Goal: Task Accomplishment & Management: Complete application form

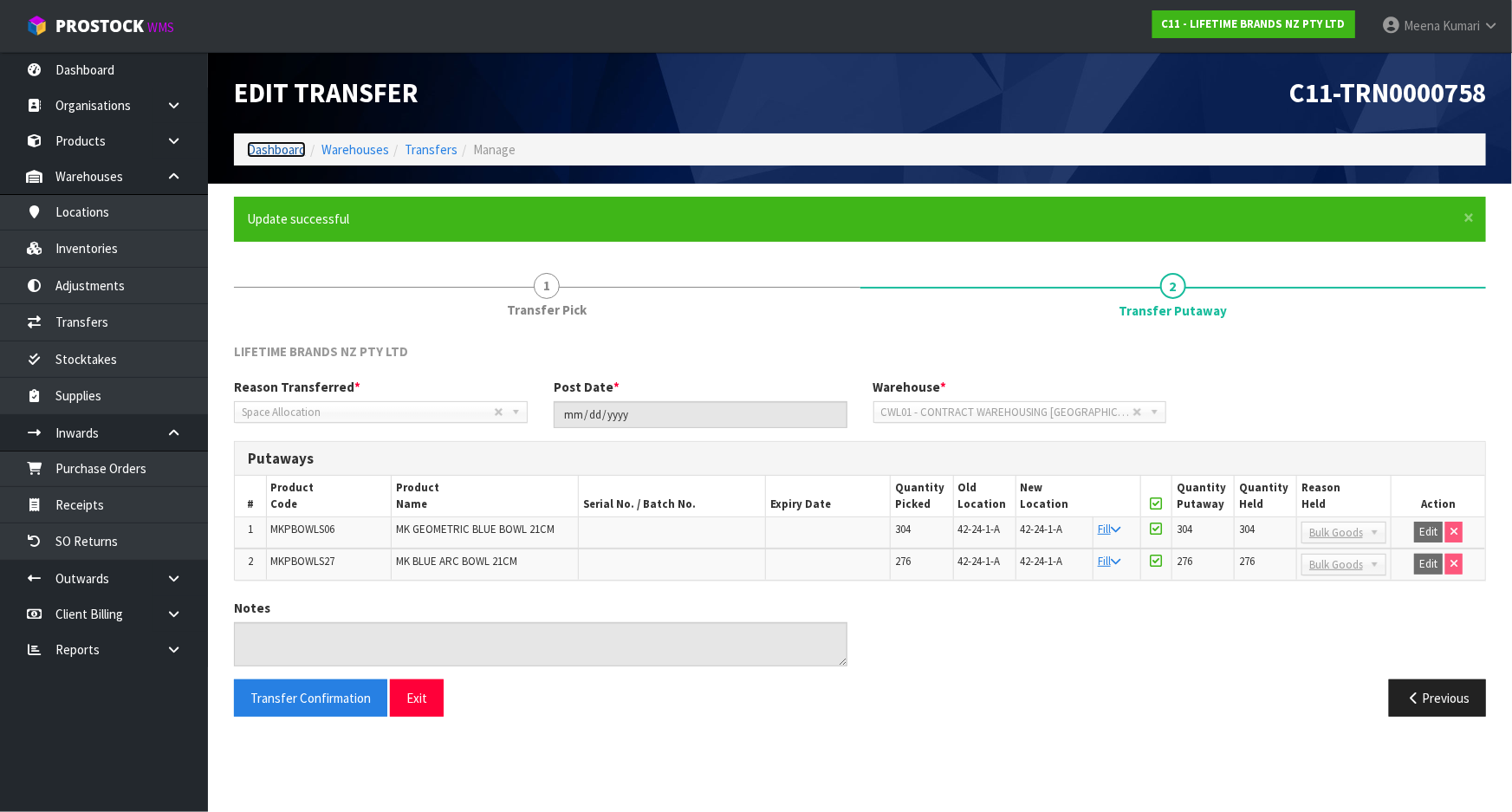
click at [292, 144] on link "Dashboard" at bounding box center [276, 149] width 58 height 17
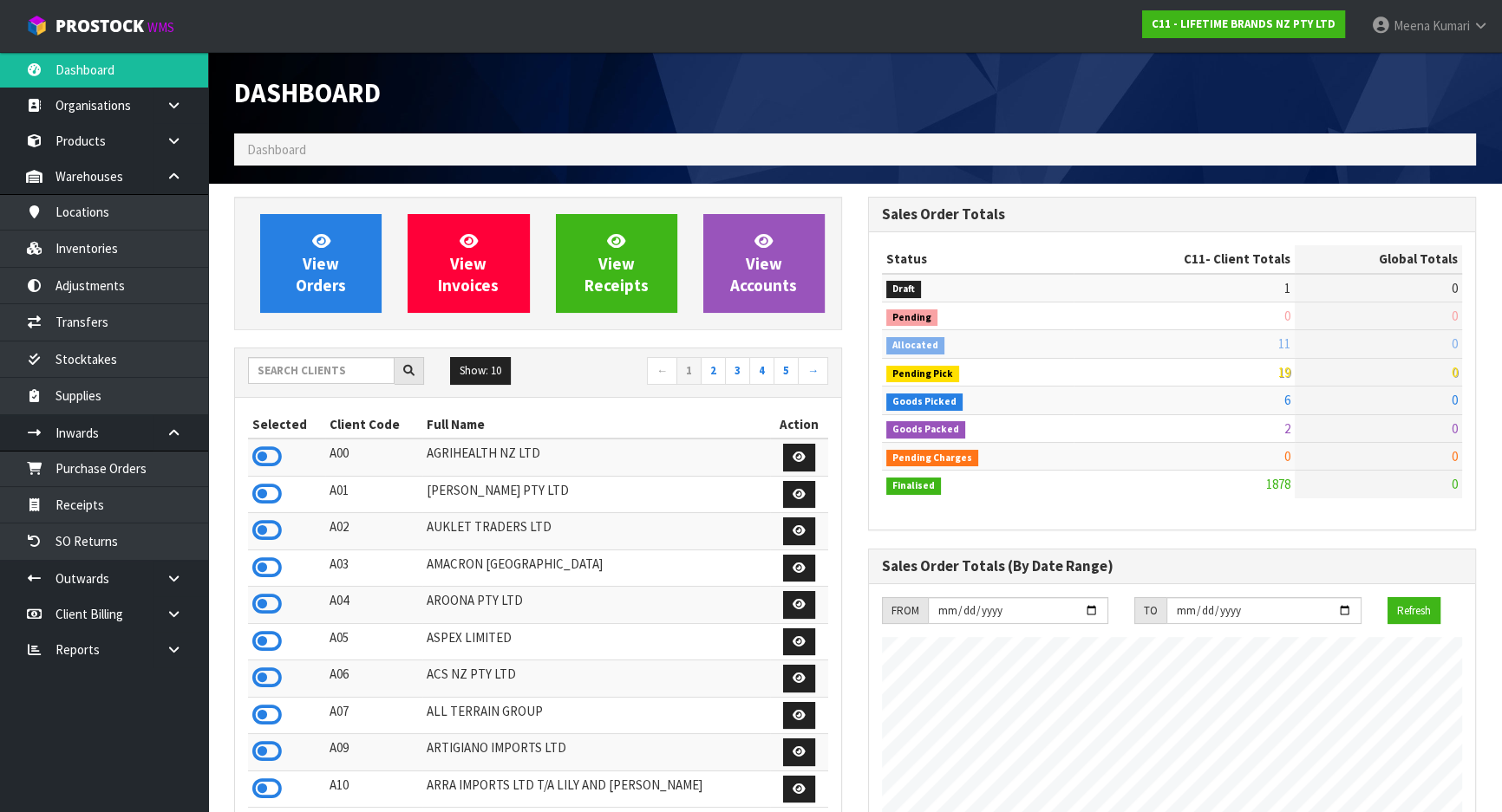
scroll to position [1310, 633]
click at [323, 368] on input "text" at bounding box center [321, 370] width 146 height 27
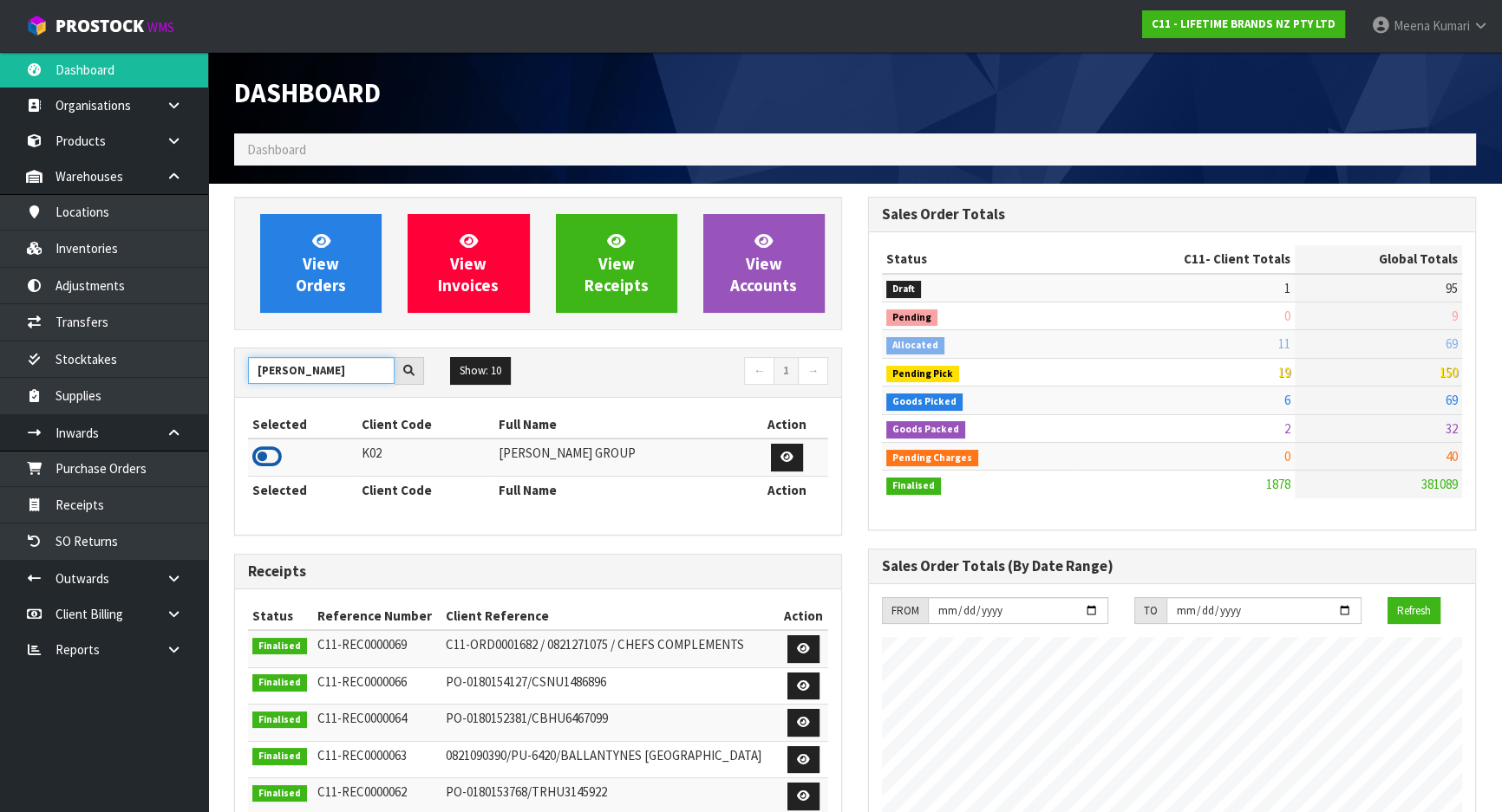
type input "[PERSON_NAME]"
click at [263, 451] on icon at bounding box center [267, 456] width 29 height 26
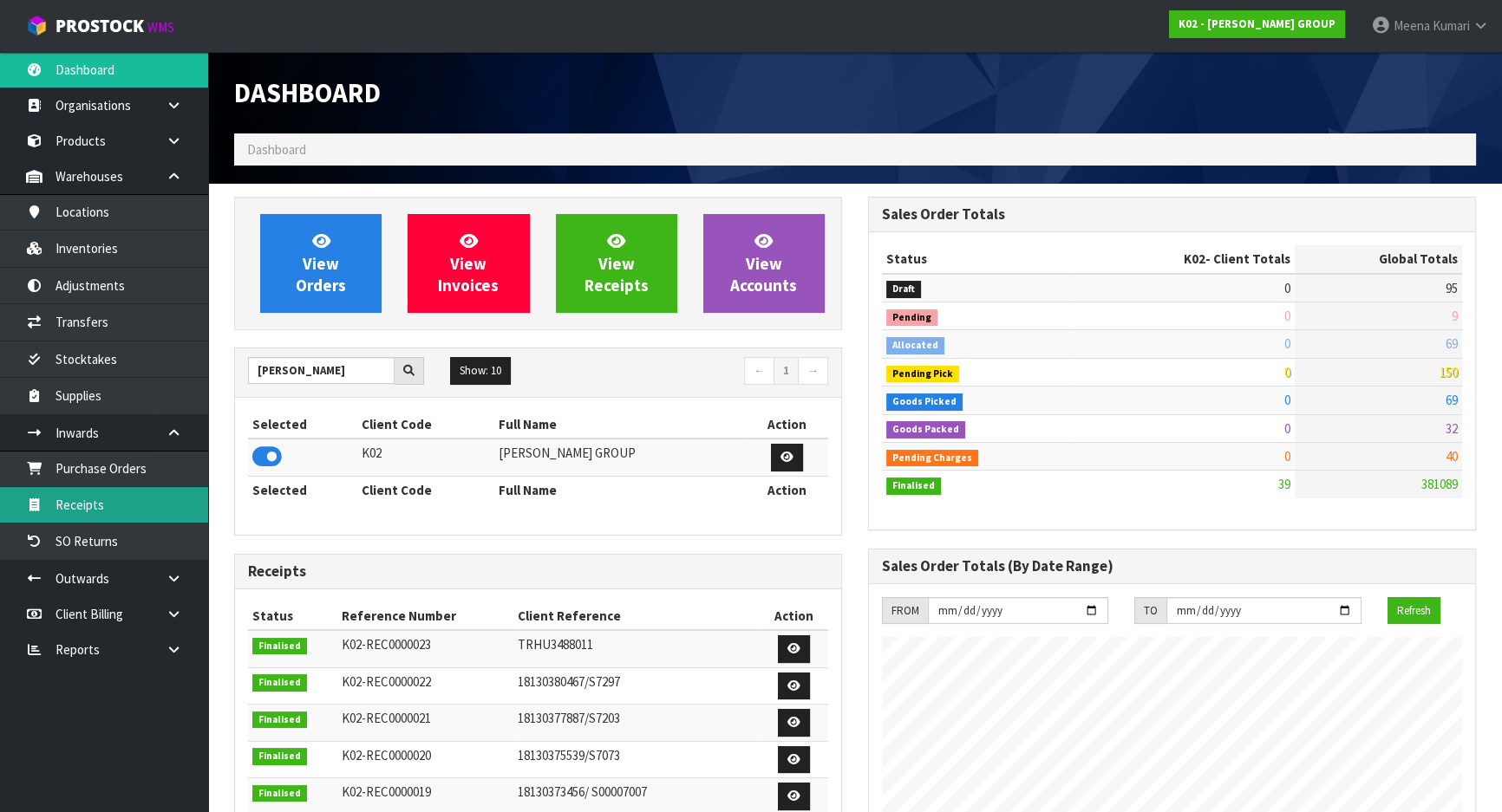
scroll to position [1059, 633]
click at [129, 509] on link "Receipts" at bounding box center [103, 505] width 208 height 35
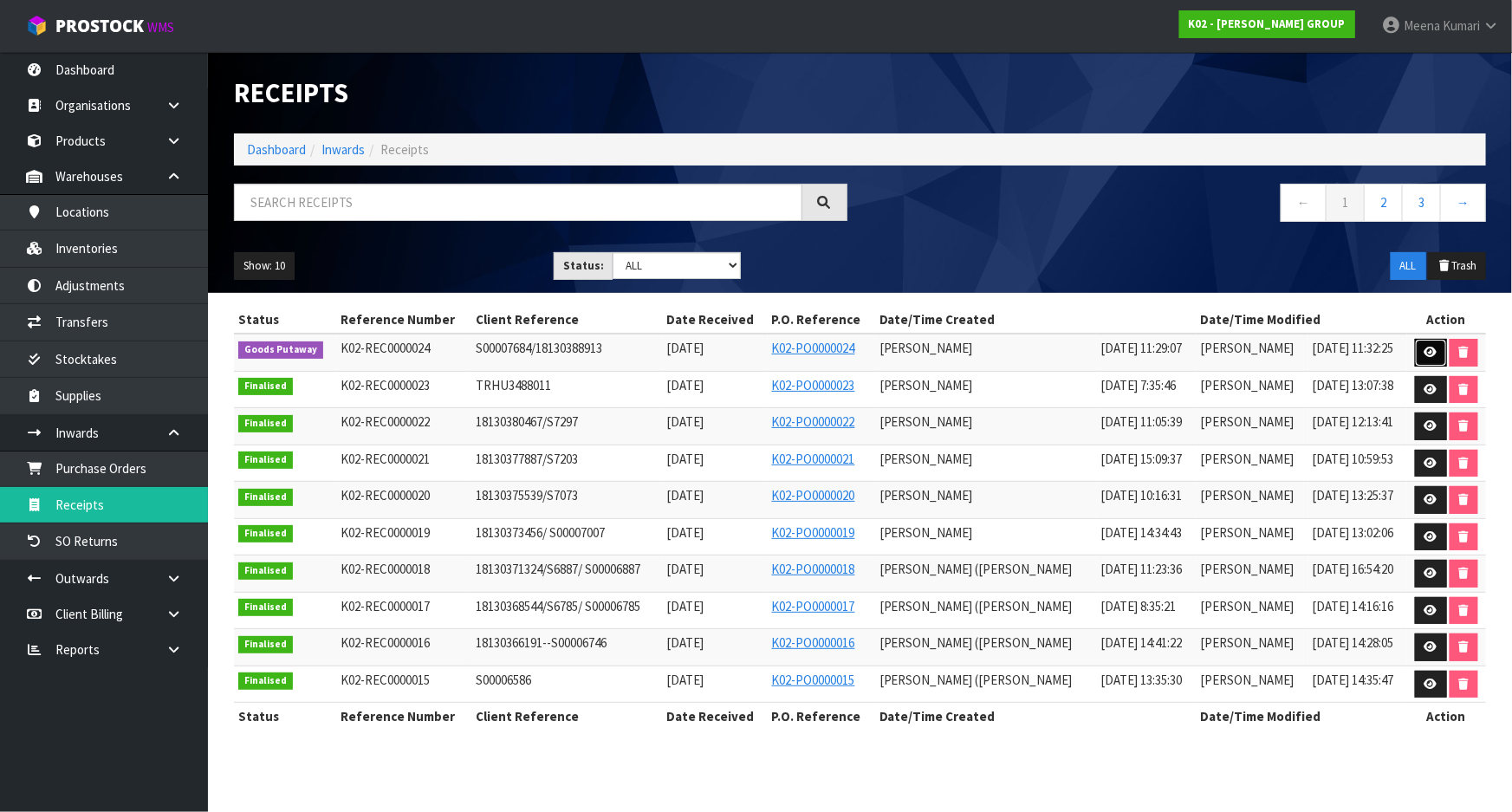
click at [1427, 352] on icon at bounding box center [1431, 353] width 13 height 12
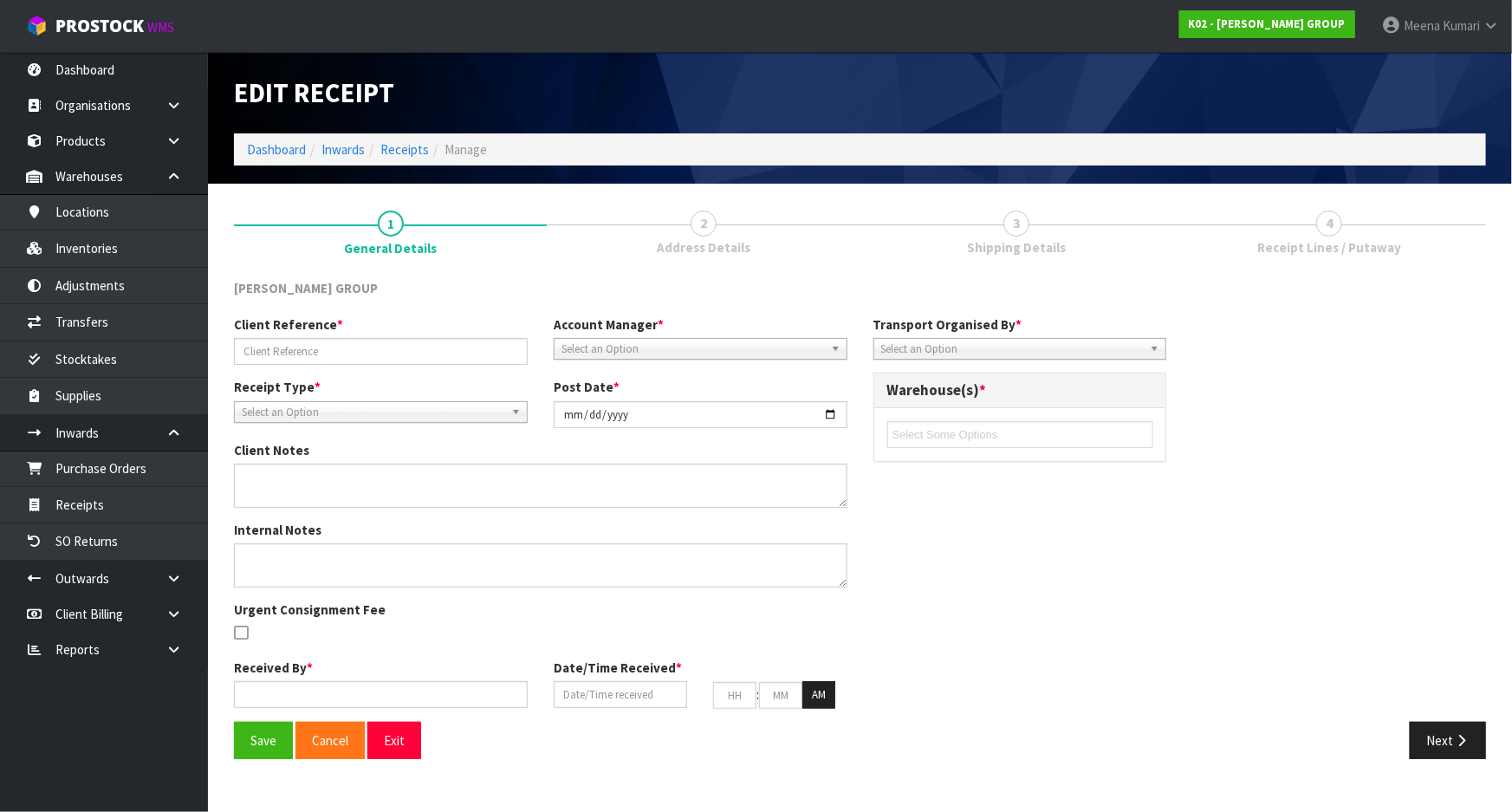
type input "S00007684/18130388913"
type input "[DATE]"
type input "[PERSON_NAME]"
type input "[DATE]"
type input "11"
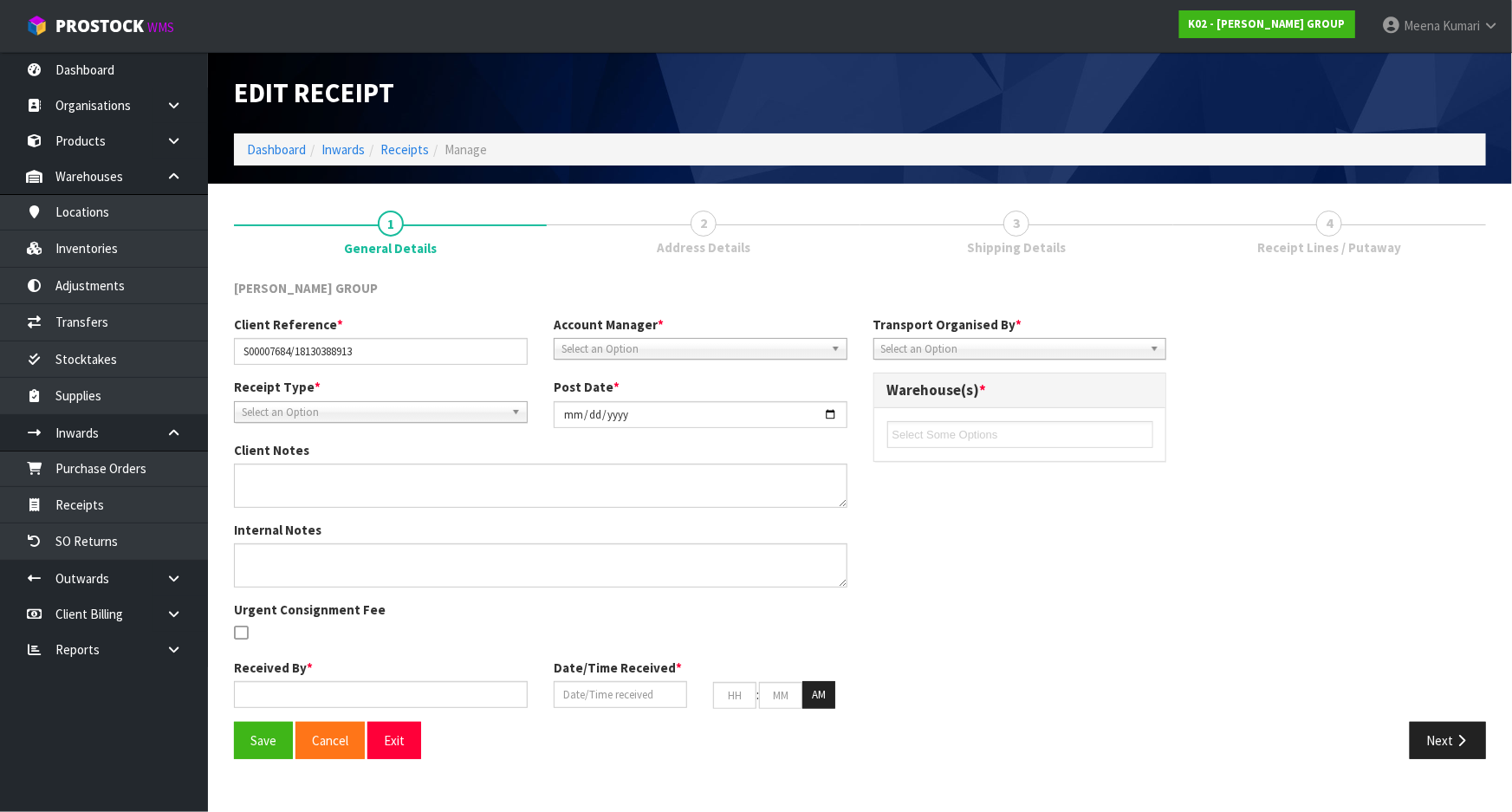
type input "29"
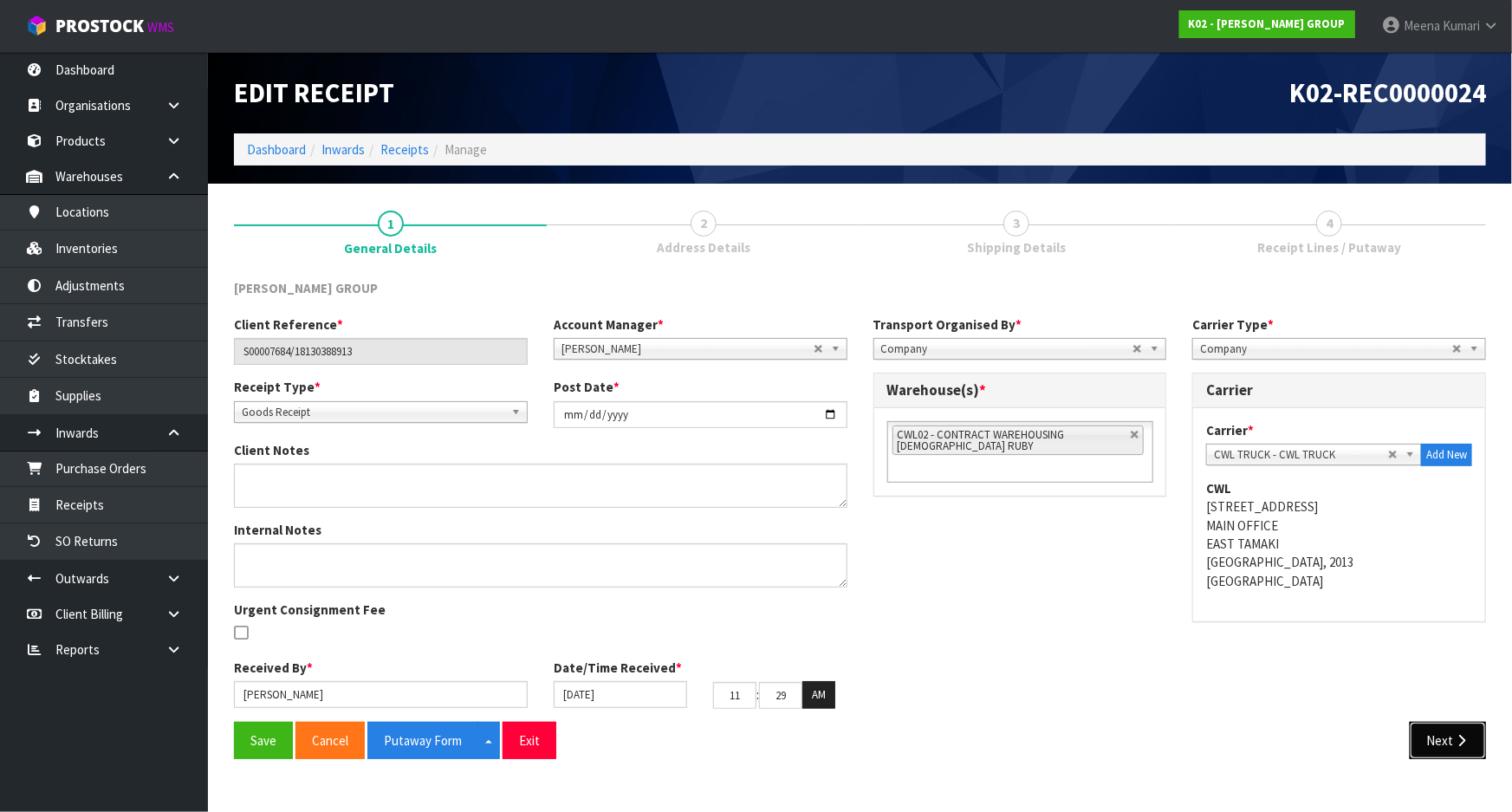
click at [1460, 734] on icon "button" at bounding box center [1461, 740] width 17 height 13
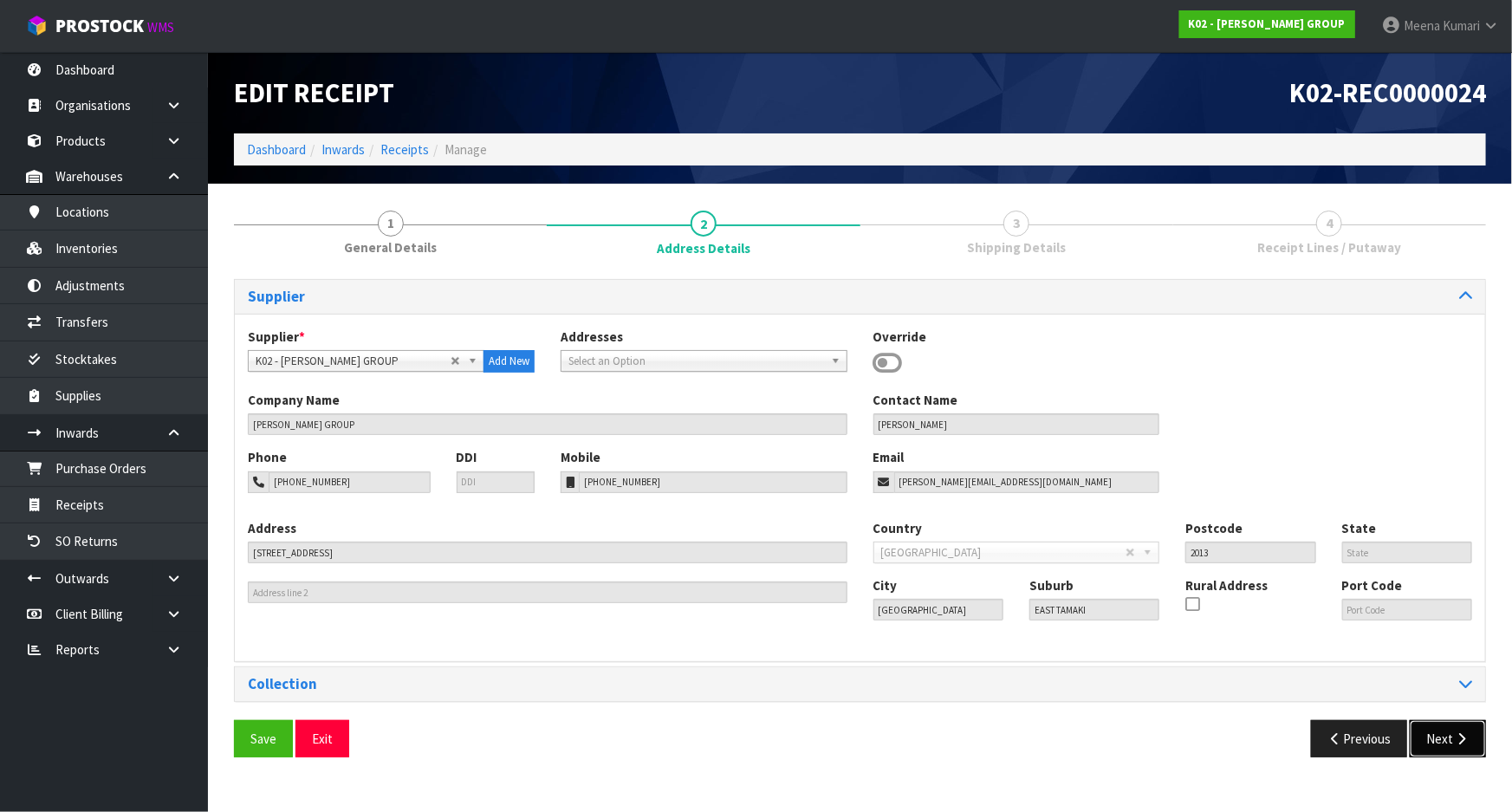
click at [1462, 743] on icon "button" at bounding box center [1461, 738] width 17 height 13
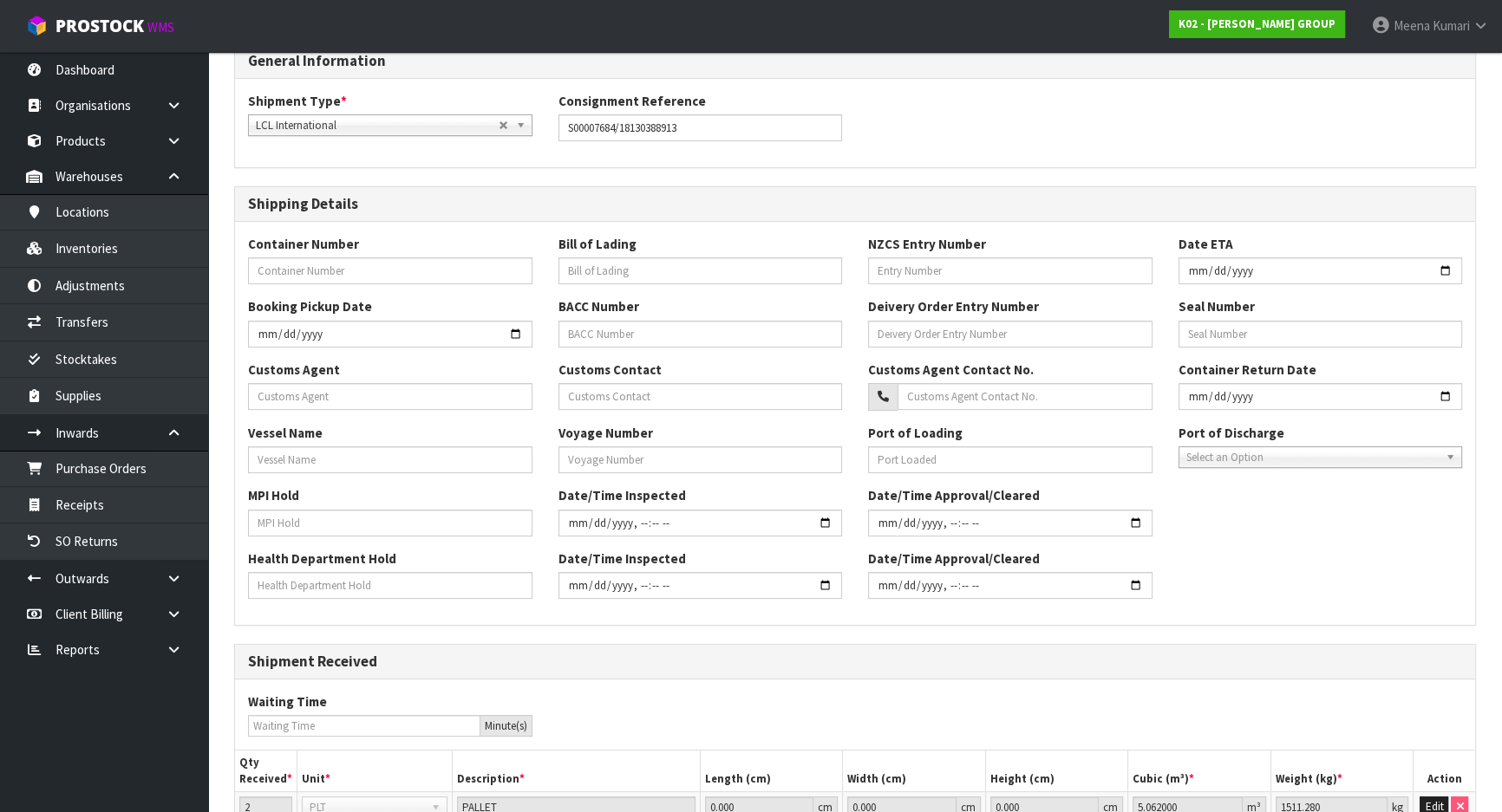
scroll to position [684, 0]
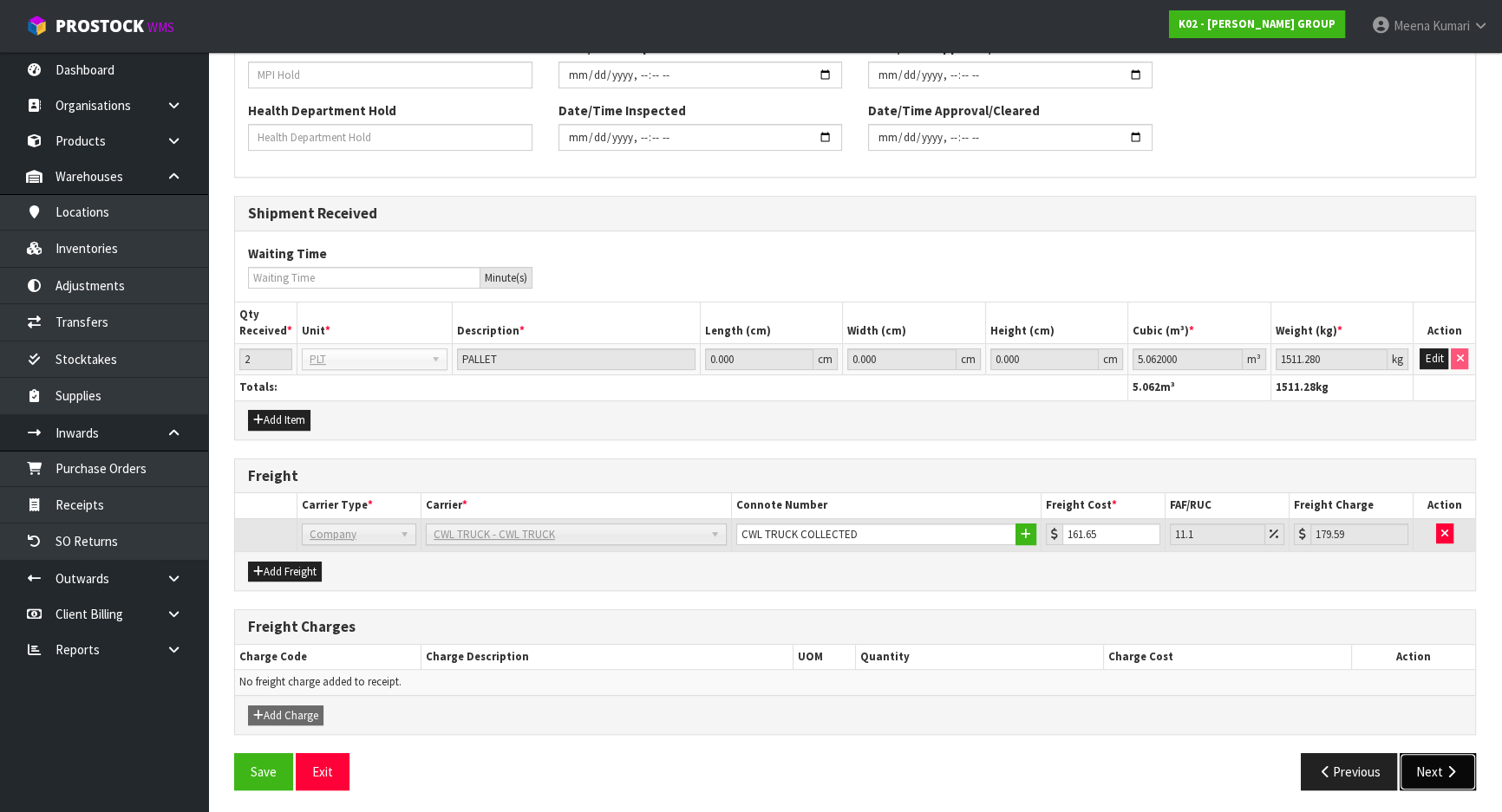
click at [1448, 769] on icon "button" at bounding box center [1450, 771] width 17 height 13
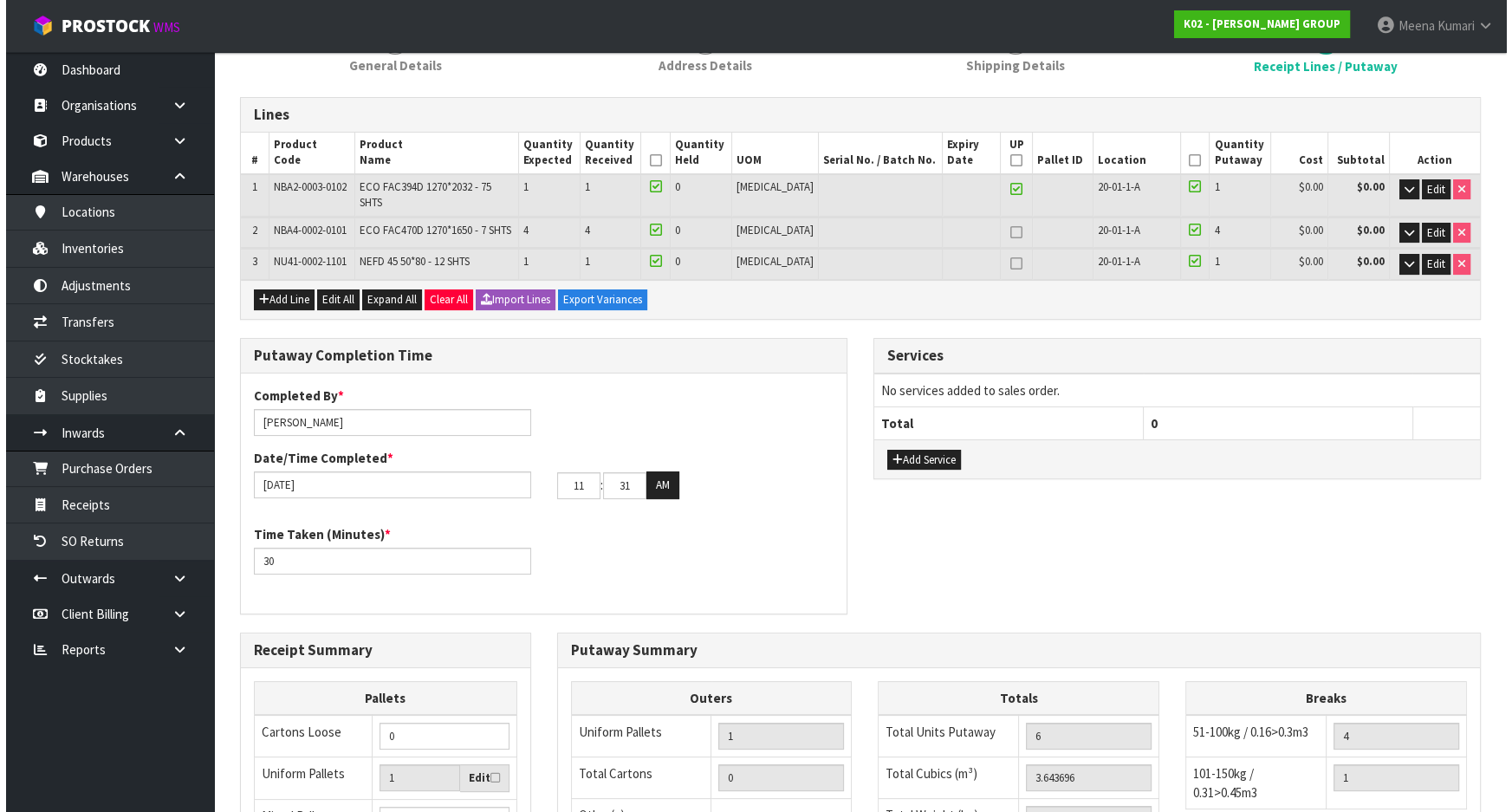
scroll to position [0, 0]
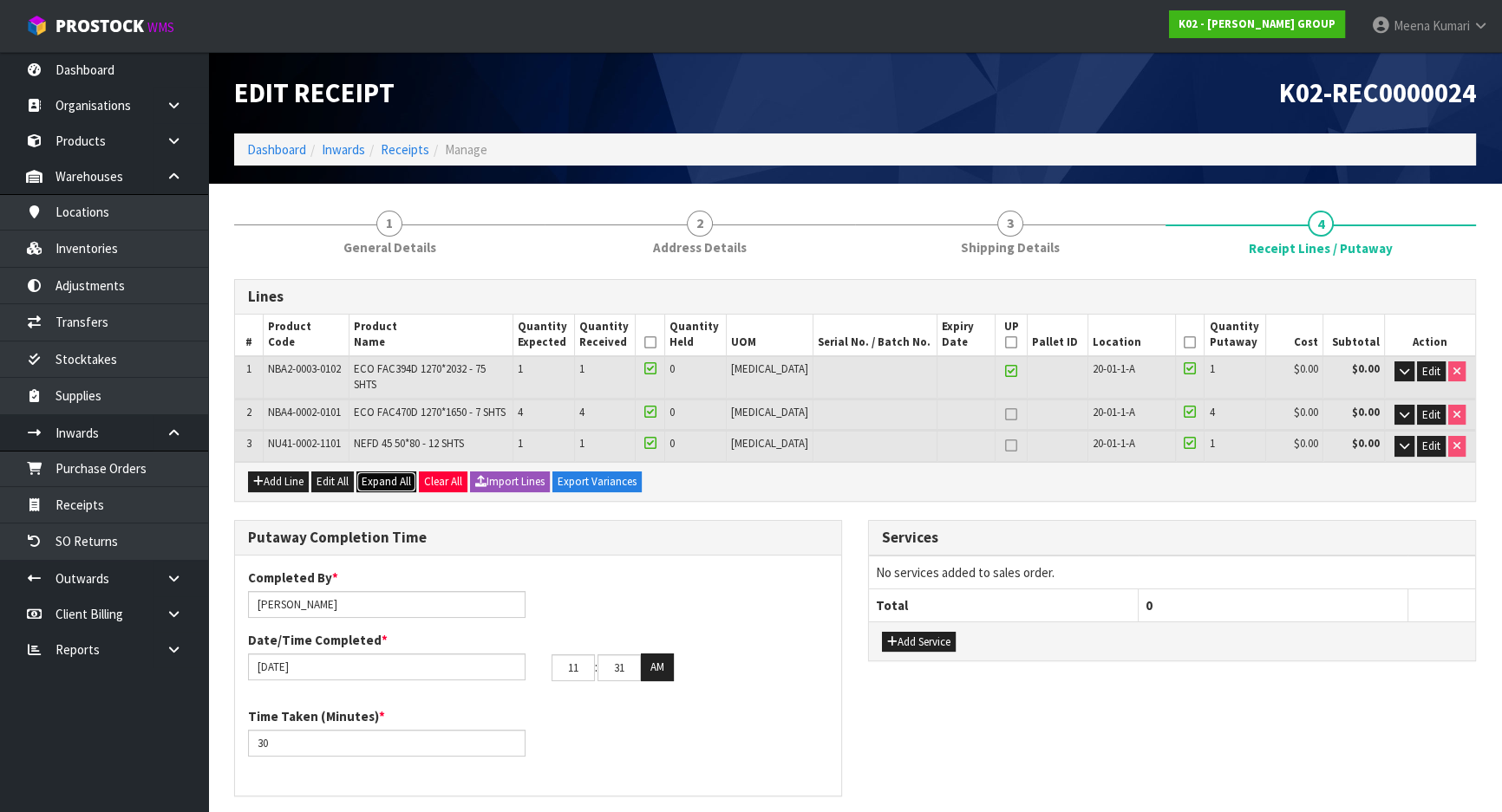
click at [396, 474] on span "Expand All" at bounding box center [386, 481] width 50 height 15
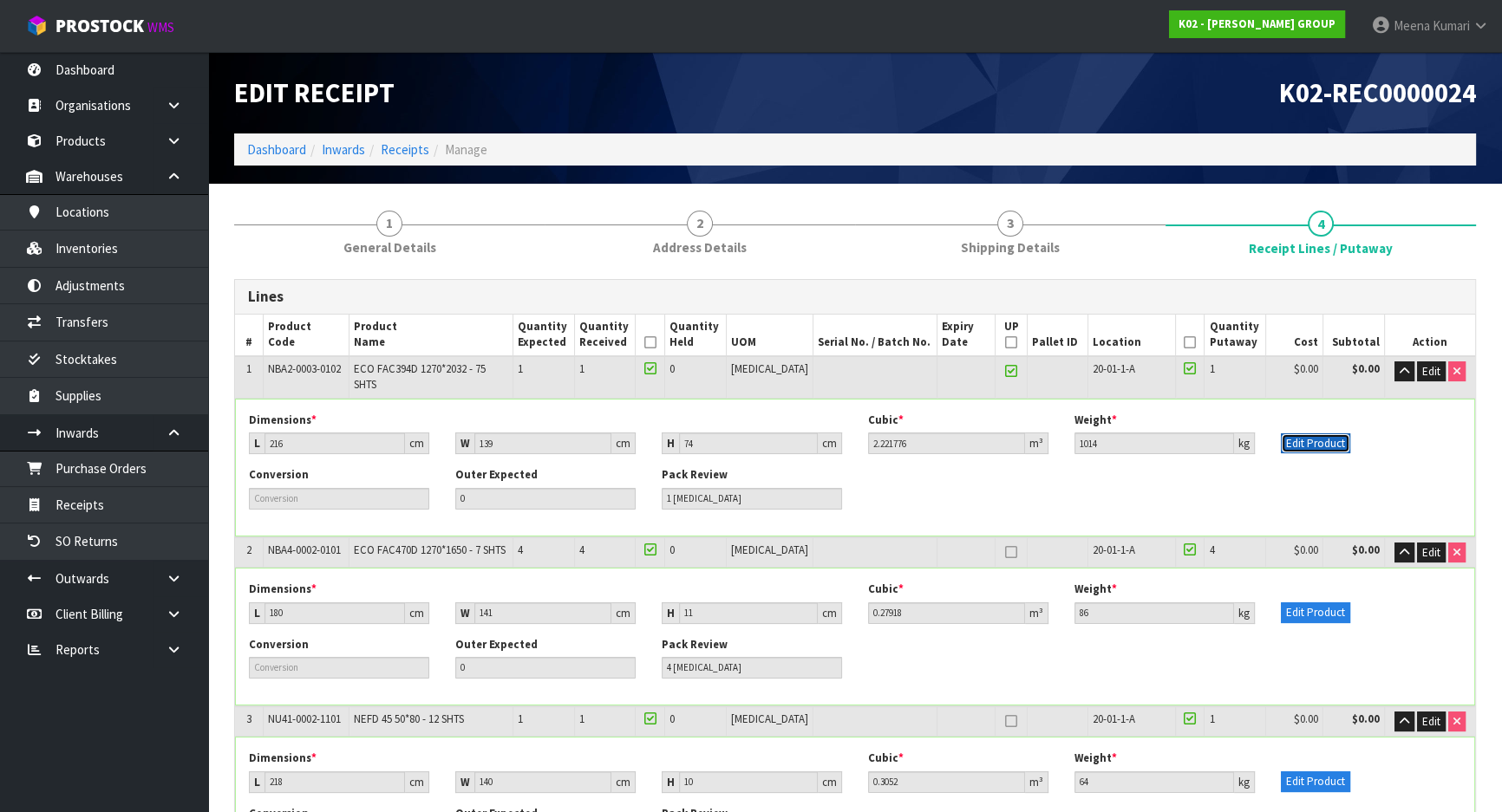
click at [1292, 434] on button "Edit Product" at bounding box center [1315, 444] width 69 height 20
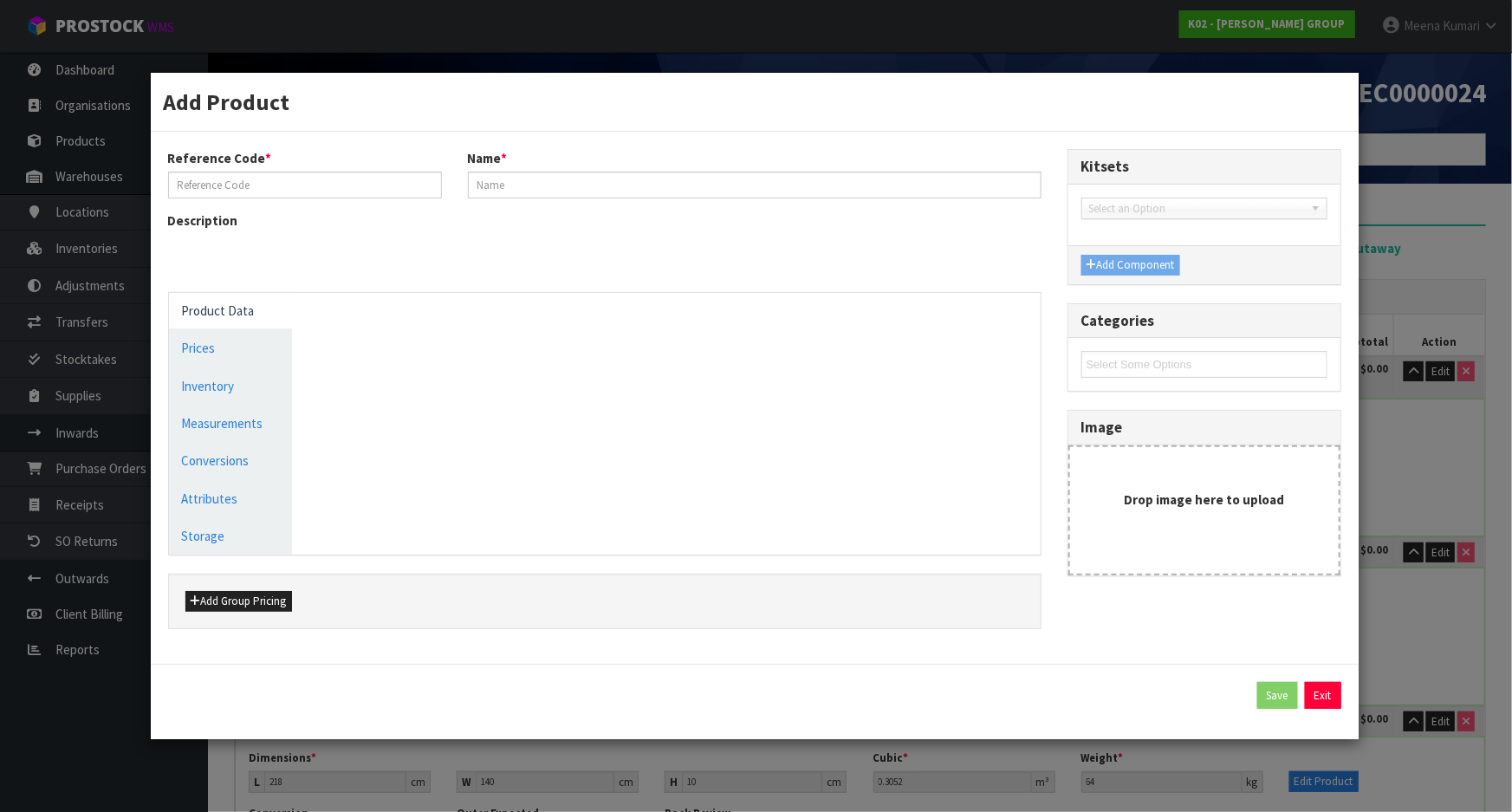
type input "NBA2-0003-0102"
type input "ECO FAC394D 1270*2032 - 75 SHTS"
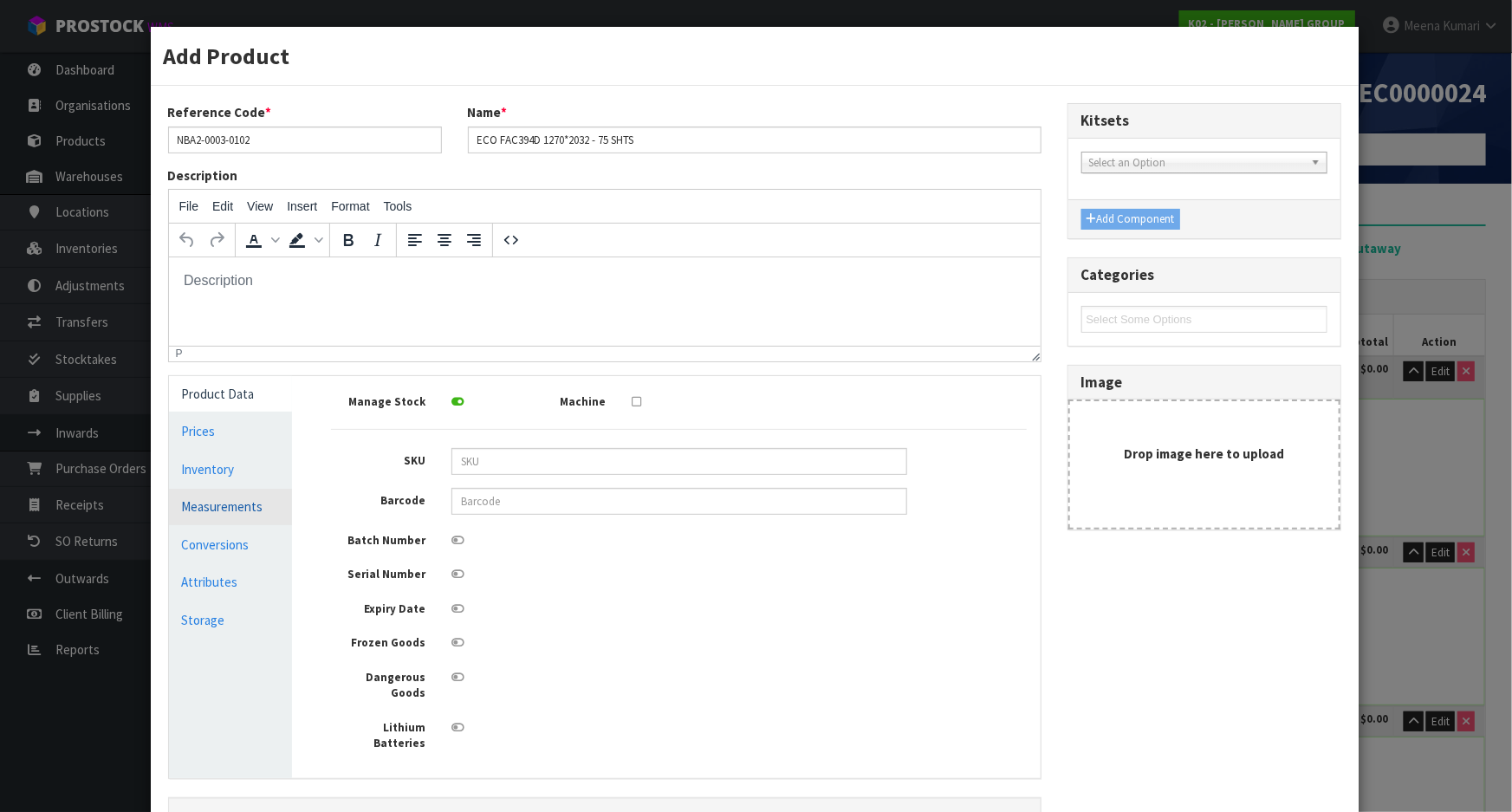
click at [242, 508] on link "Measurements" at bounding box center [230, 506] width 124 height 35
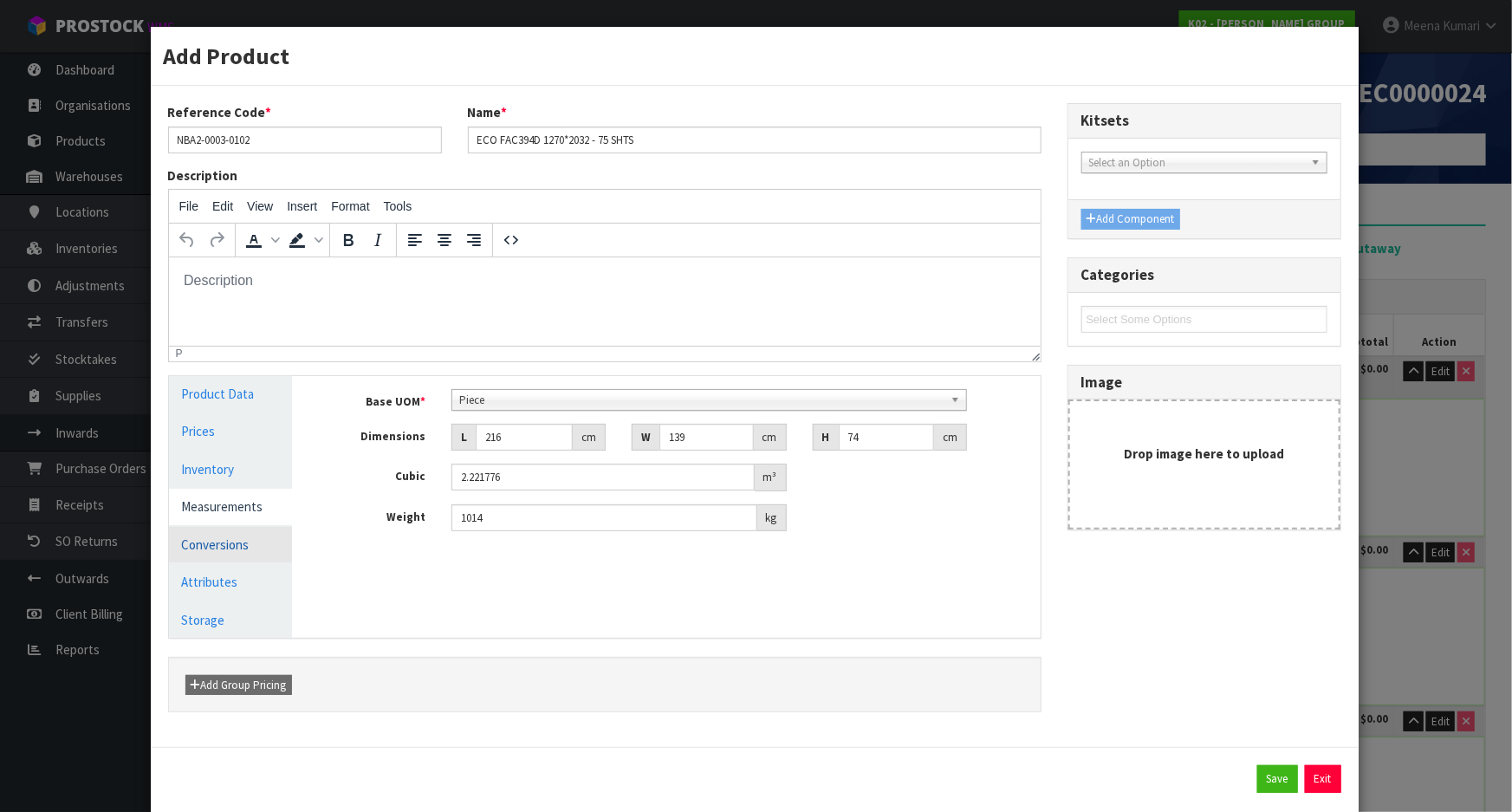
click at [240, 528] on link "Conversions" at bounding box center [230, 545] width 124 height 35
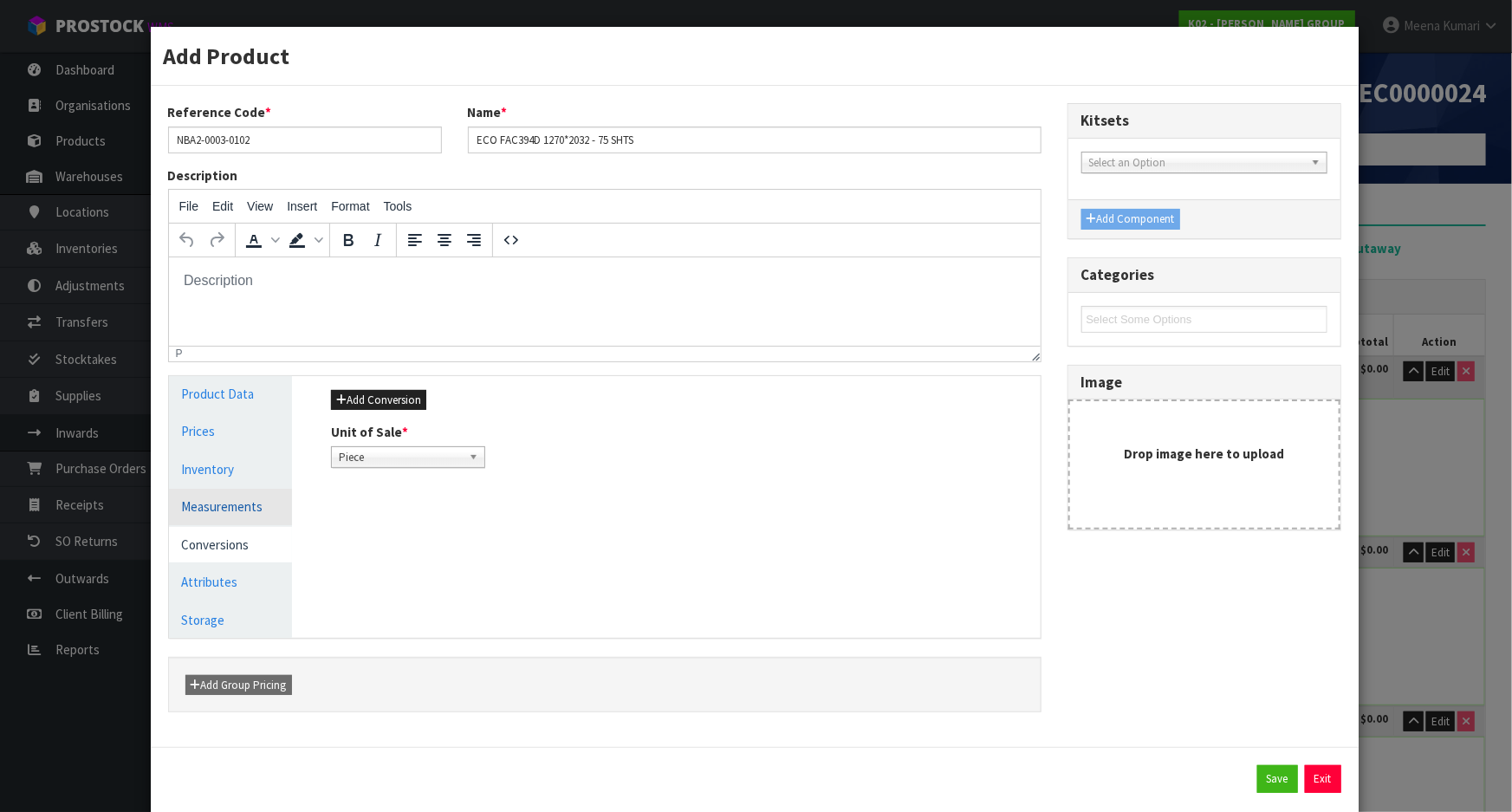
click at [246, 517] on link "Measurements" at bounding box center [230, 506] width 124 height 35
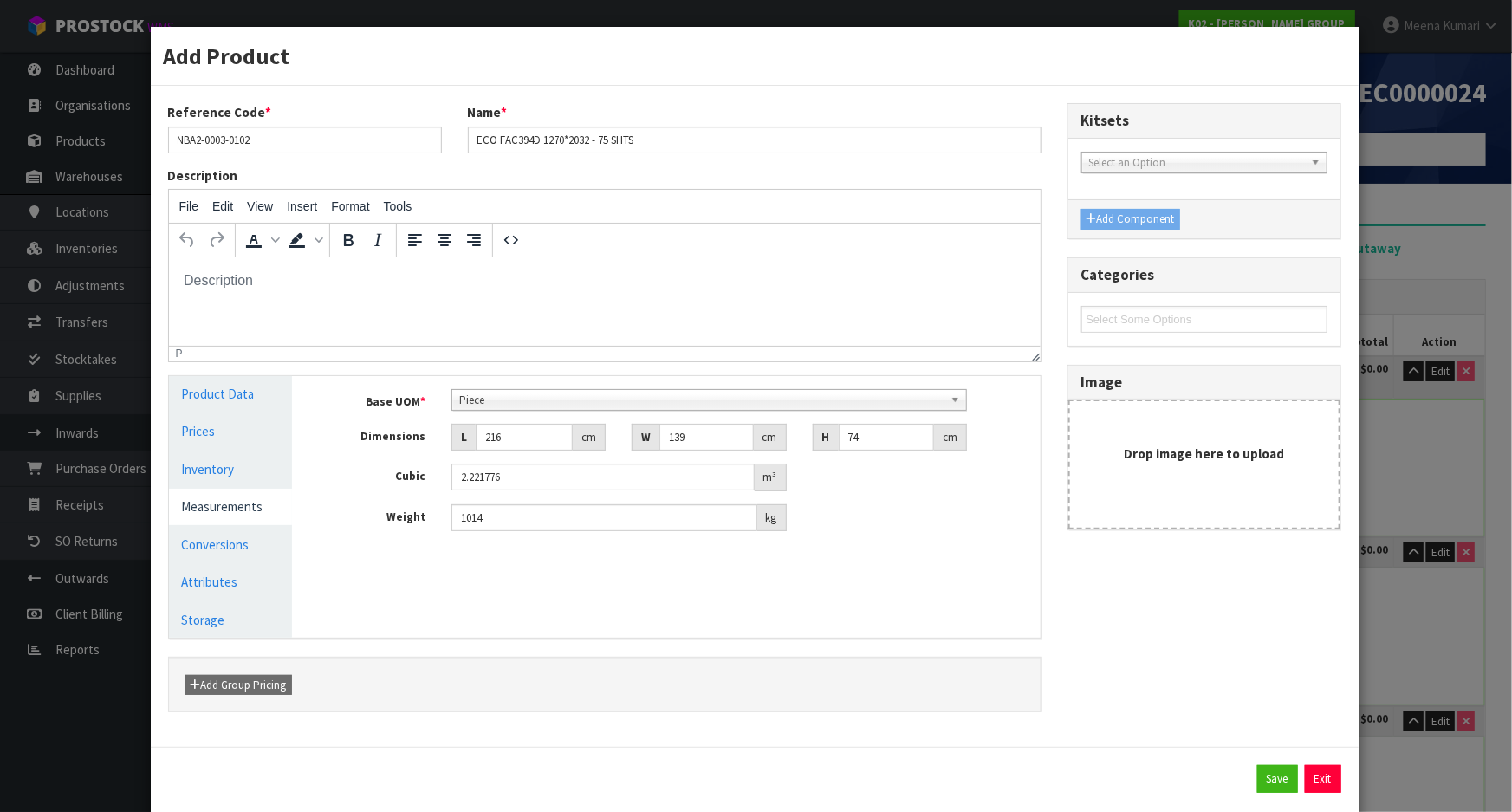
click at [1400, 615] on div "Add Product Reference Code * NBA2-0003-0102 Name * ECO FAC394D 1270*2032 - 75 S…" at bounding box center [756, 406] width 1512 height 812
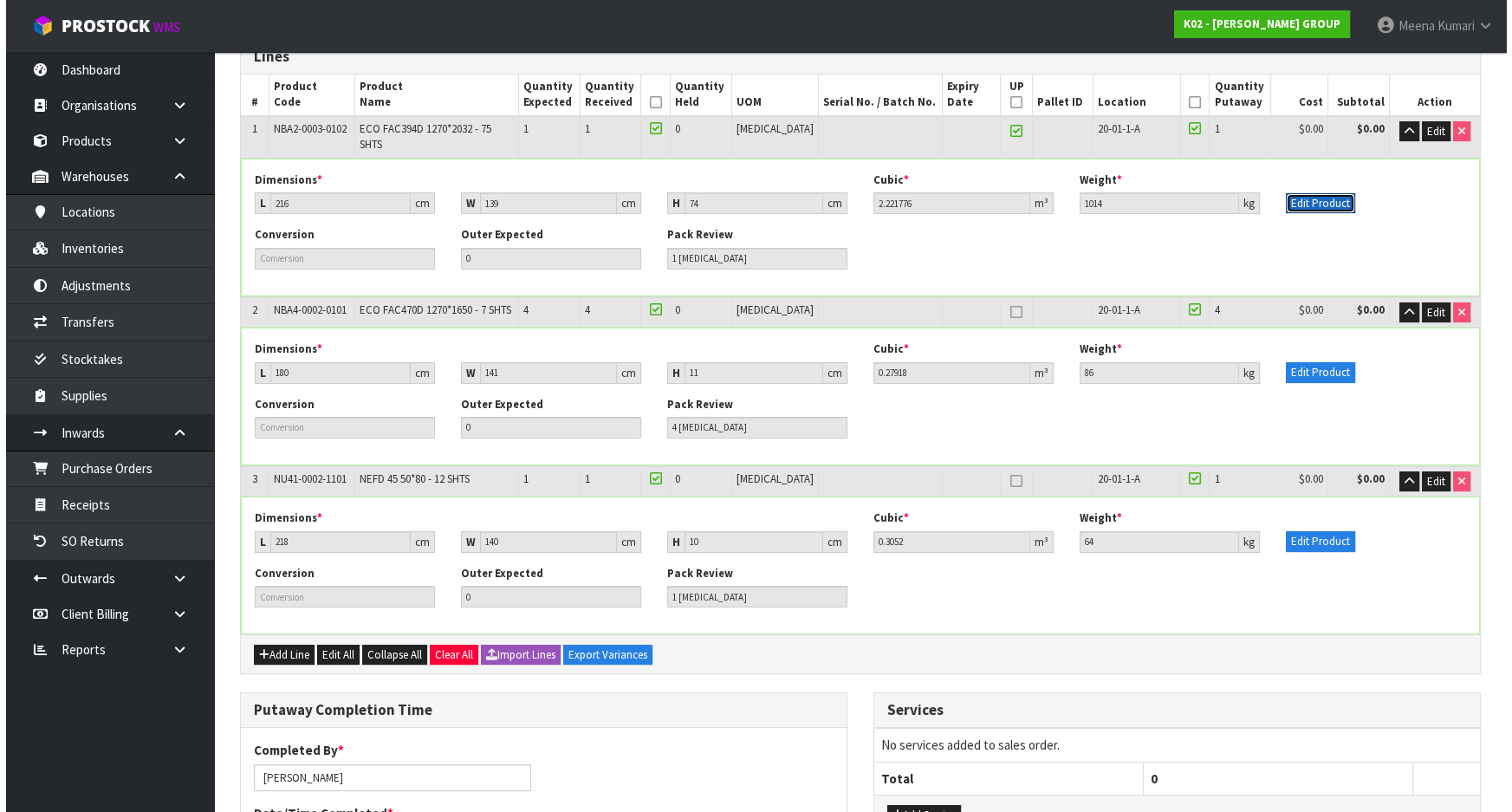
scroll to position [236, 0]
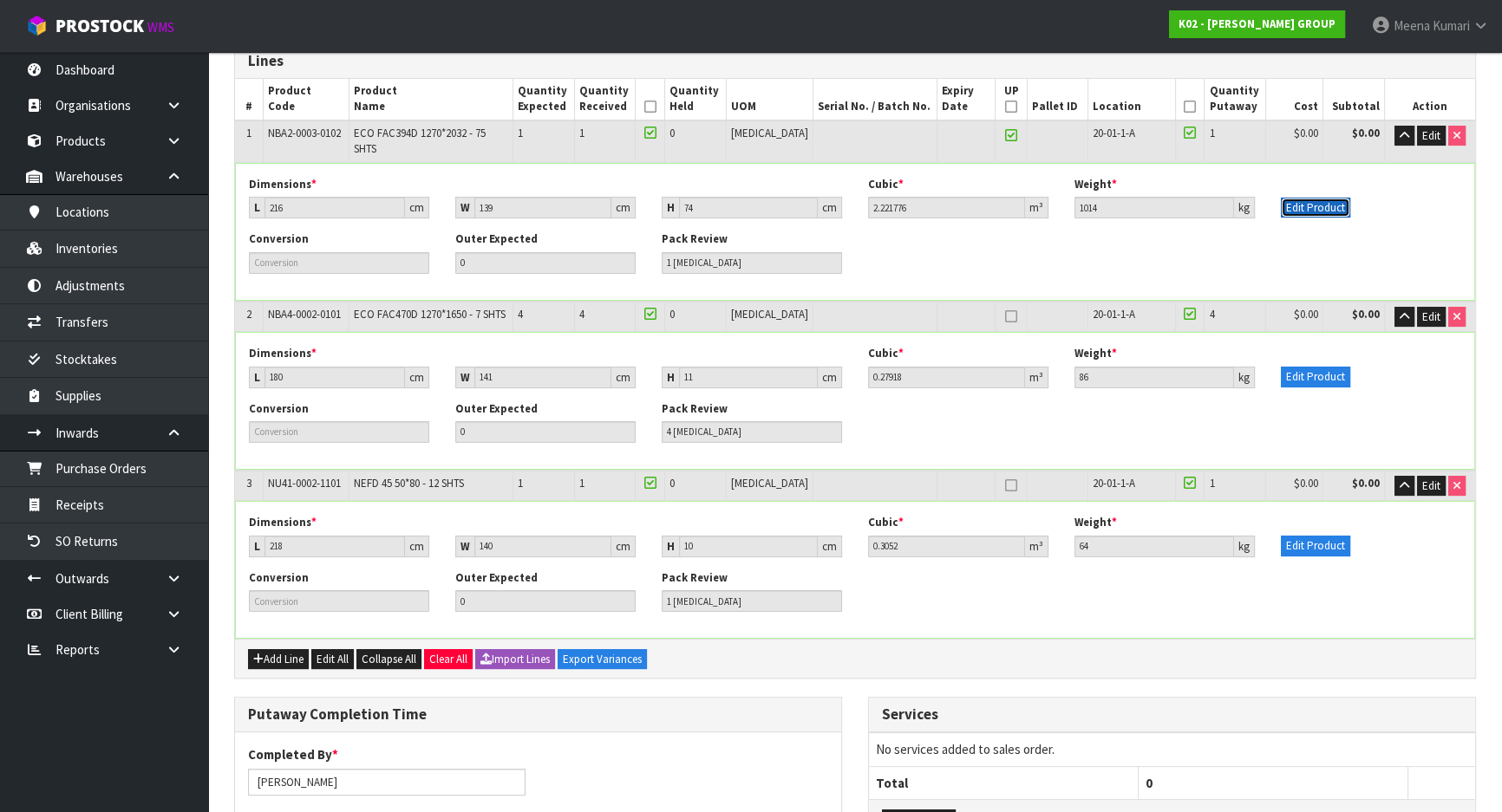
click at [1323, 198] on button "Edit Product" at bounding box center [1315, 208] width 69 height 20
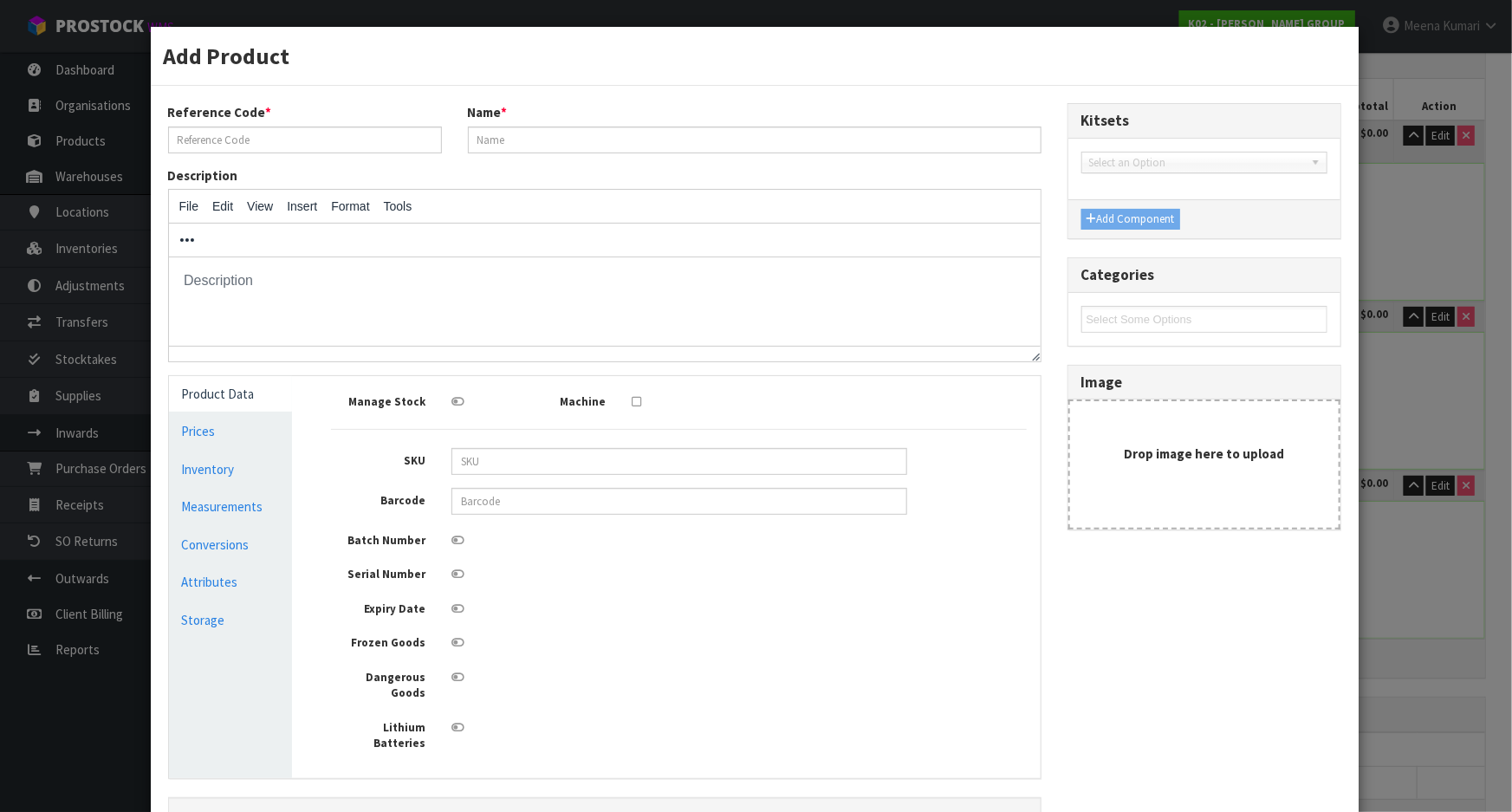
type input "NBA2-0003-0102"
type input "ECO FAC394D 1270*2032 - 75 SHTS"
type input "216"
type input "139"
type input "74"
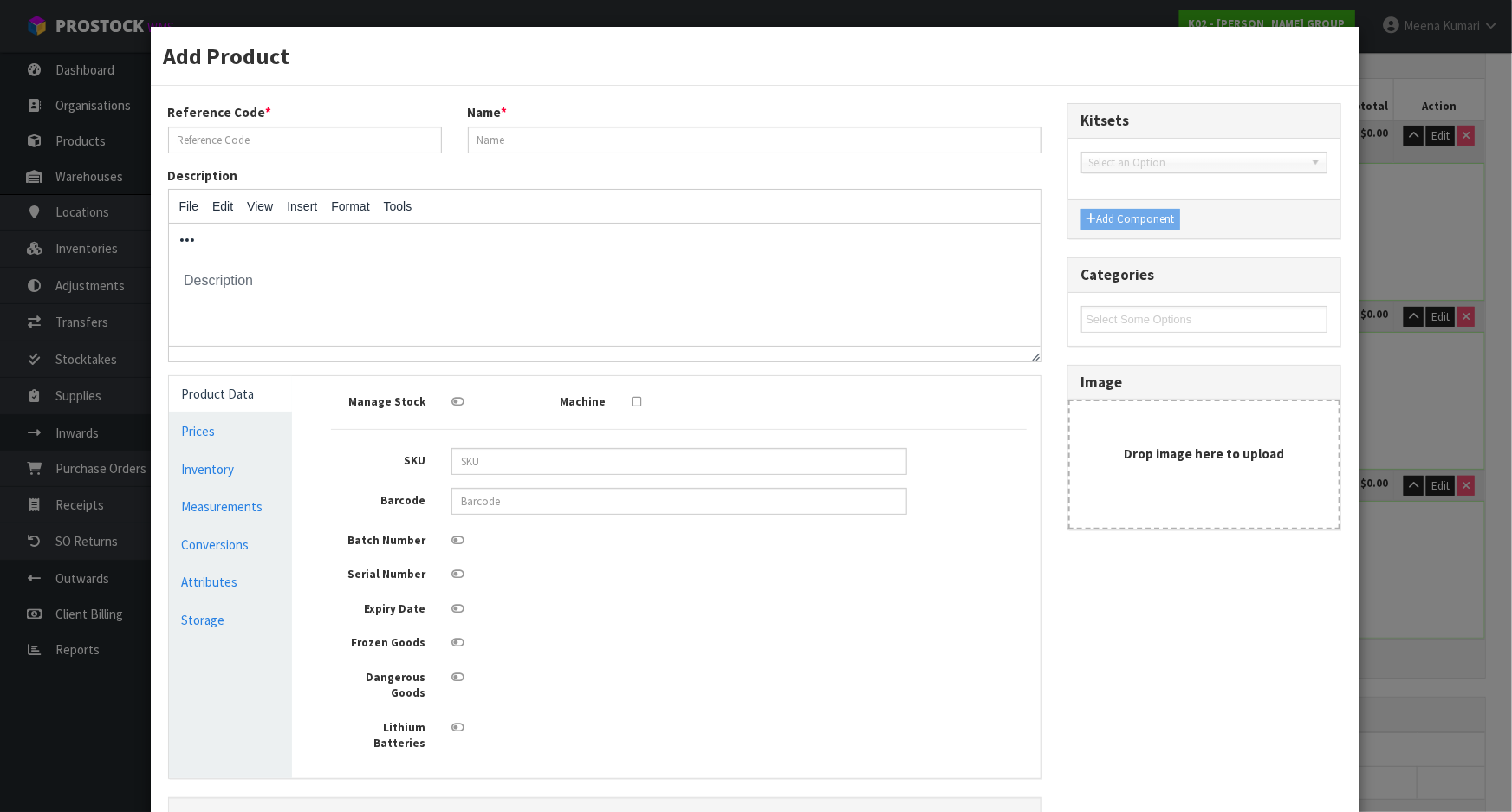
type input "2.221776"
type input "1014"
click at [246, 503] on link "Measurements" at bounding box center [230, 506] width 124 height 35
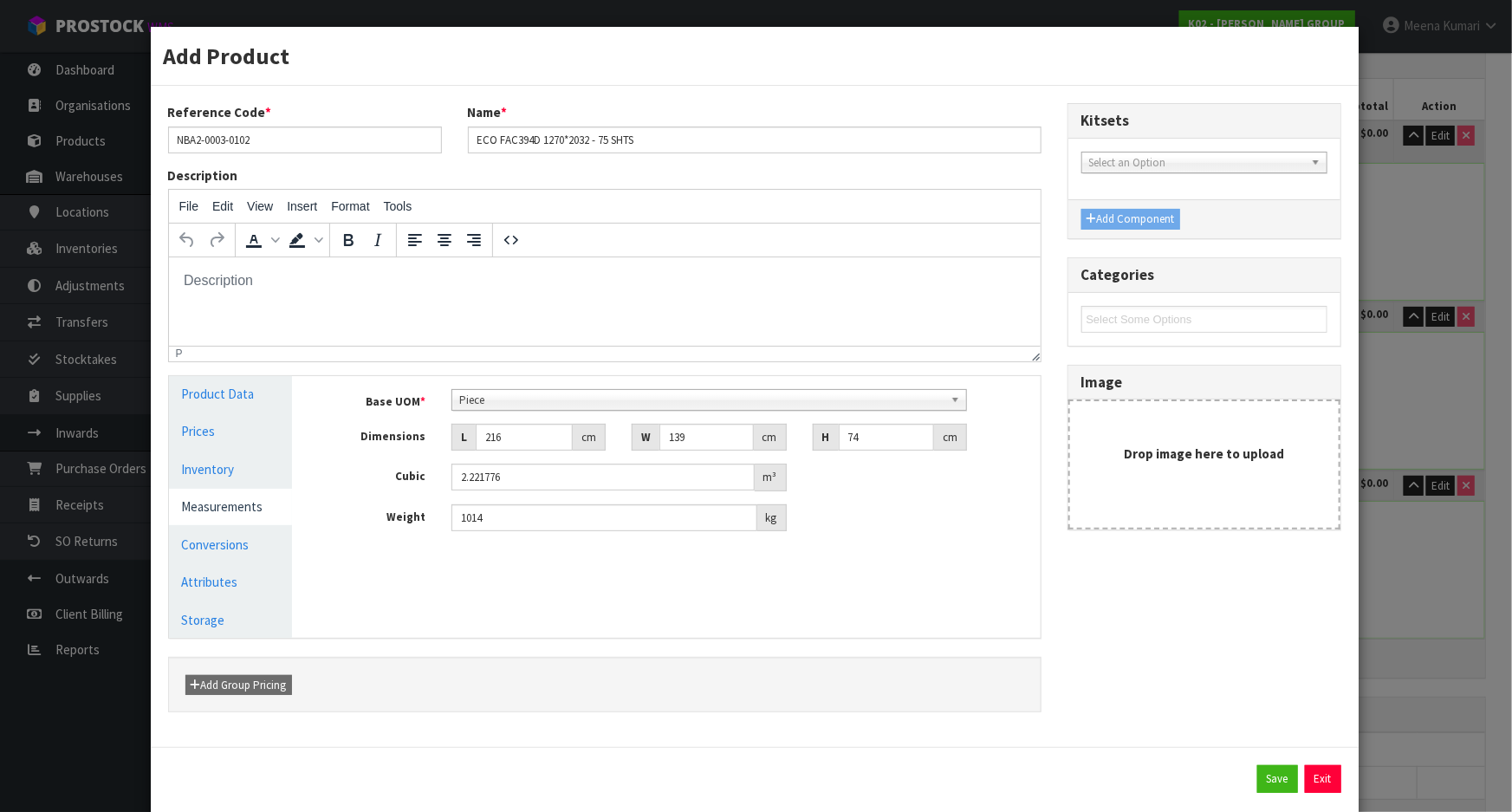
scroll to position [332, 0]
click at [597, 400] on span "Piece" at bounding box center [701, 400] width 485 height 20
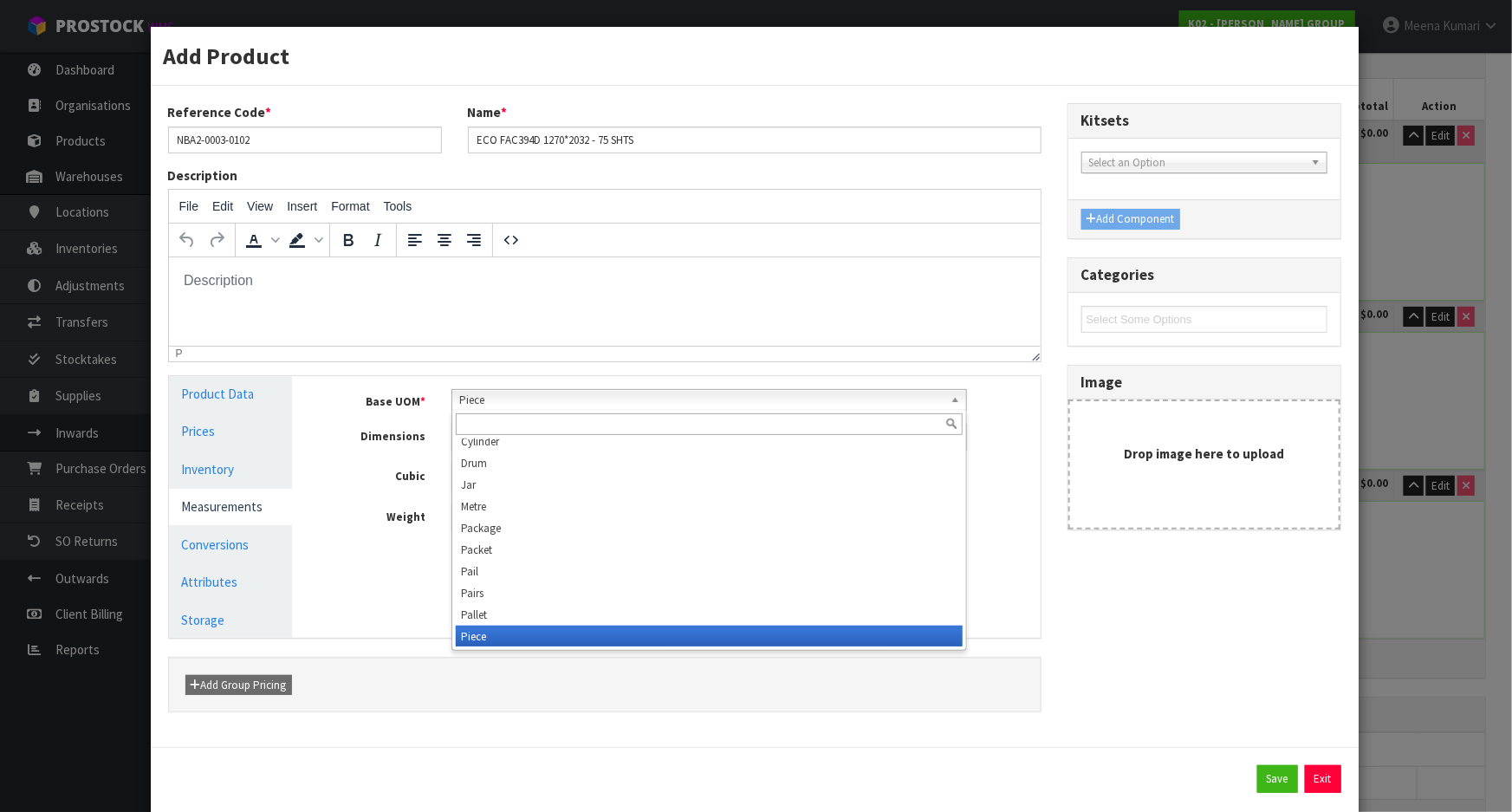
click at [543, 418] on input "text" at bounding box center [710, 424] width 507 height 21
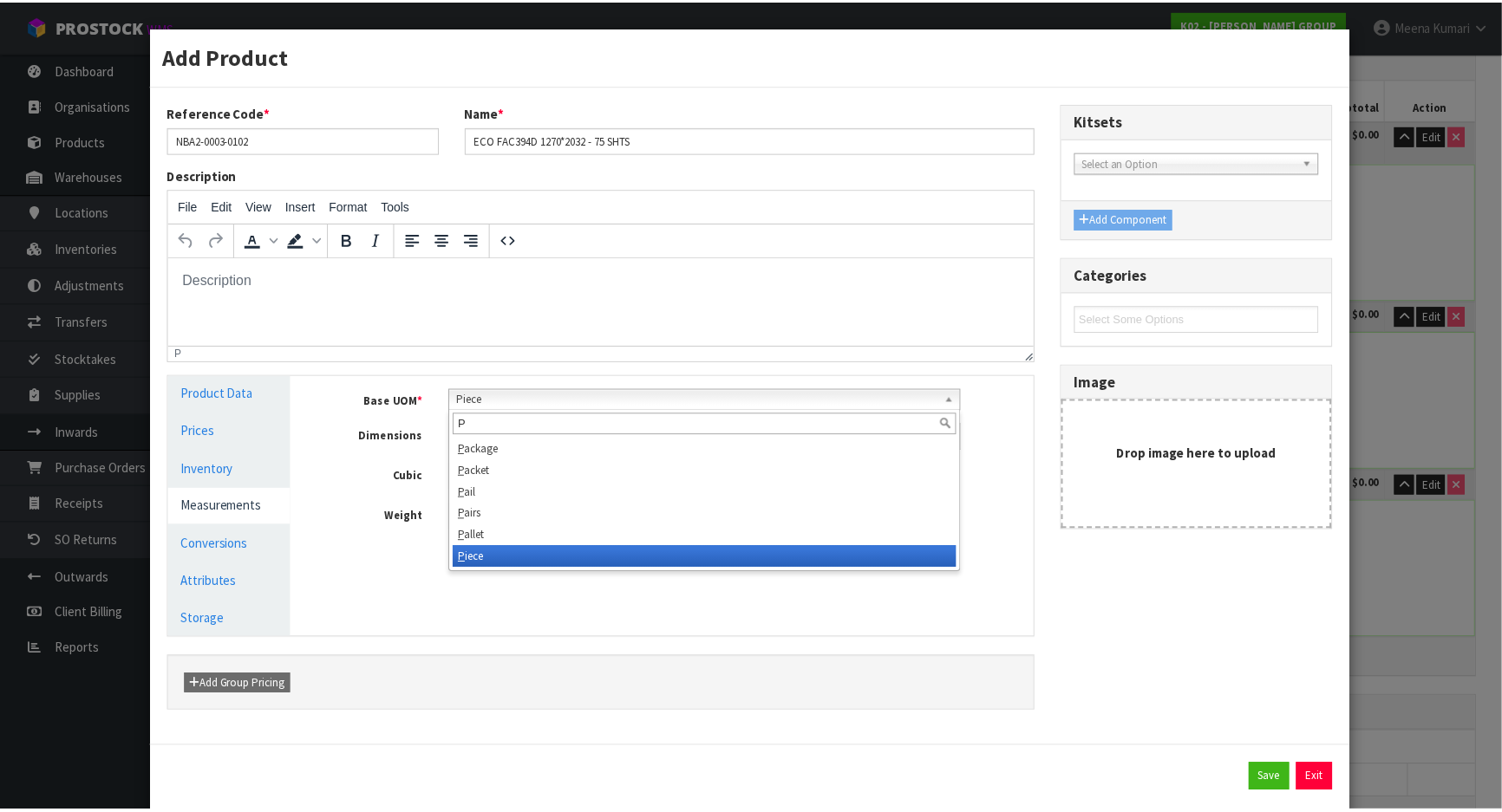
scroll to position [0, 0]
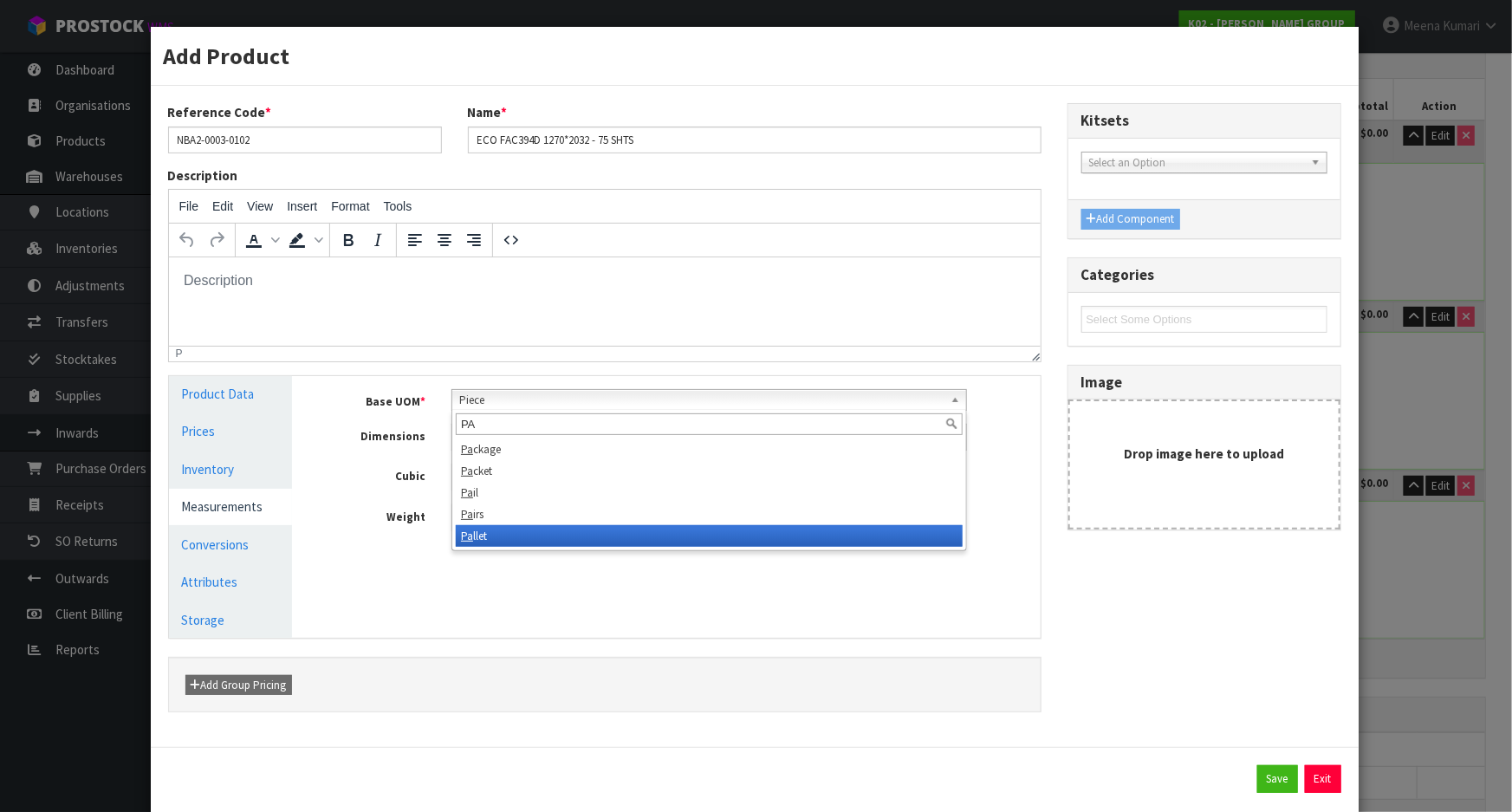
type input "PA"
click at [555, 527] on li "Pa llet" at bounding box center [710, 536] width 507 height 21
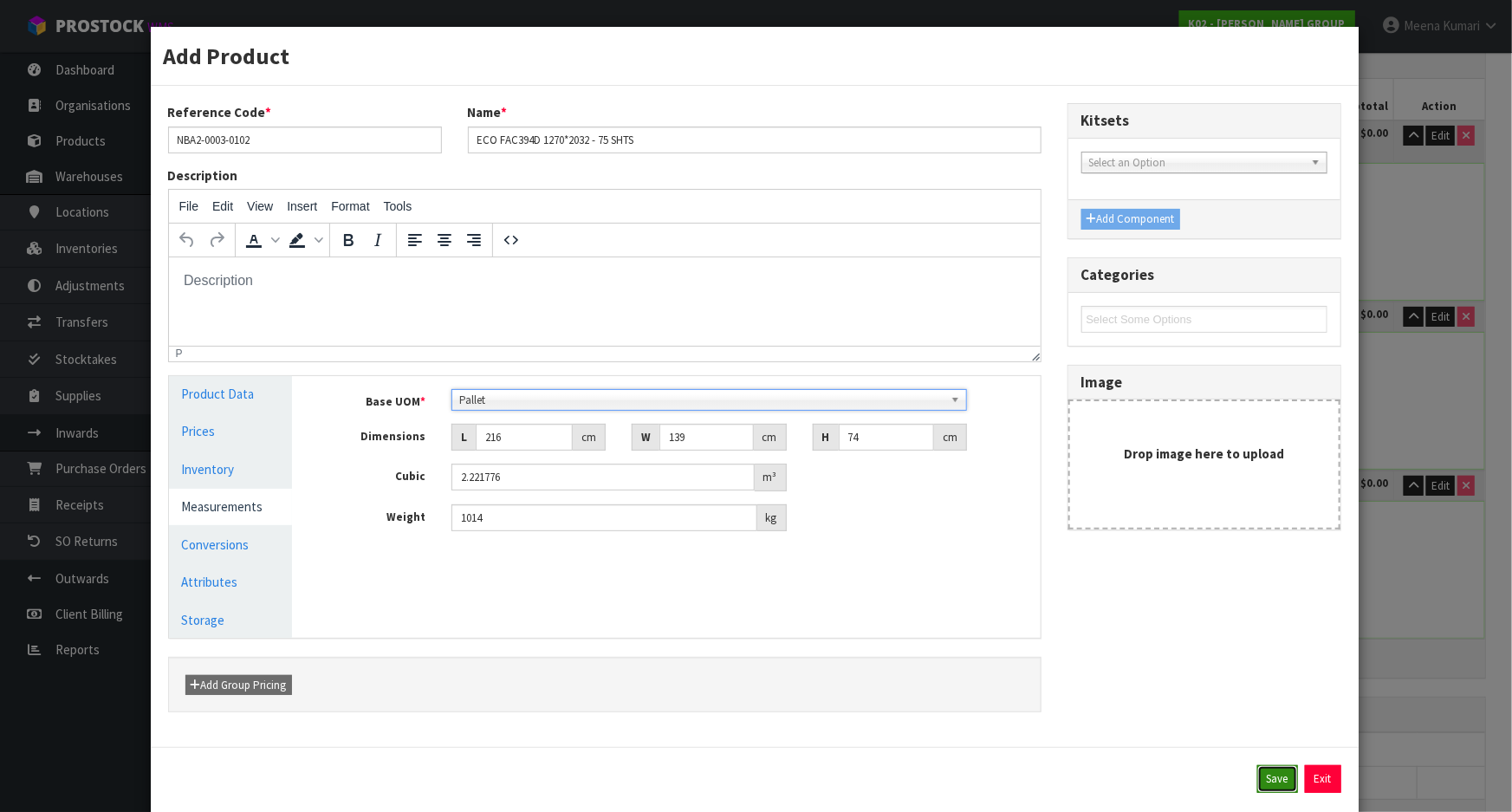
click at [1272, 777] on button "Save" at bounding box center [1278, 779] width 41 height 27
type input "1 PLT"
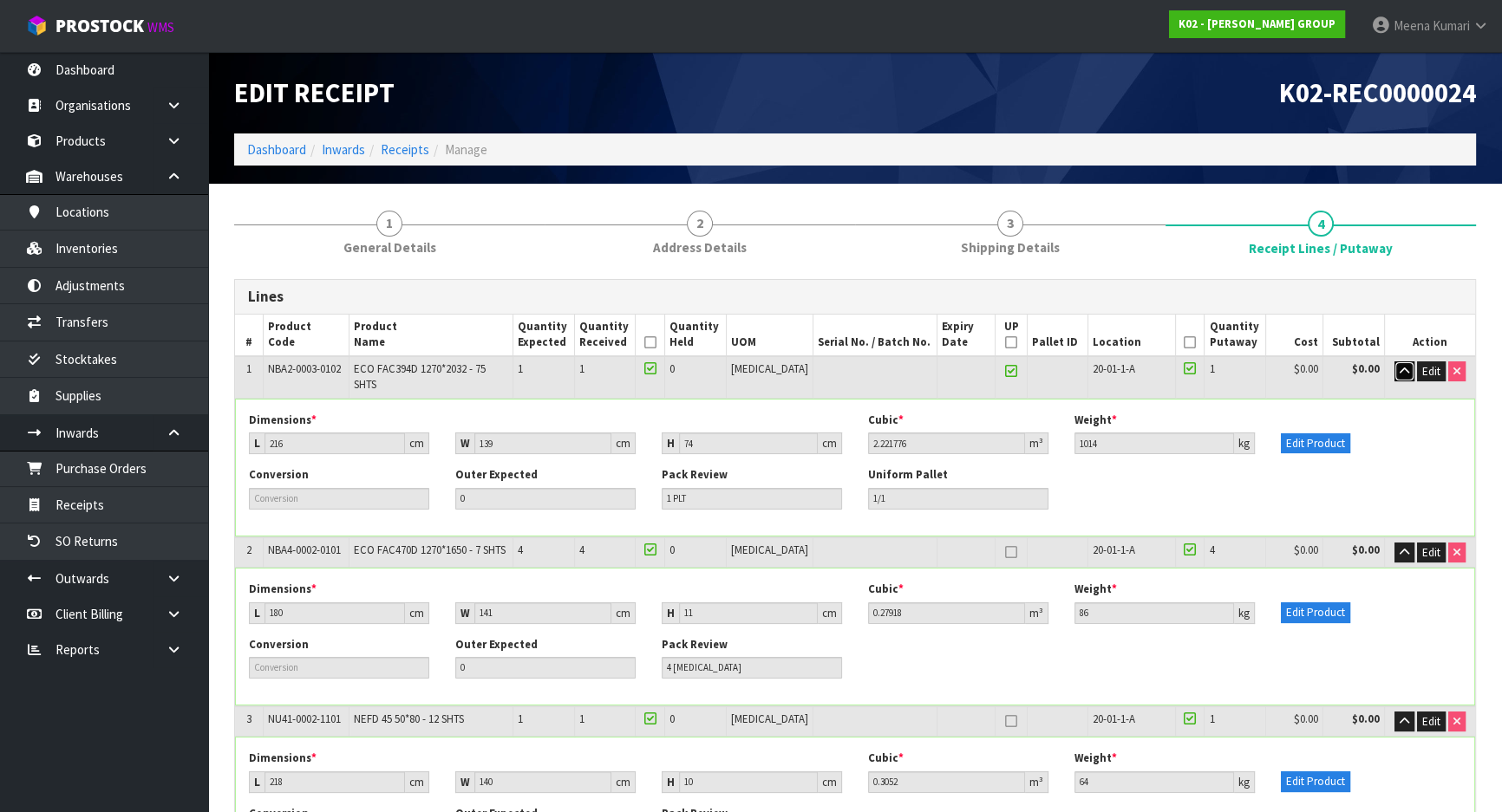
click at [1403, 371] on icon "button" at bounding box center [1404, 371] width 10 height 12
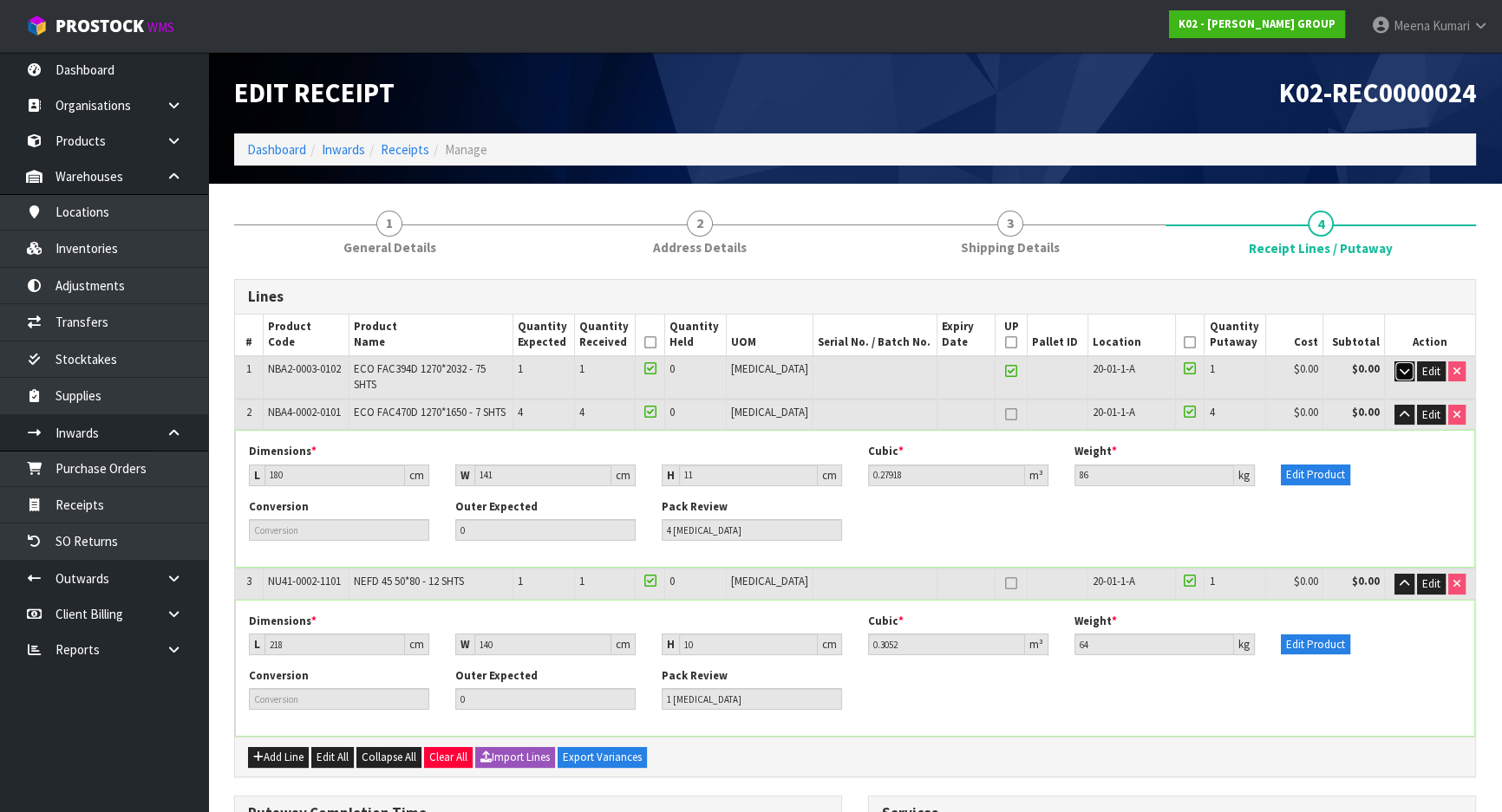
click at [1404, 368] on icon "button" at bounding box center [1404, 371] width 10 height 12
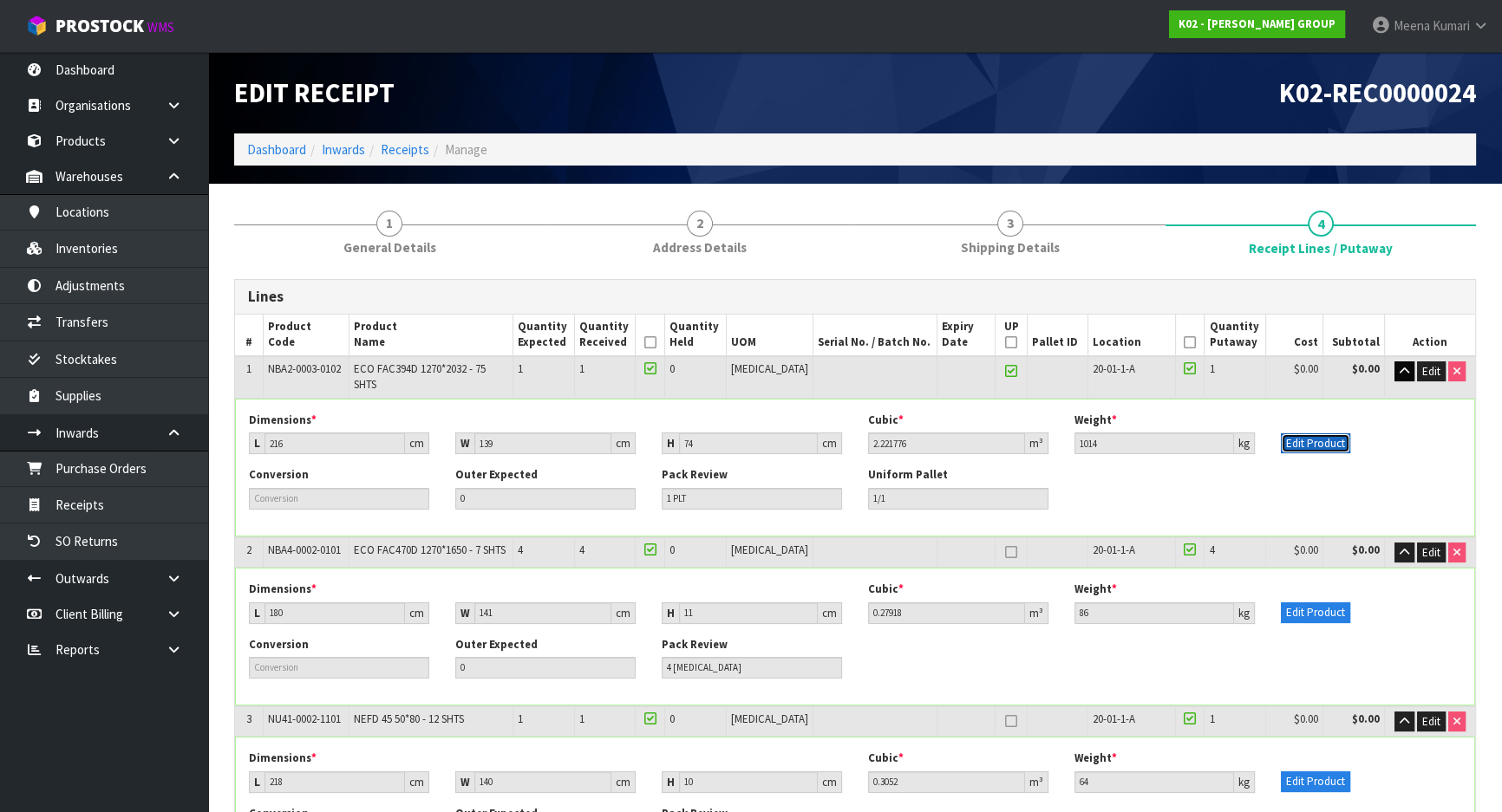
click at [1333, 434] on button "Edit Product" at bounding box center [1315, 444] width 69 height 20
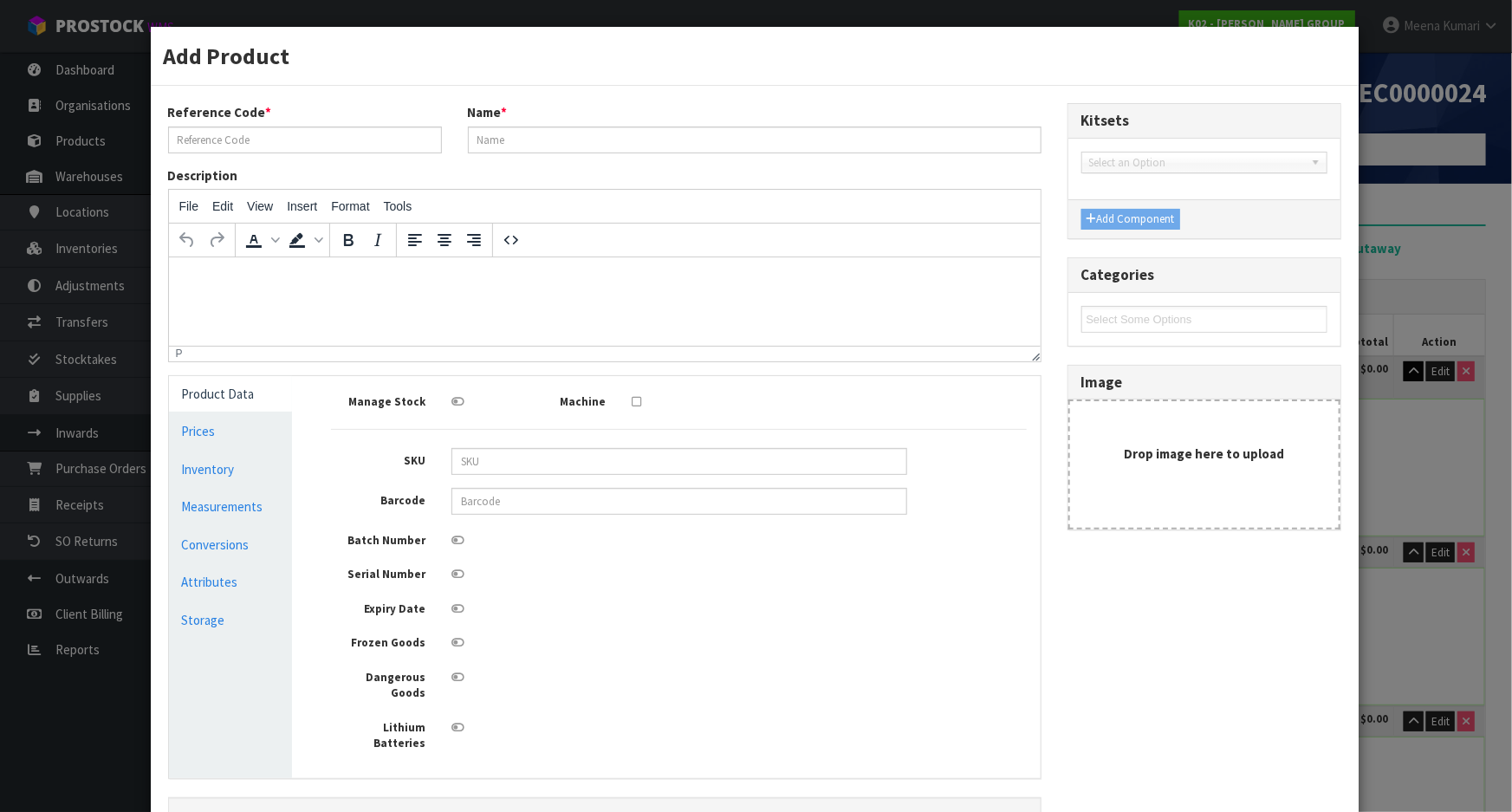
type input "NBA2-0003-0102"
type input "ECO FAC394D 1270*2032 - 75 SHTS"
type input "216"
type input "139"
type input "74"
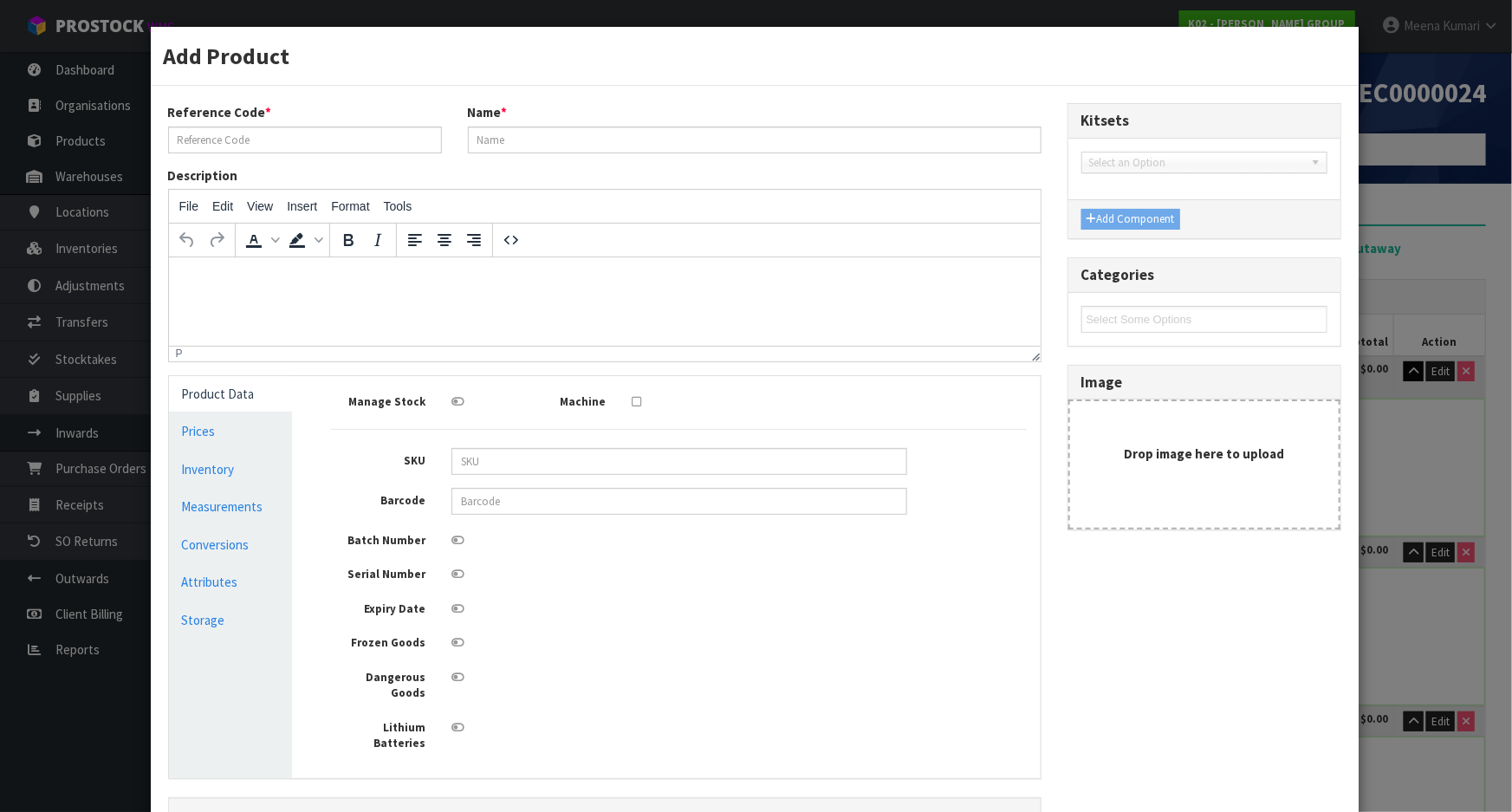
type input "2.221776"
type input "1014"
click at [276, 490] on link "Measurements" at bounding box center [230, 506] width 124 height 35
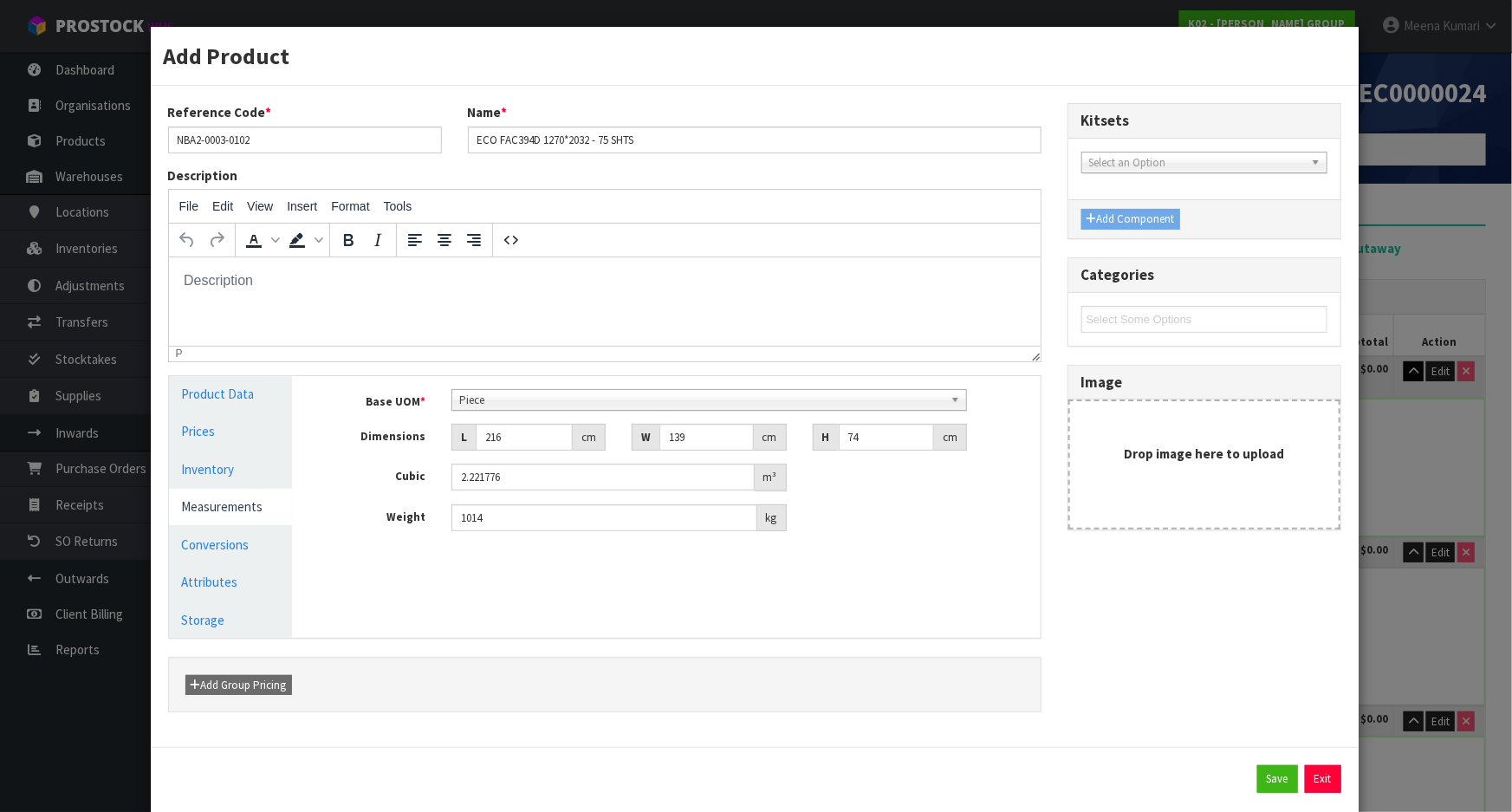
click at [527, 403] on span "Piece" at bounding box center [701, 400] width 485 height 20
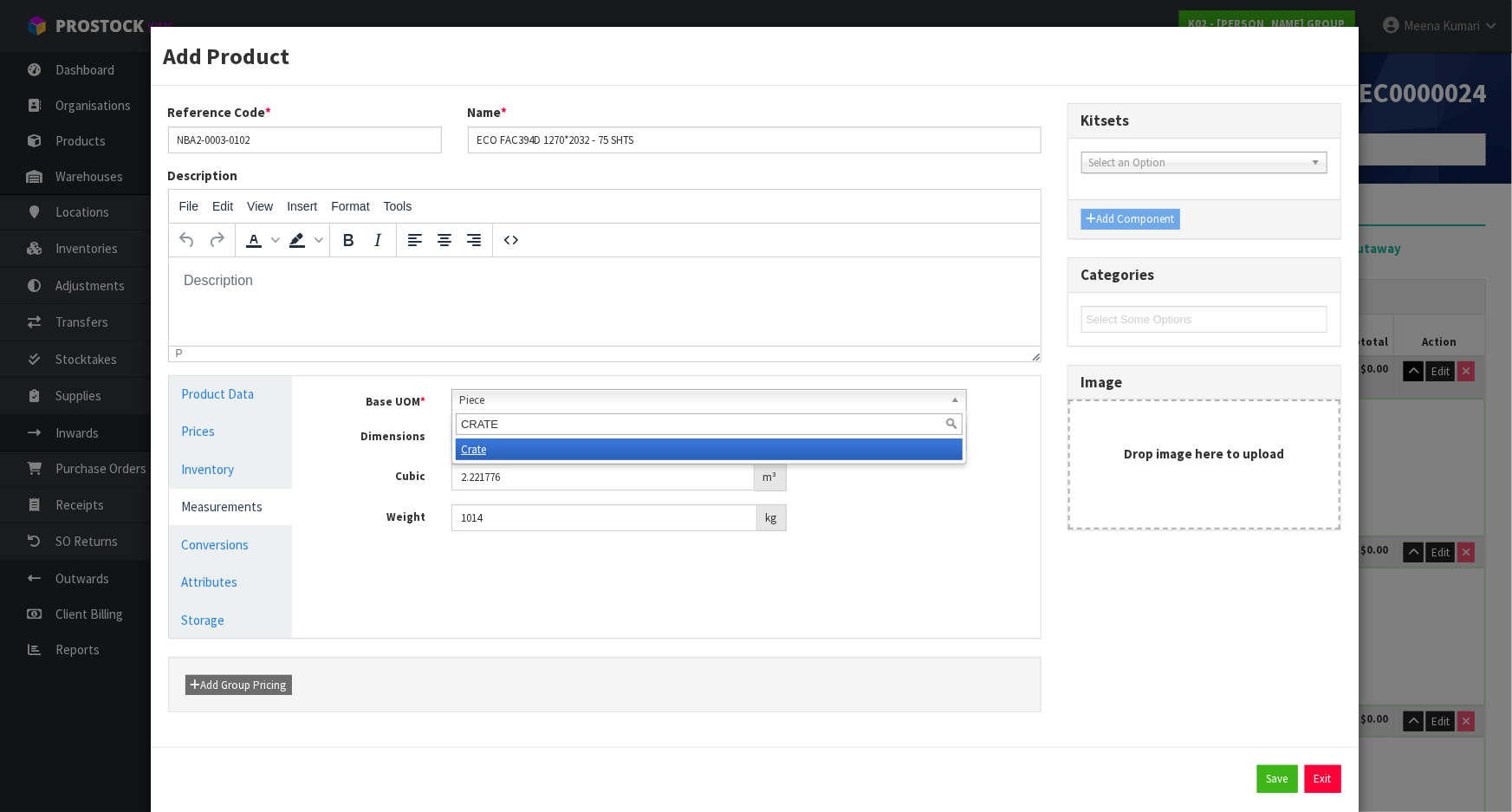
type input "CRATE"
click at [564, 444] on li "Crate" at bounding box center [710, 449] width 507 height 21
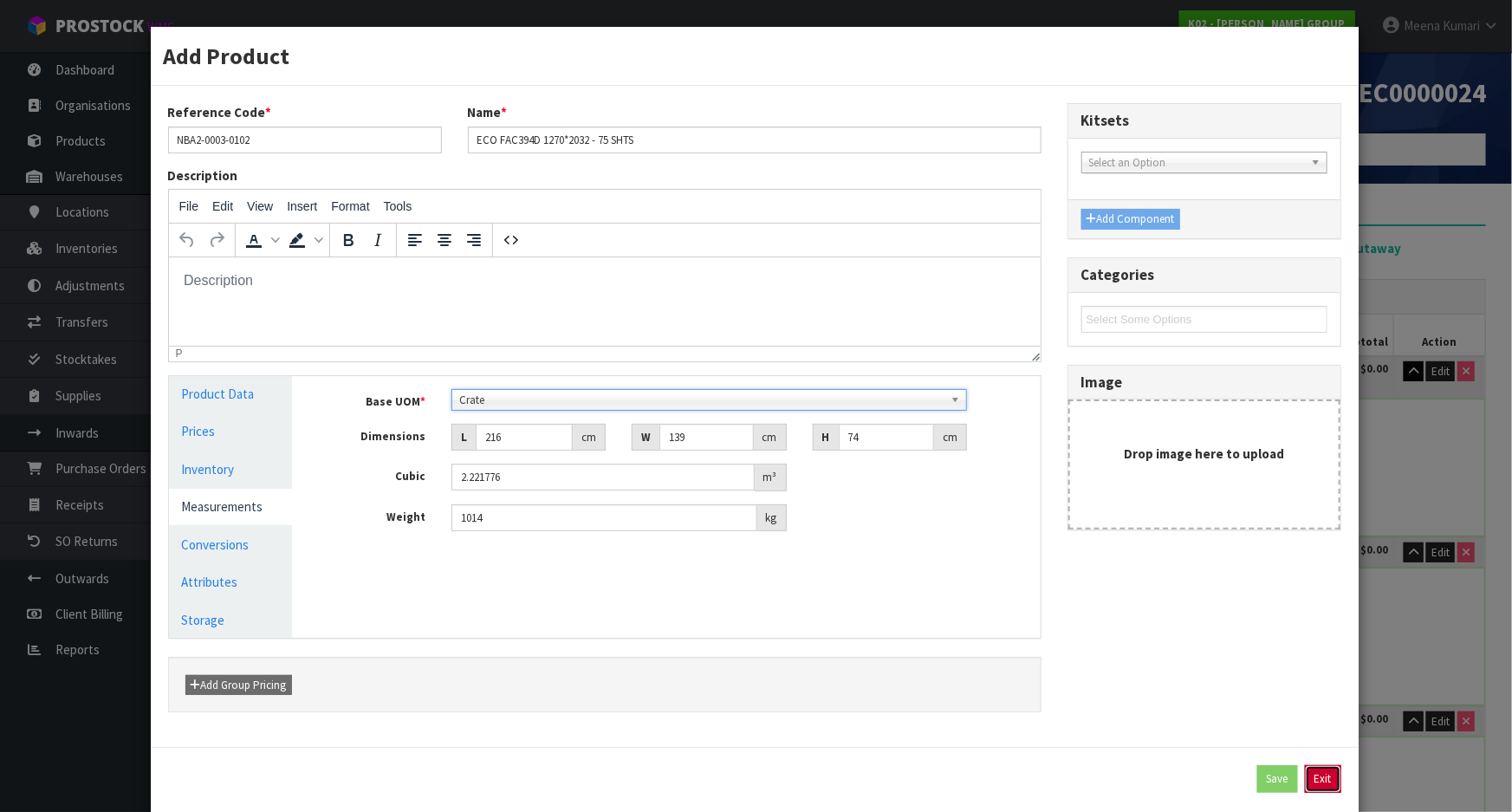
click at [1317, 785] on button "Exit" at bounding box center [1323, 779] width 36 height 27
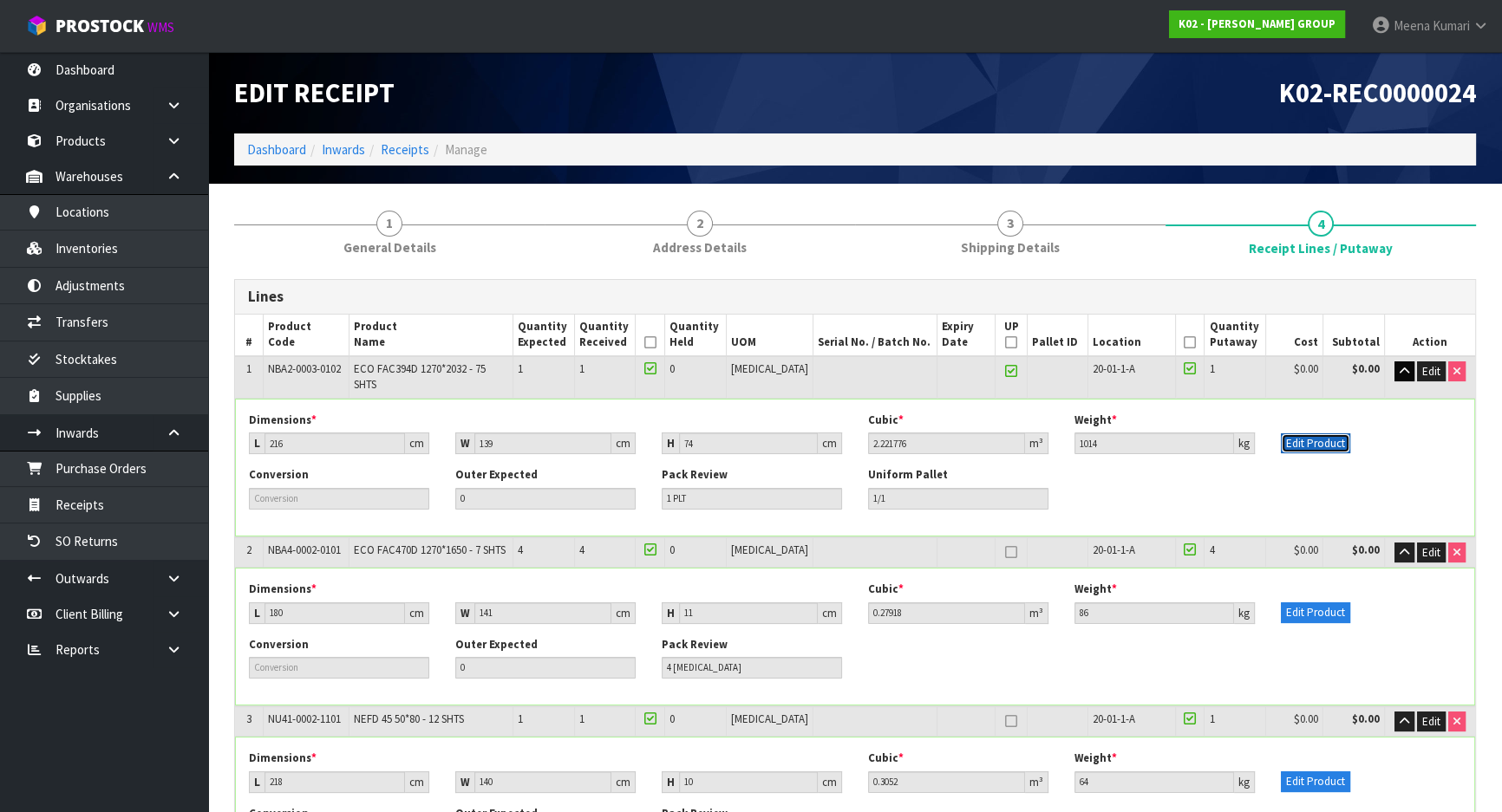
click at [1303, 434] on button "Edit Product" at bounding box center [1315, 444] width 69 height 20
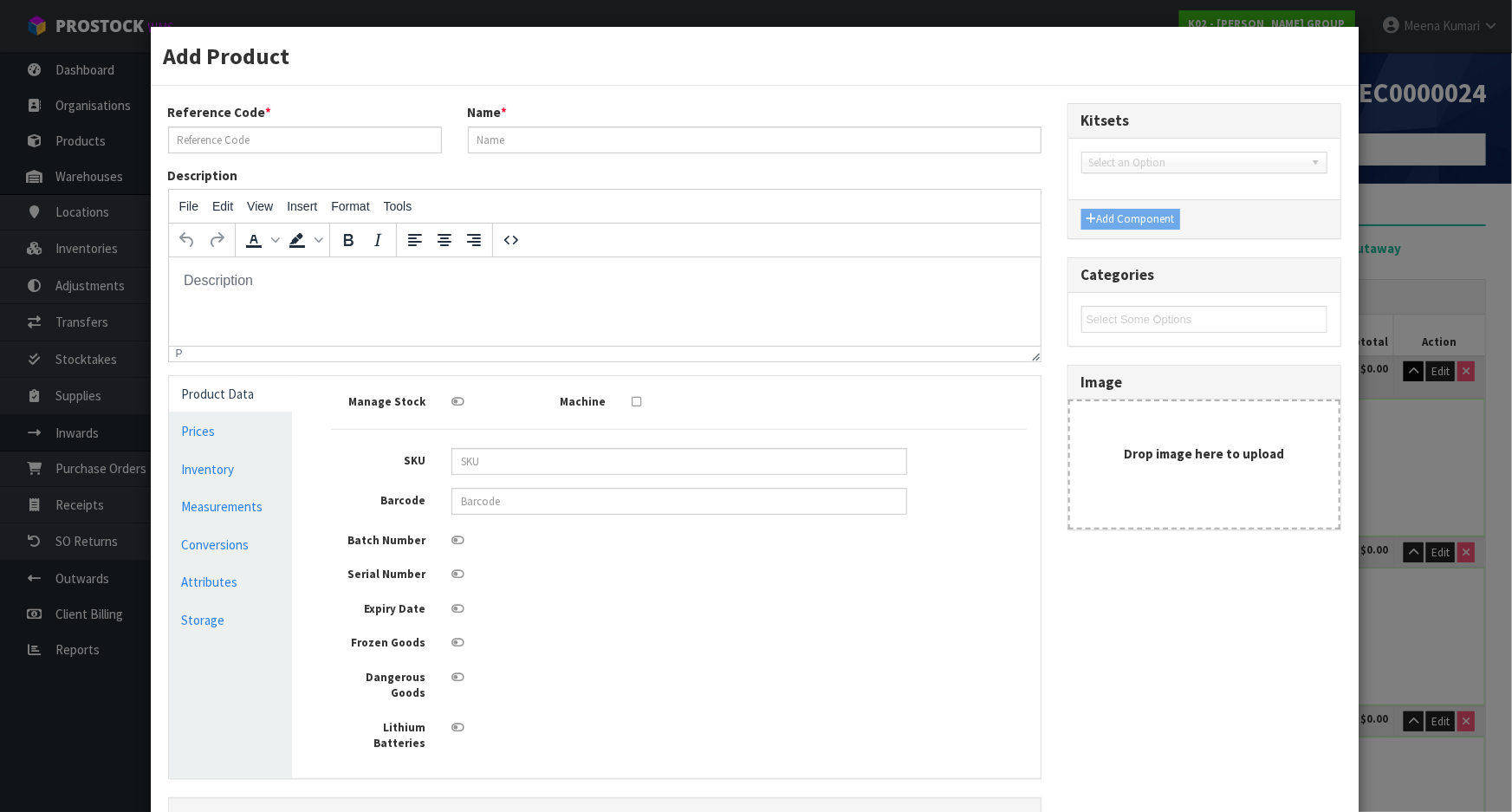
type input "NBA2-0003-0102"
type input "ECO FAC394D 1270*2032 - 75 SHTS"
click at [169, 498] on link "Measurements" at bounding box center [230, 506] width 124 height 35
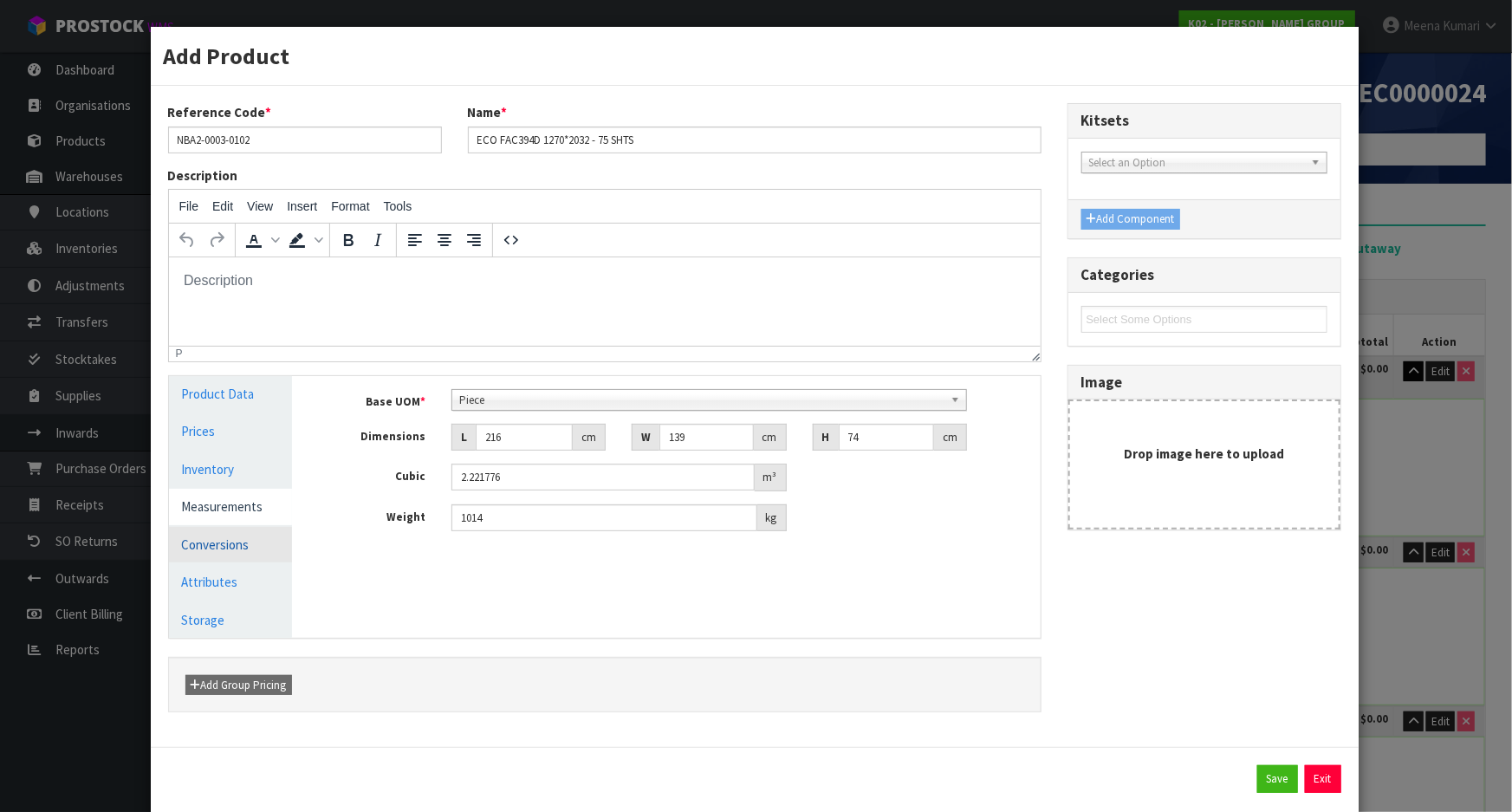
click at [233, 533] on link "Conversions" at bounding box center [230, 545] width 124 height 35
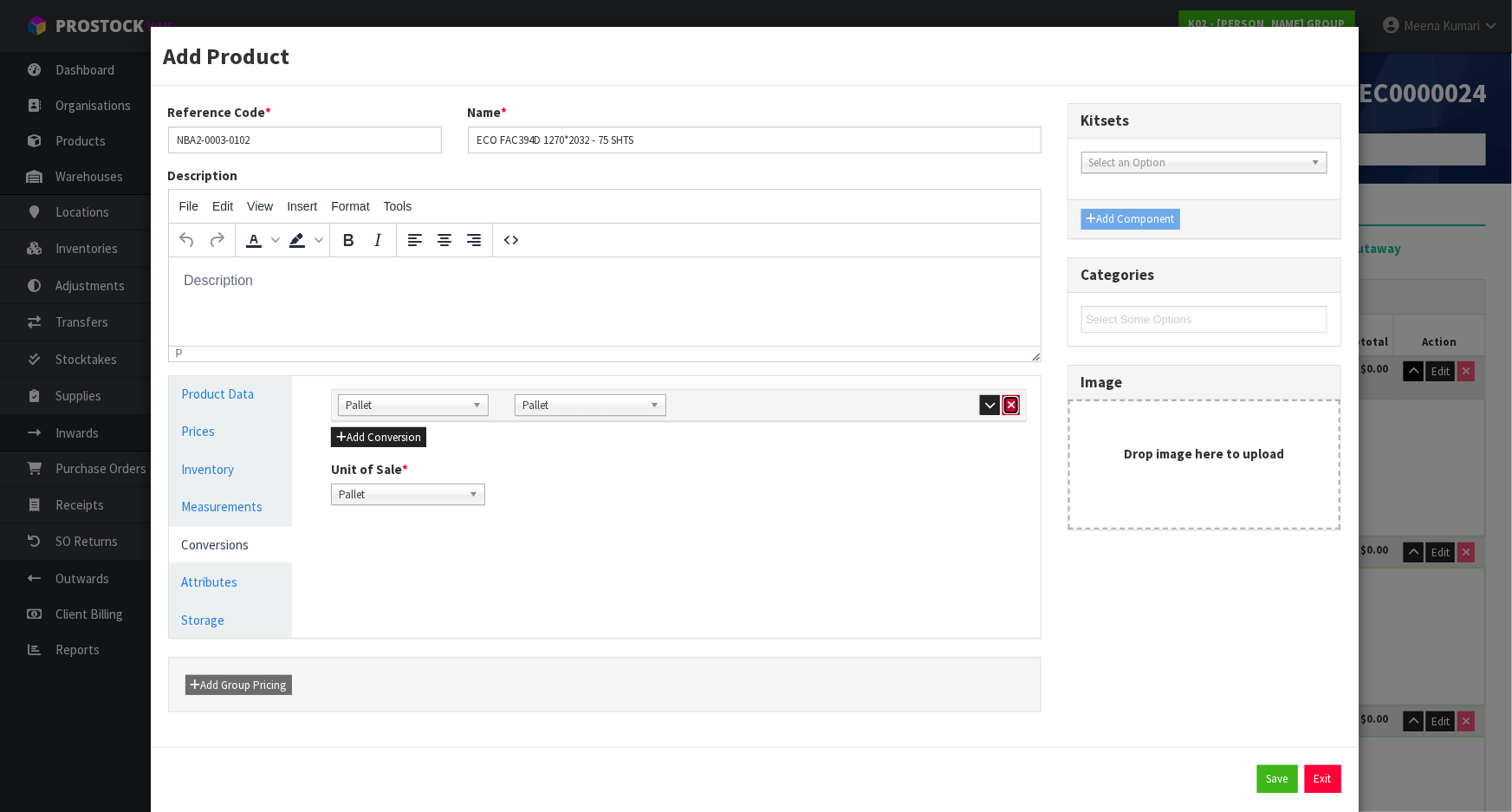
click at [1003, 400] on button "button" at bounding box center [1012, 405] width 18 height 20
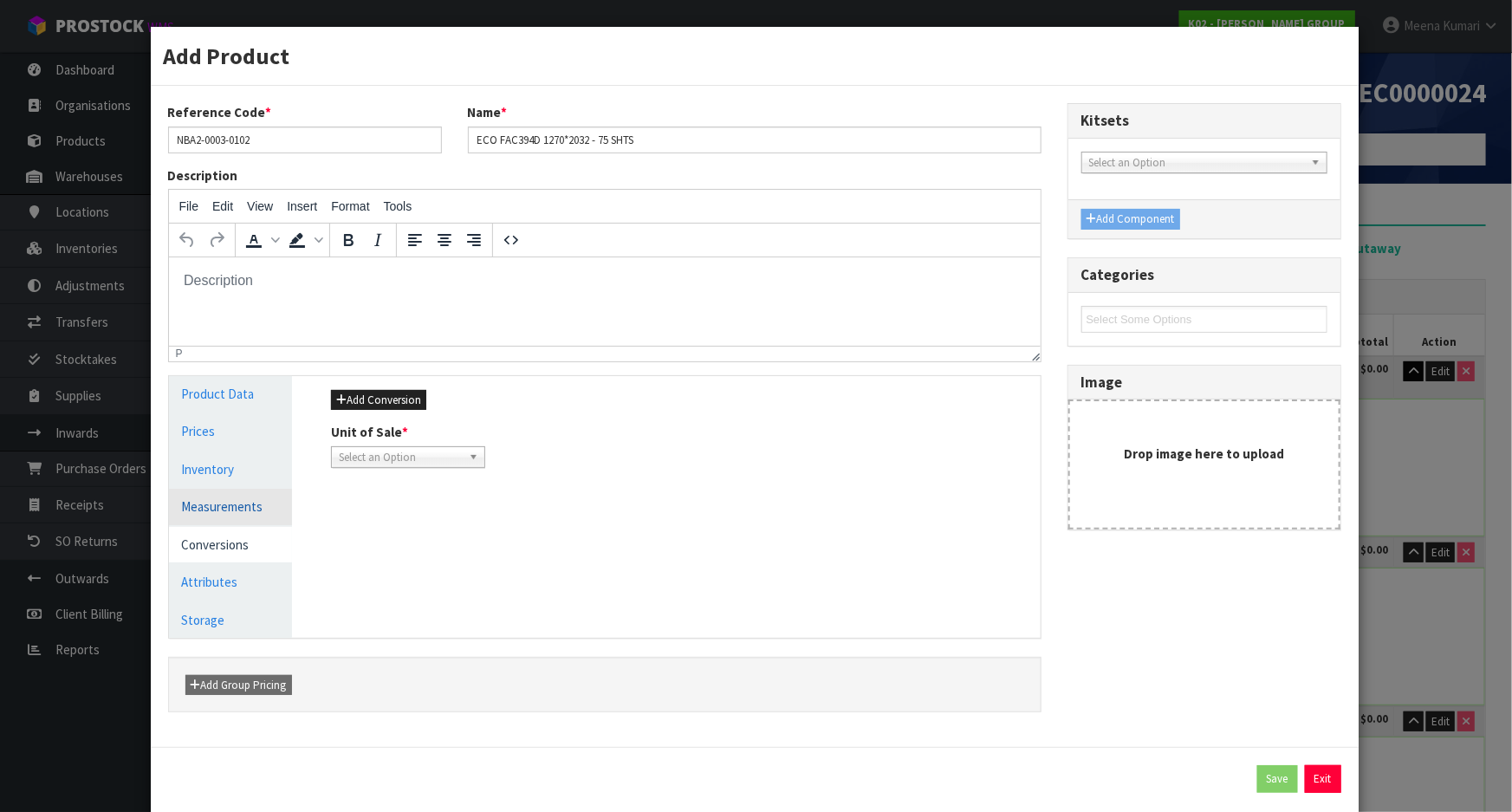
click at [267, 507] on link "Measurements" at bounding box center [230, 506] width 124 height 35
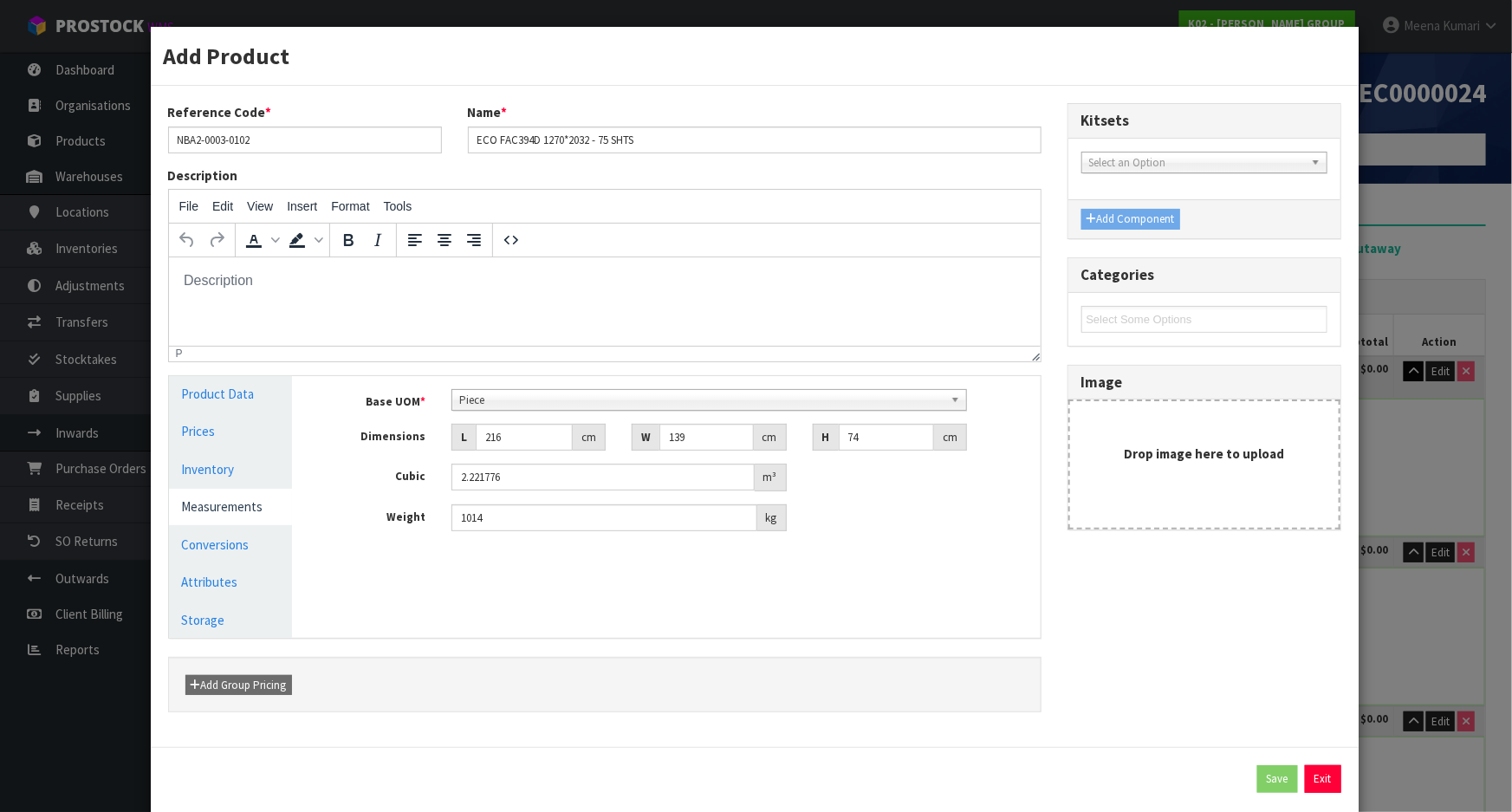
click at [585, 398] on span "Piece" at bounding box center [701, 400] width 485 height 20
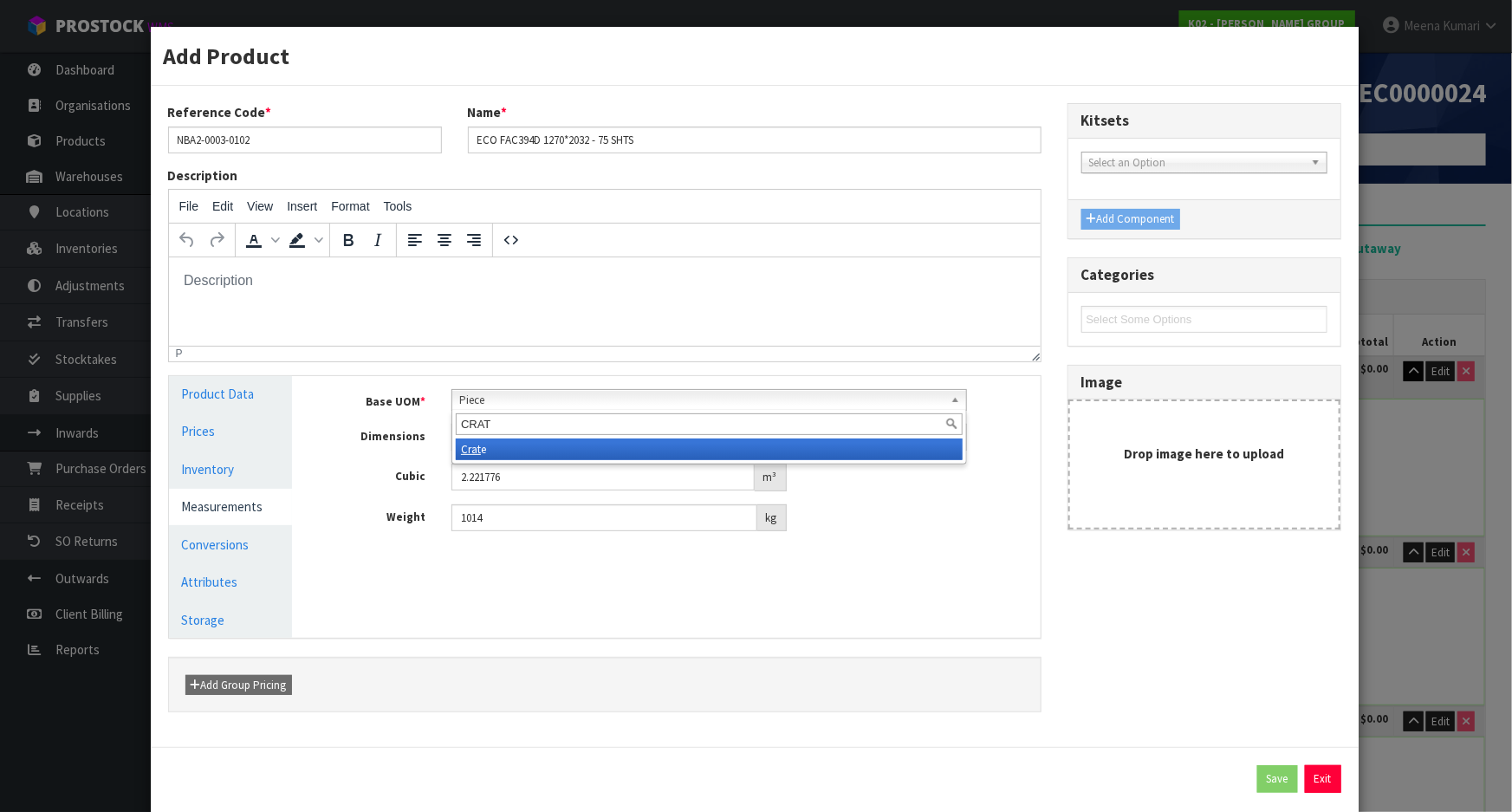
type input "CRAT"
click at [590, 451] on li "Crat e" at bounding box center [710, 449] width 507 height 21
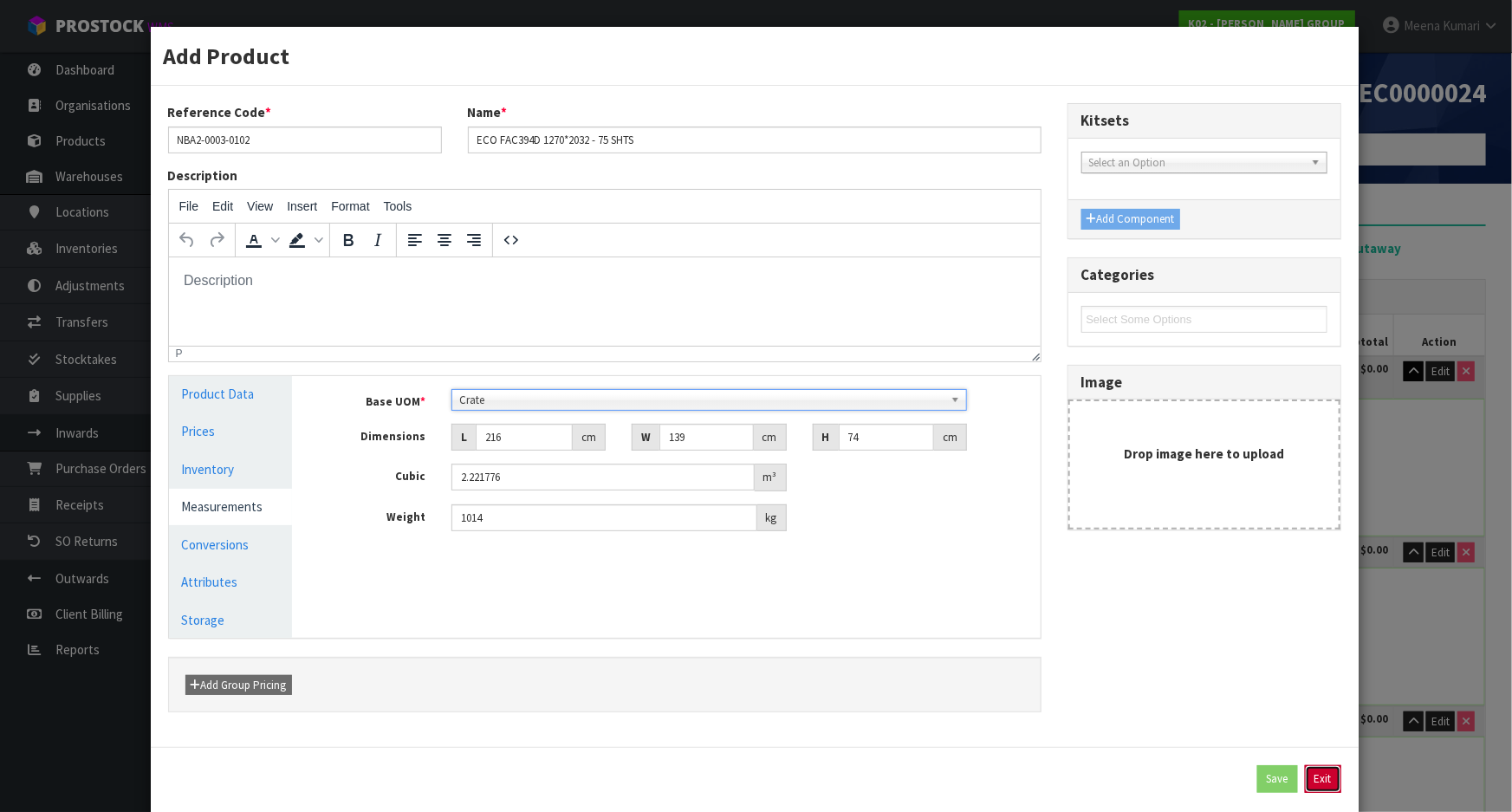
click at [1311, 783] on button "Exit" at bounding box center [1323, 779] width 36 height 27
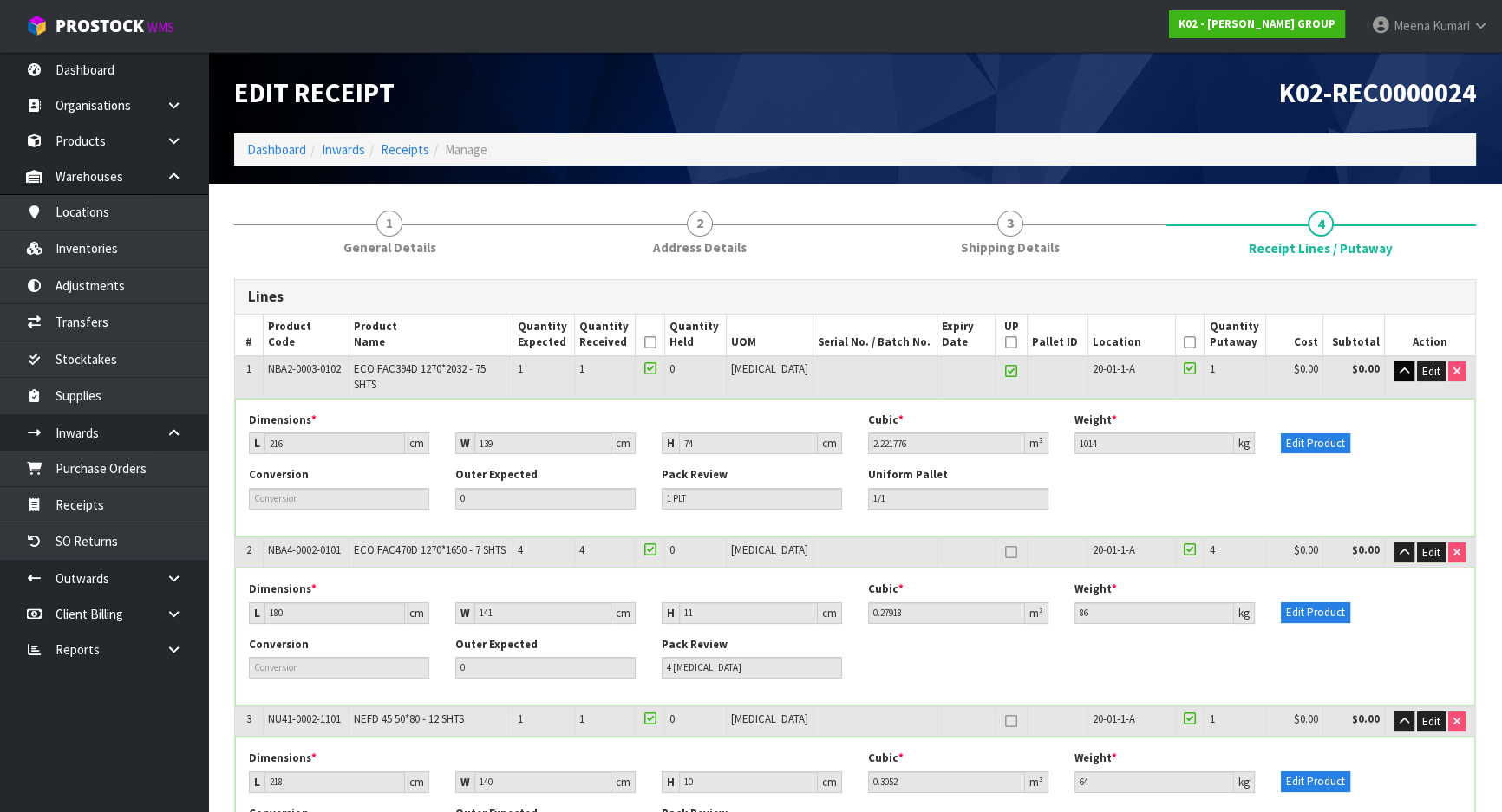
click at [315, 371] on span "NBA2-0003-0102" at bounding box center [304, 368] width 73 height 15
copy tr "NBA2-0003-0102"
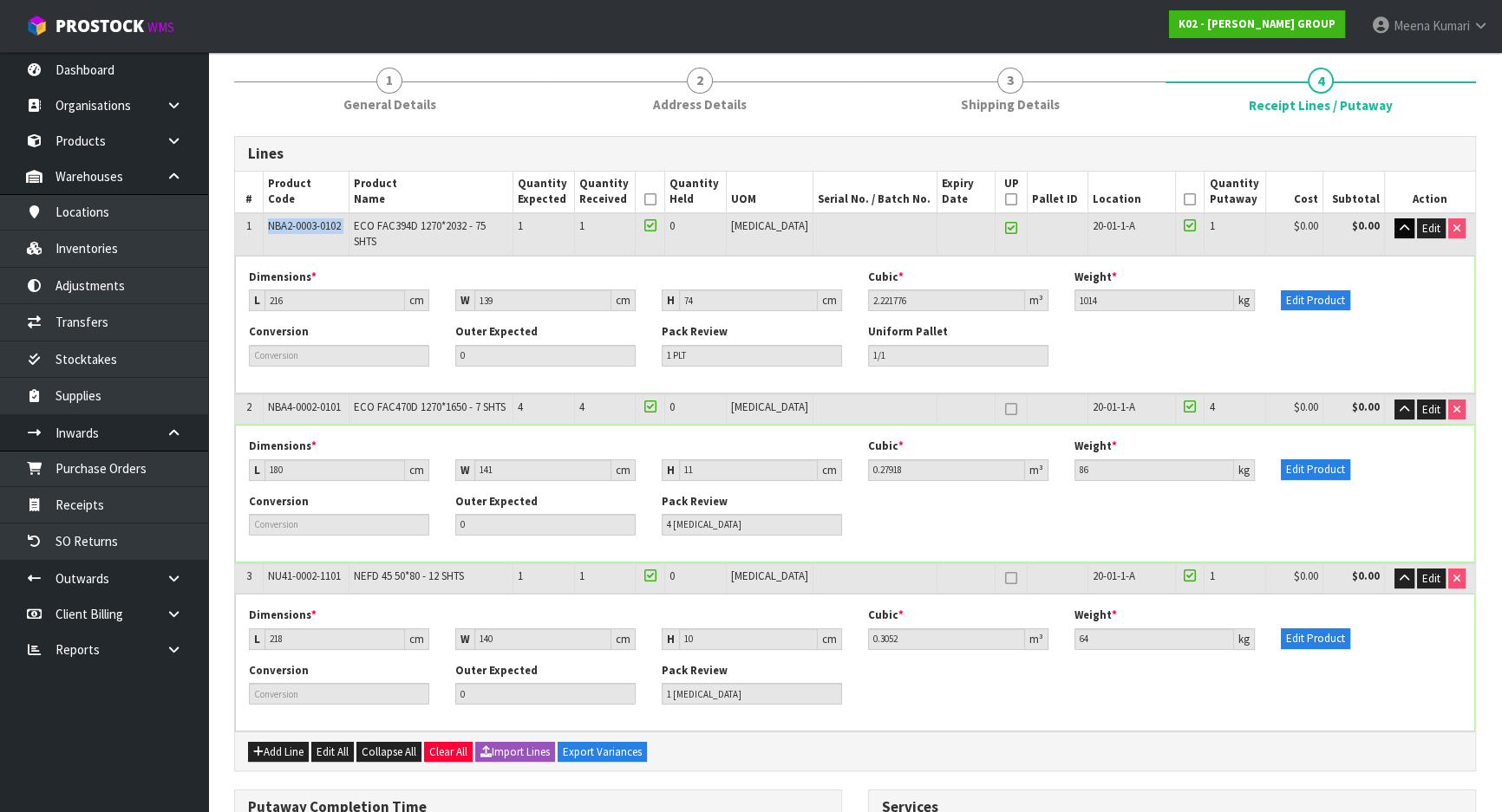
scroll to position [473, 0]
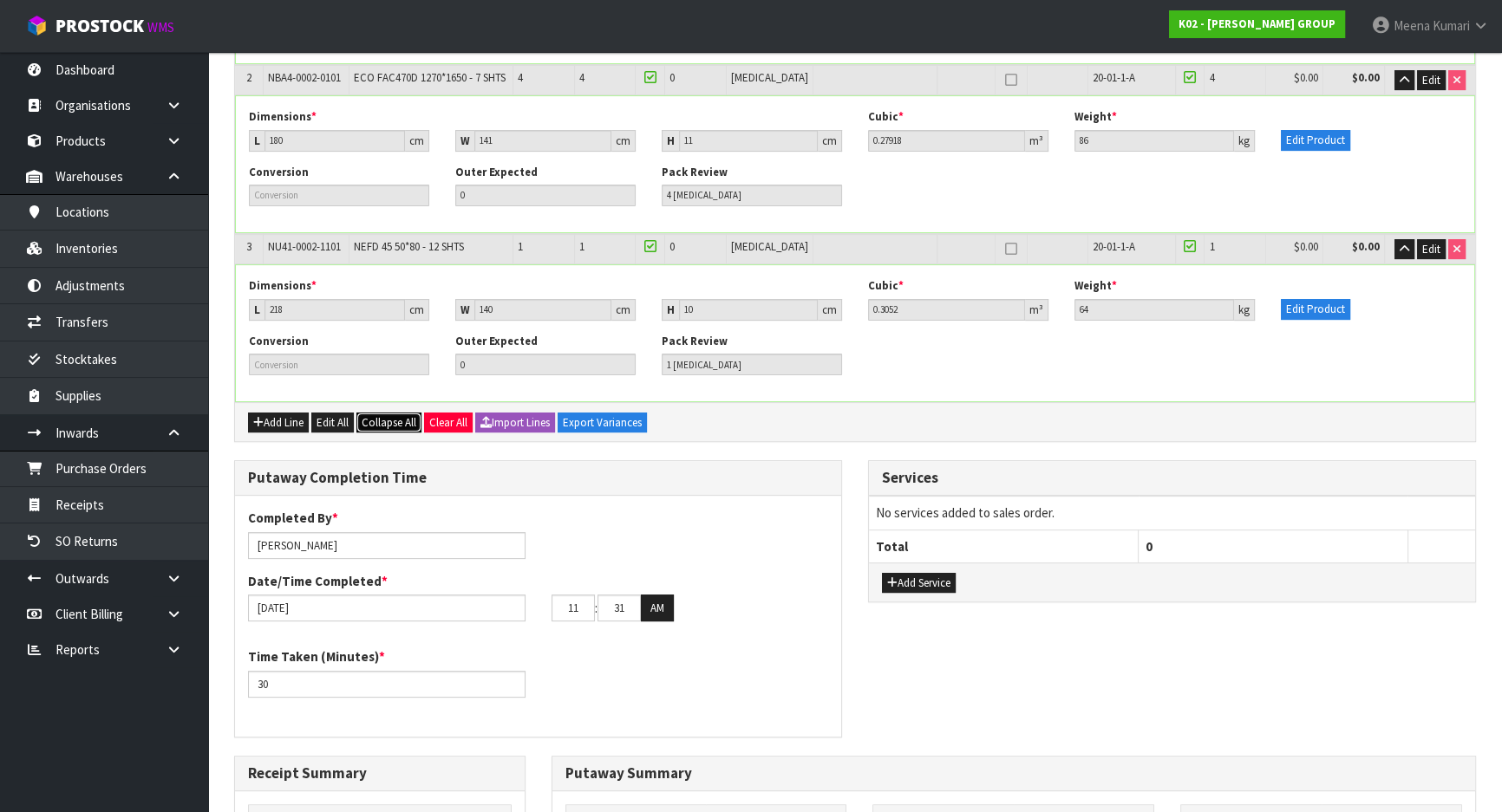
click at [387, 415] on span "Collapse All" at bounding box center [389, 422] width 55 height 15
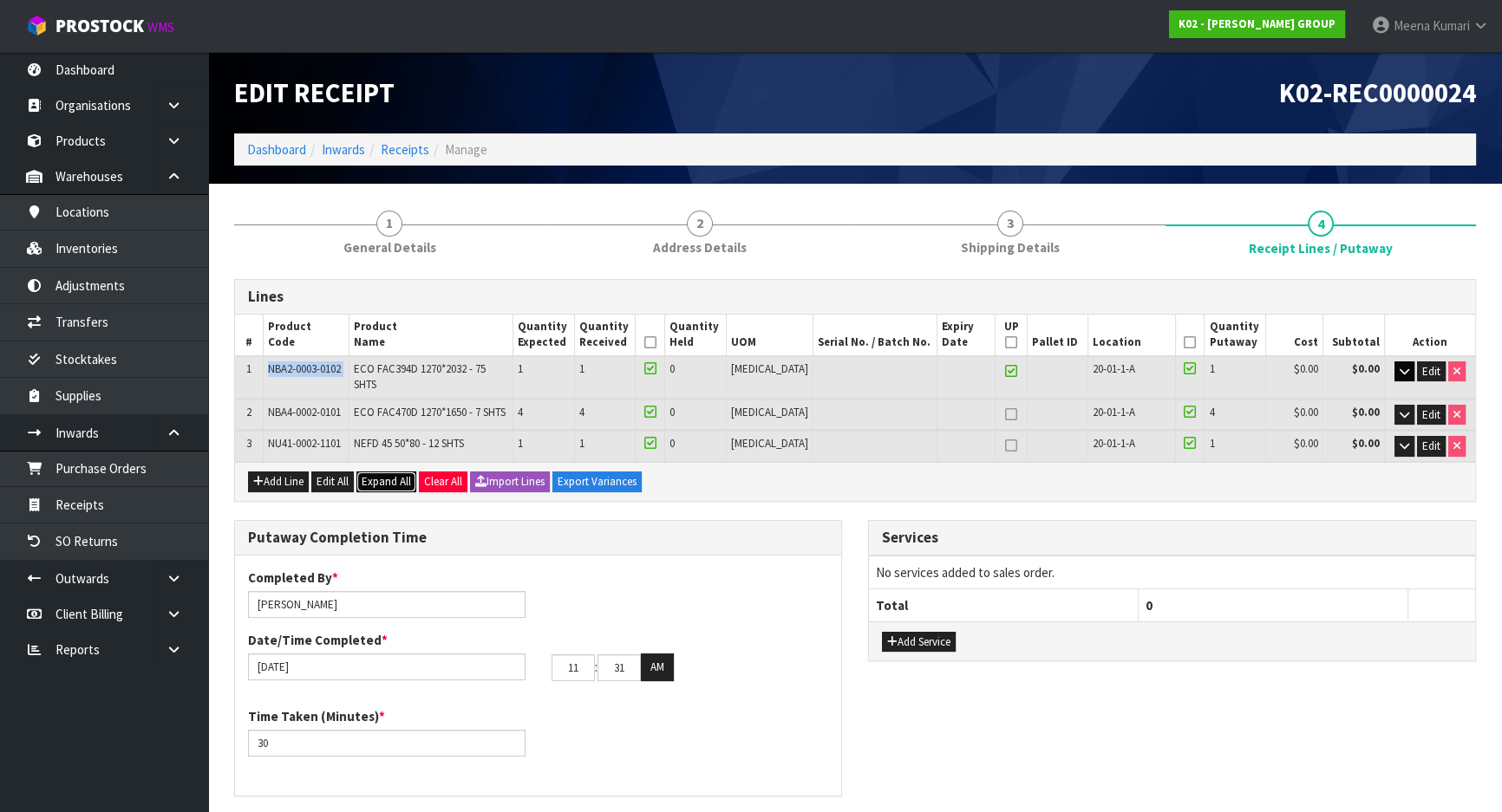
scroll to position [0, 0]
click at [1005, 414] on icon at bounding box center [1010, 414] width 12 height 1
type input "2"
type input "3"
type input "2"
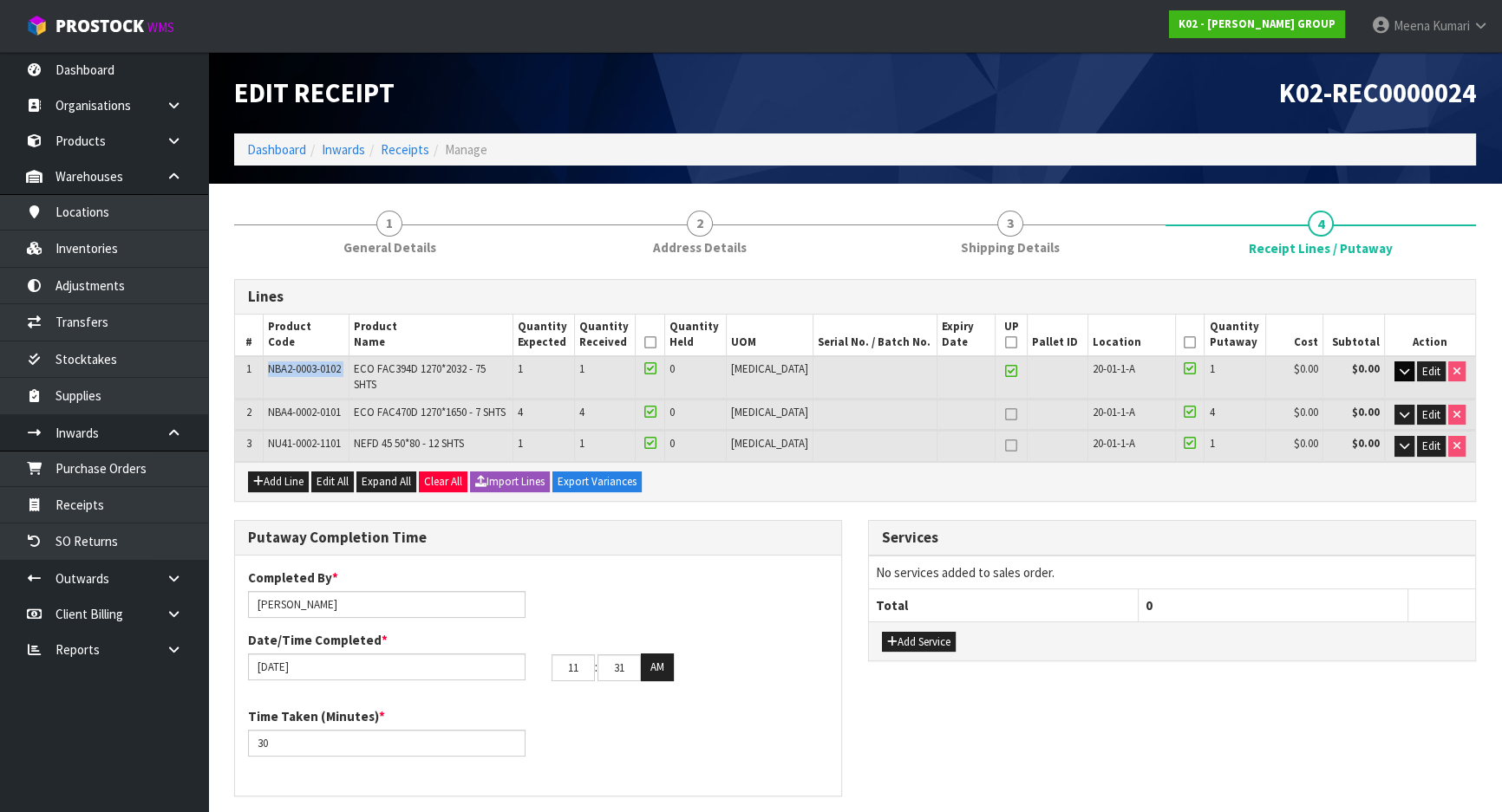
type input "2"
click at [1005, 414] on icon at bounding box center [1010, 414] width 12 height 1
type input "1"
type input "2"
type input "1"
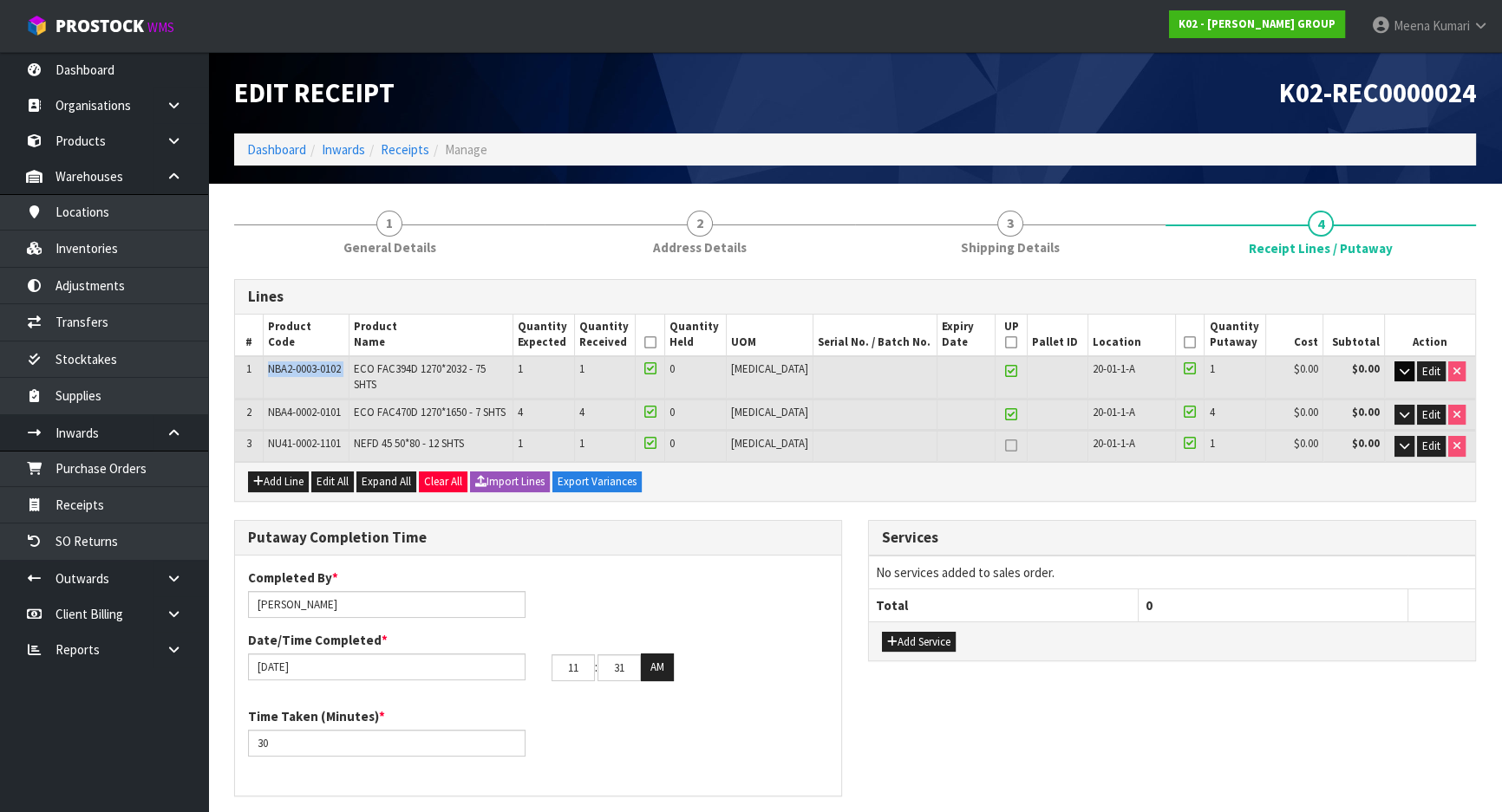
type input "1"
click at [286, 150] on link "Dashboard" at bounding box center [276, 149] width 59 height 17
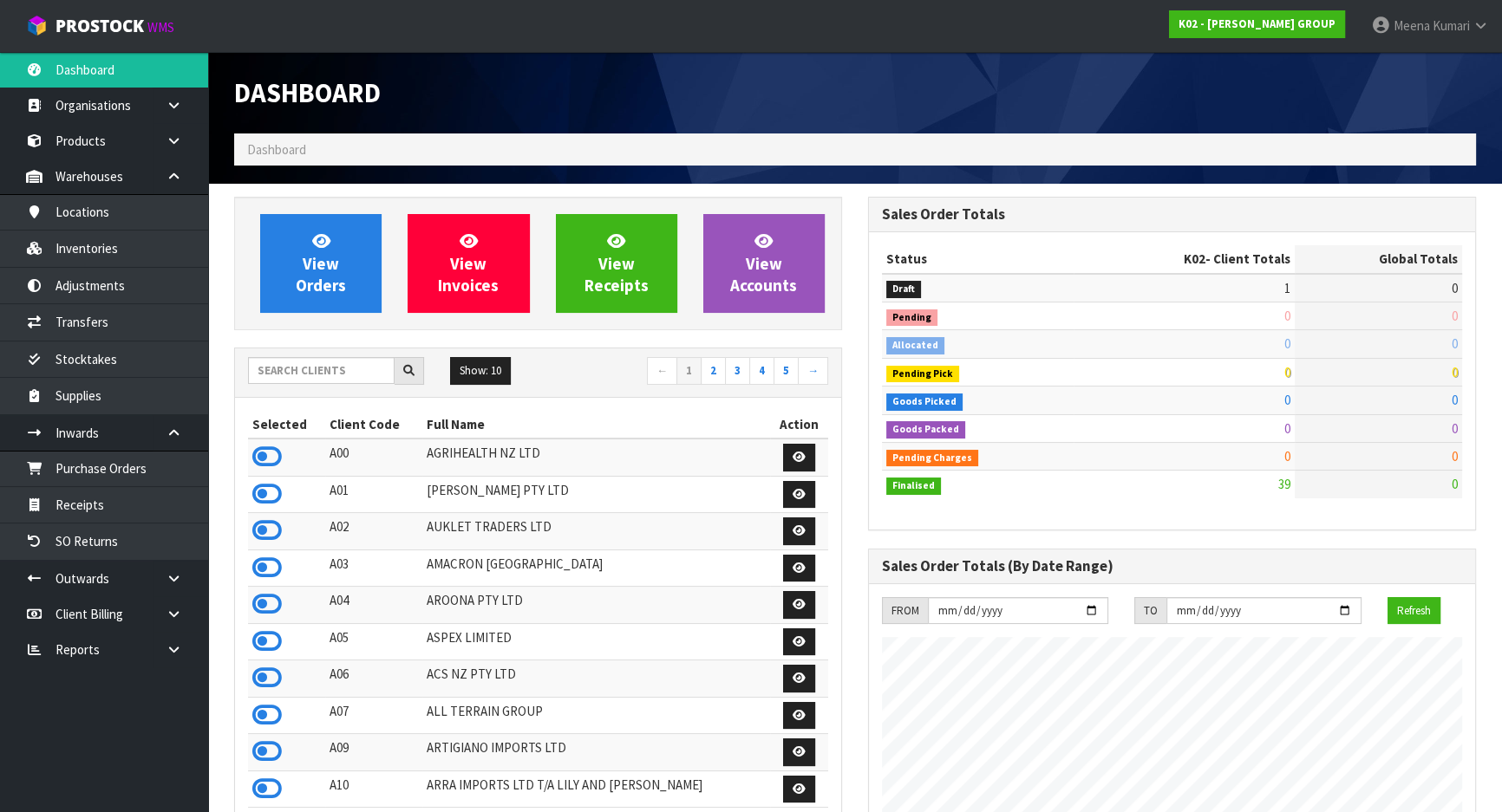
scroll to position [1059, 633]
click at [307, 379] on input "text" at bounding box center [321, 370] width 146 height 27
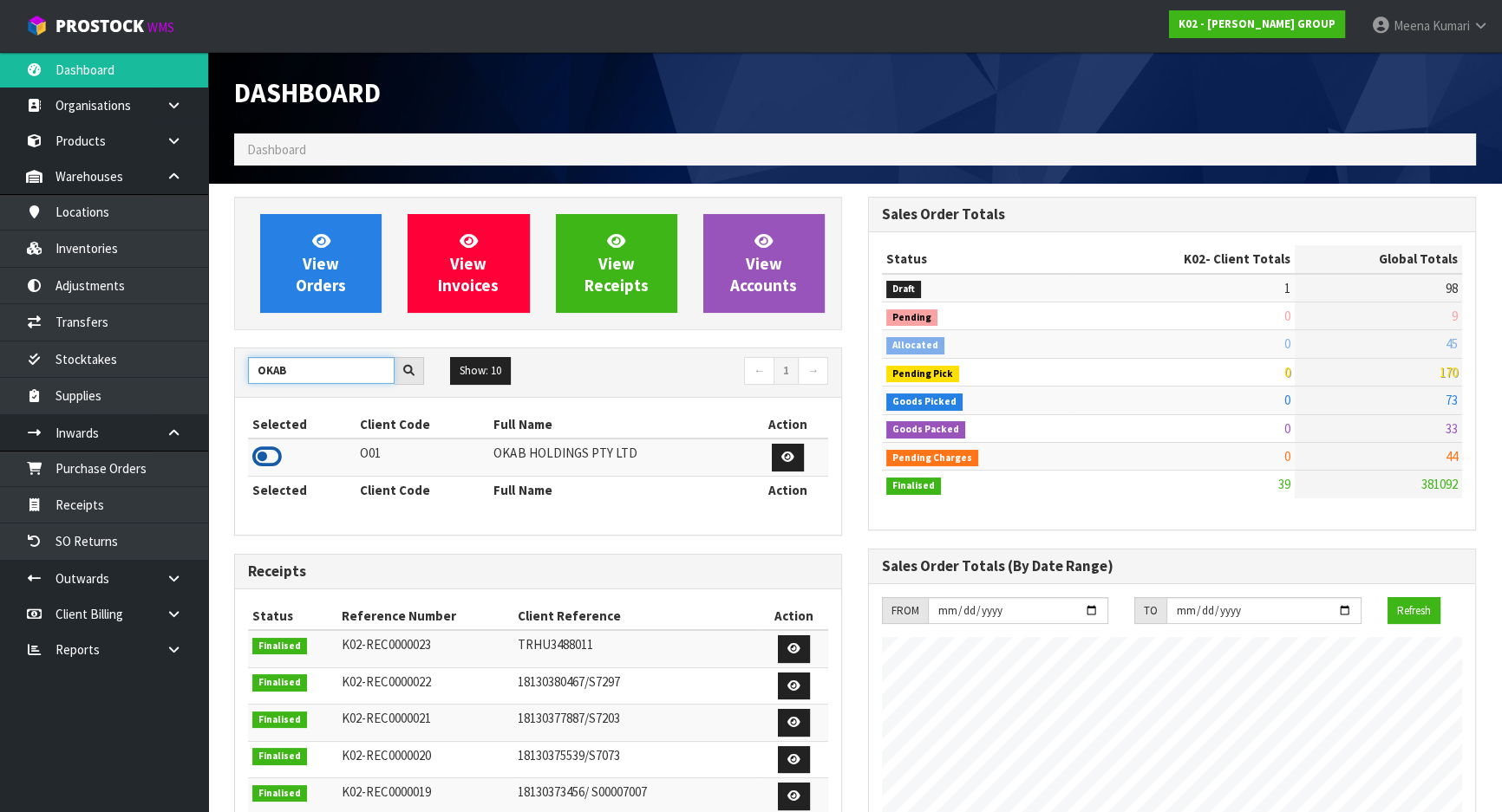
type input "OKAB"
click at [271, 455] on icon at bounding box center [267, 456] width 29 height 26
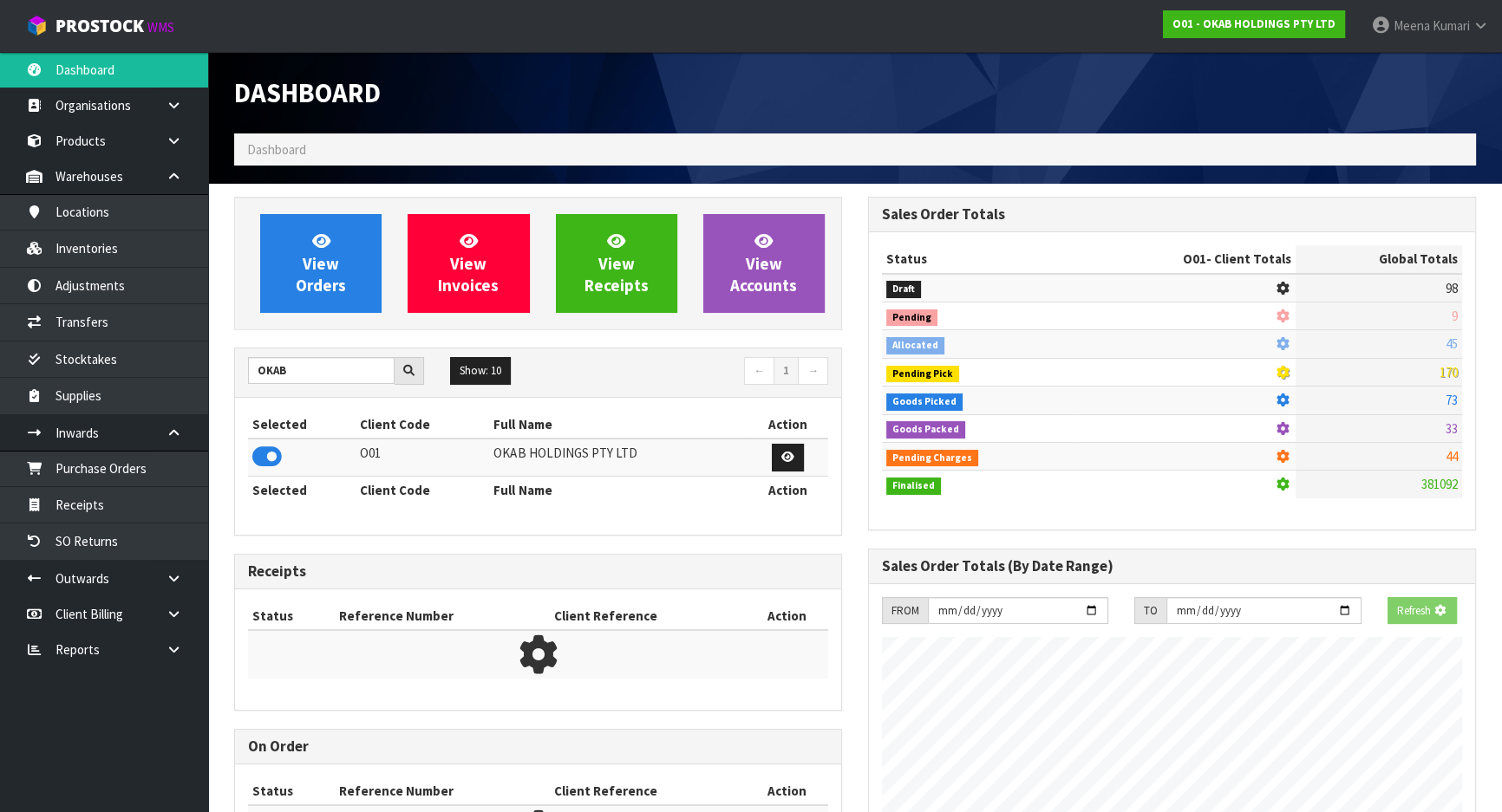
scroll to position [1310, 633]
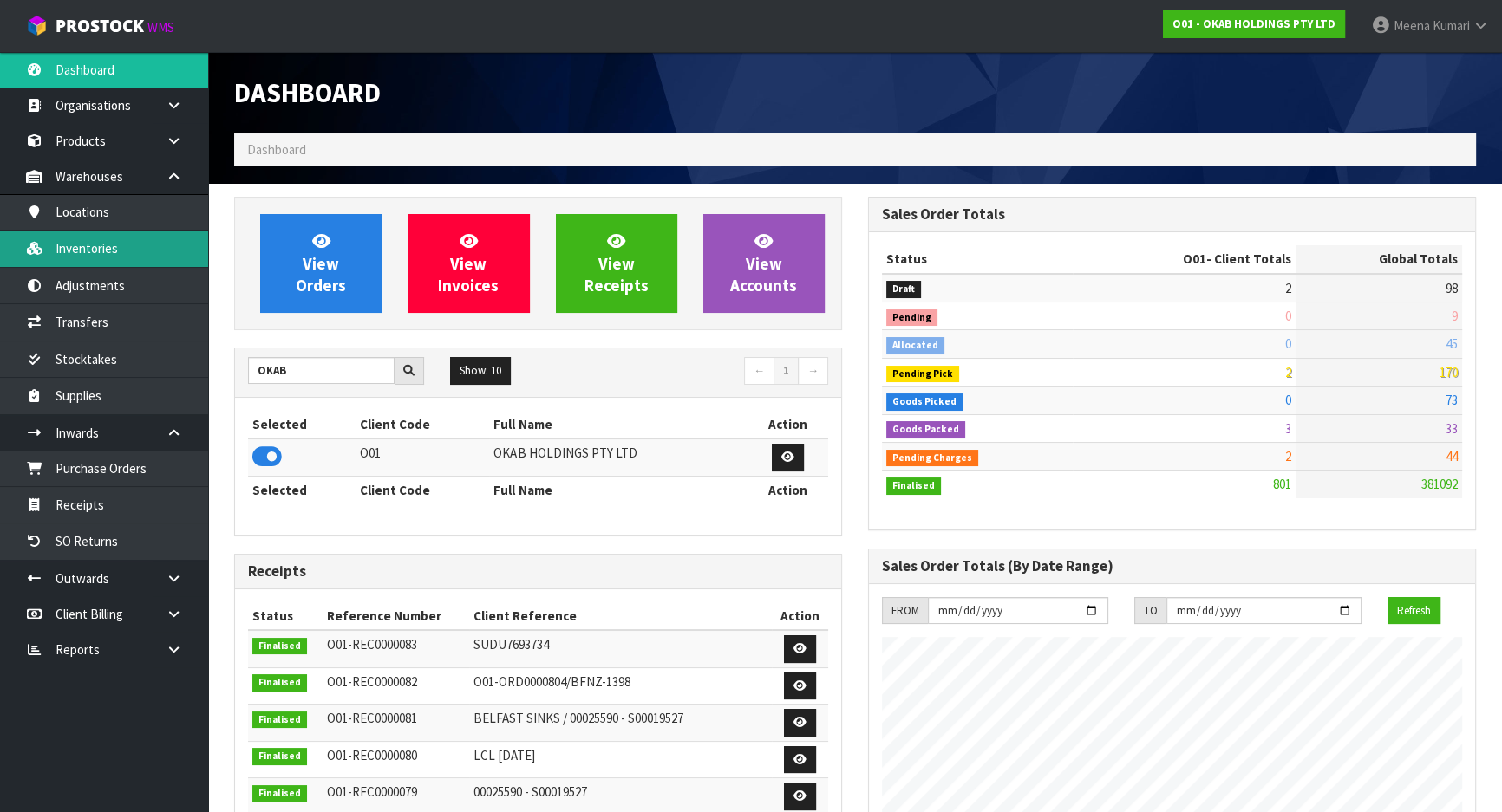
click at [128, 252] on link "Inventories" at bounding box center [103, 249] width 208 height 35
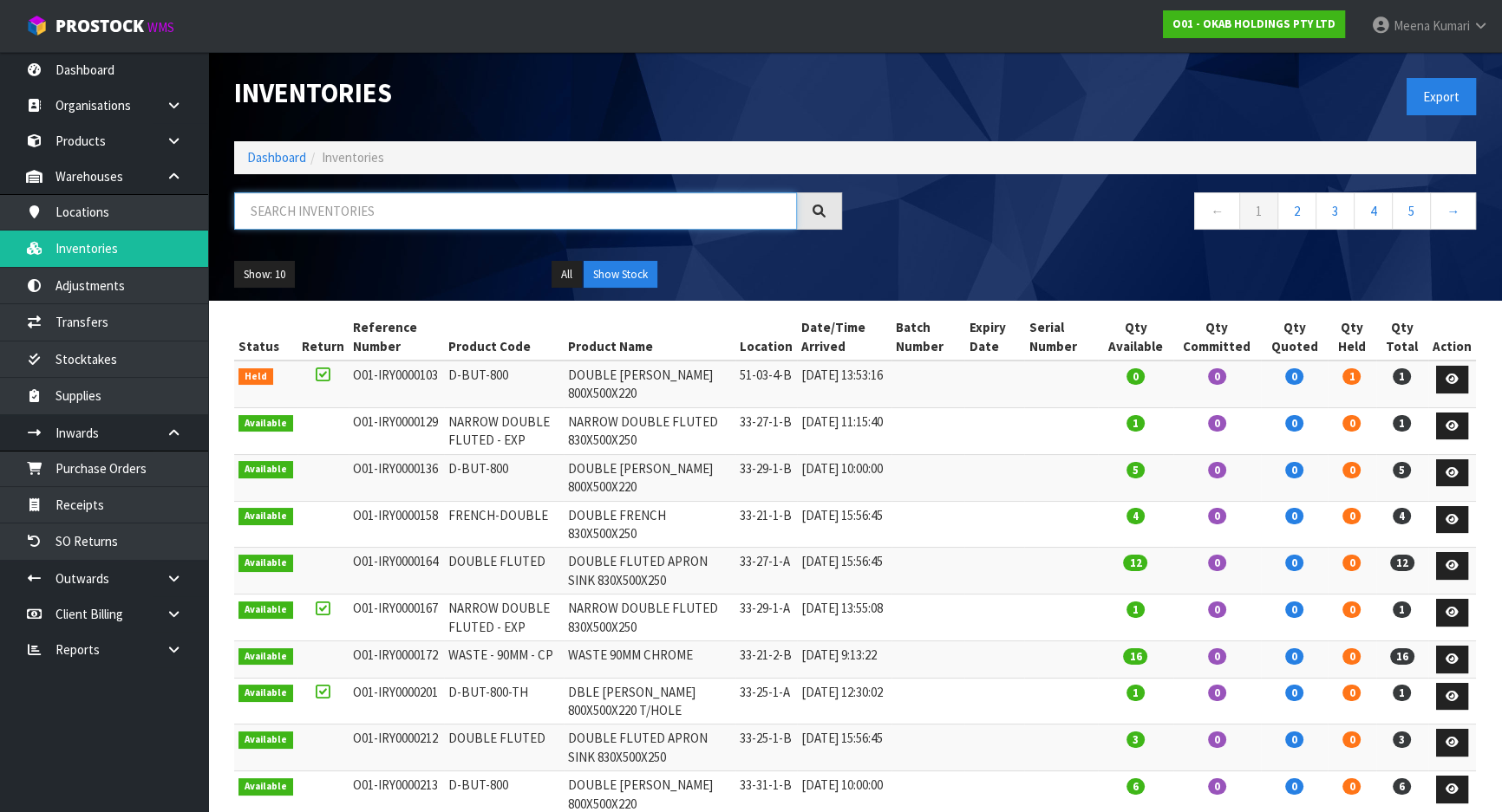
click at [262, 223] on input "text" at bounding box center [515, 211] width 563 height 37
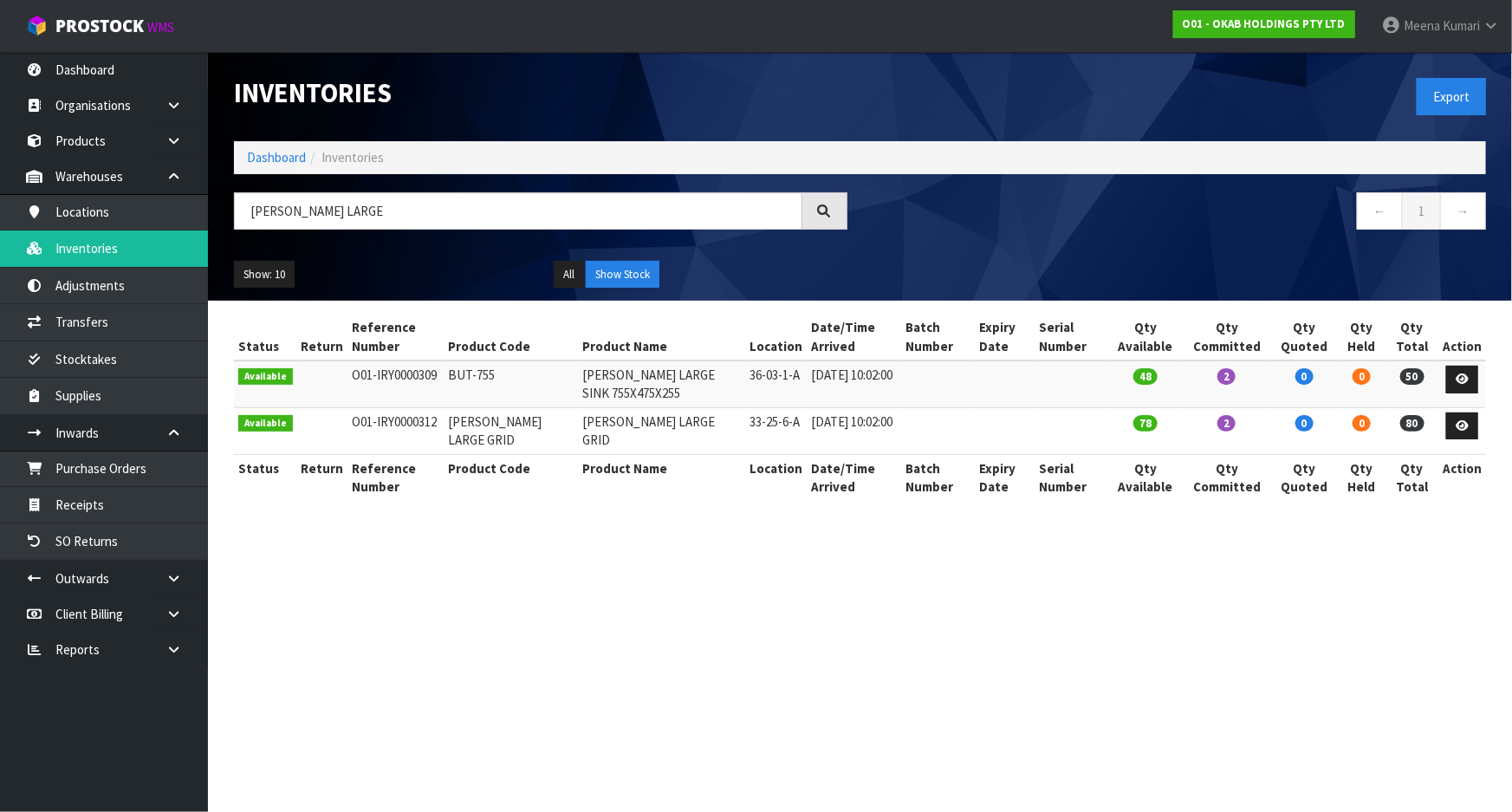
click at [578, 422] on td "[PERSON_NAME] LARGE GRID" at bounding box center [662, 431] width 168 height 47
copy tr "[PERSON_NAME] LARGE GRID"
click at [471, 208] on input "[PERSON_NAME] LARGE" at bounding box center [518, 211] width 568 height 37
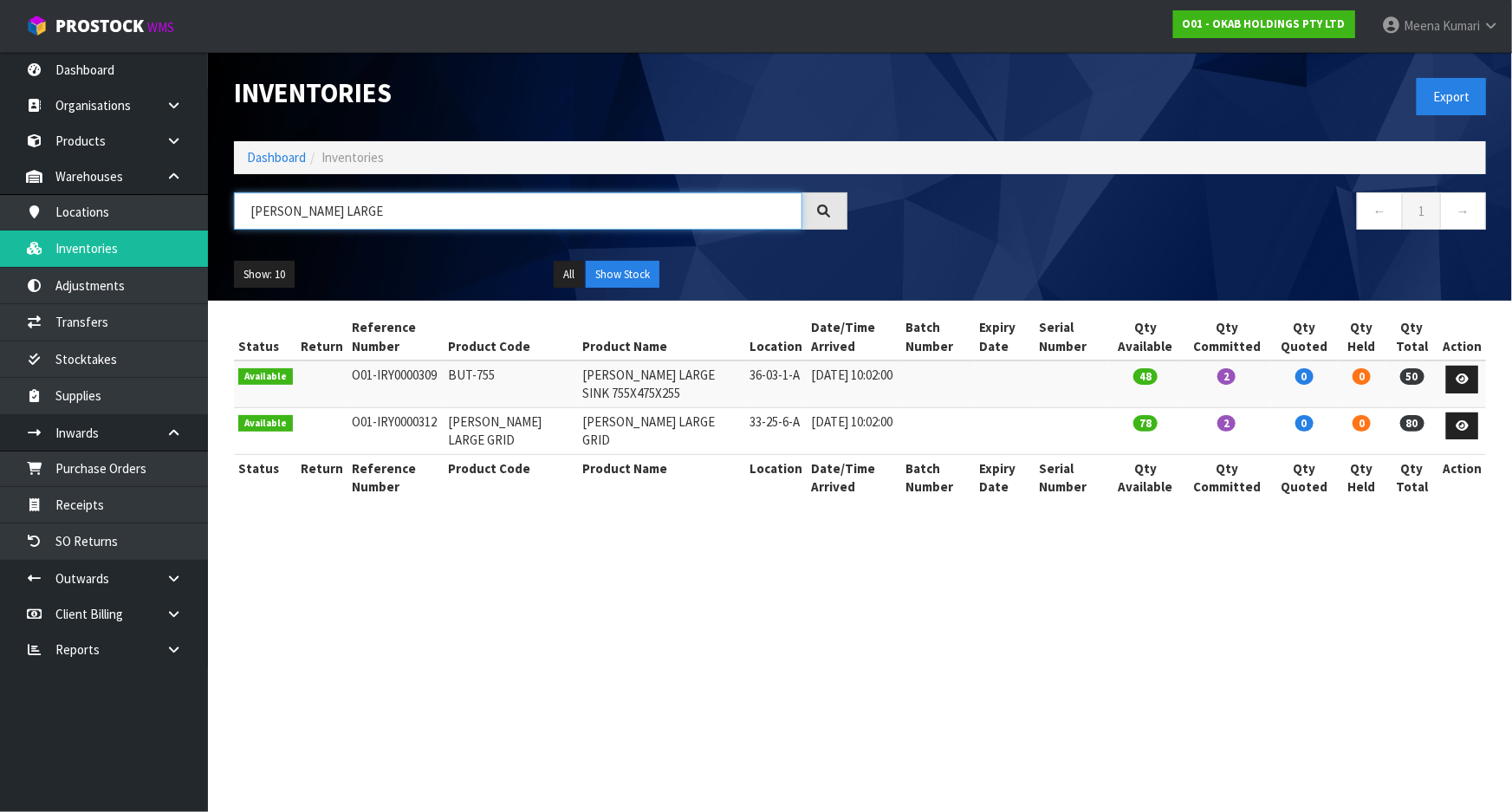
click at [471, 208] on input "[PERSON_NAME] LARGE" at bounding box center [518, 211] width 568 height 37
paste input "GRID"
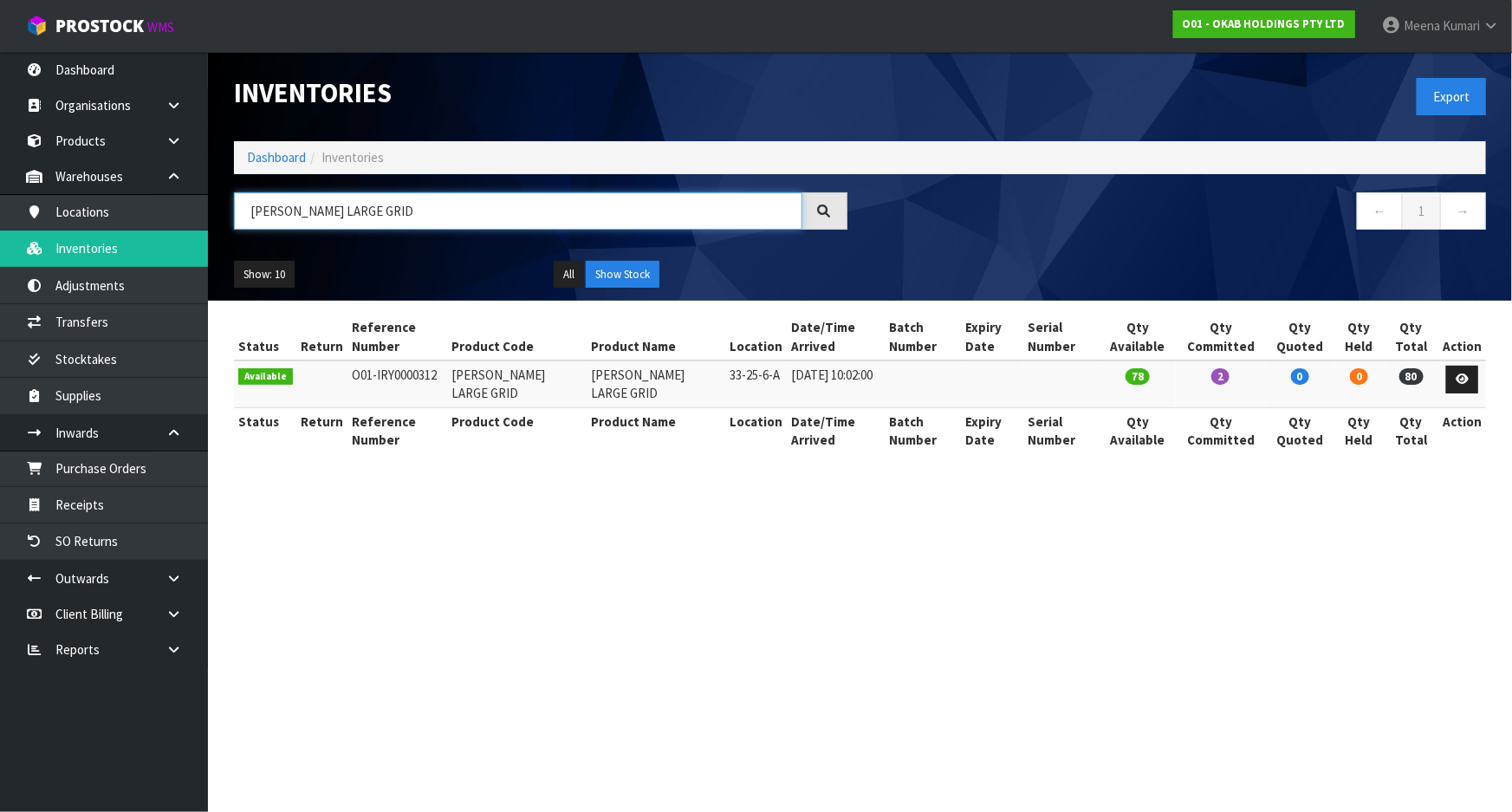
type input "[PERSON_NAME] LARGE GRID"
click at [1464, 376] on icon at bounding box center [1462, 379] width 13 height 12
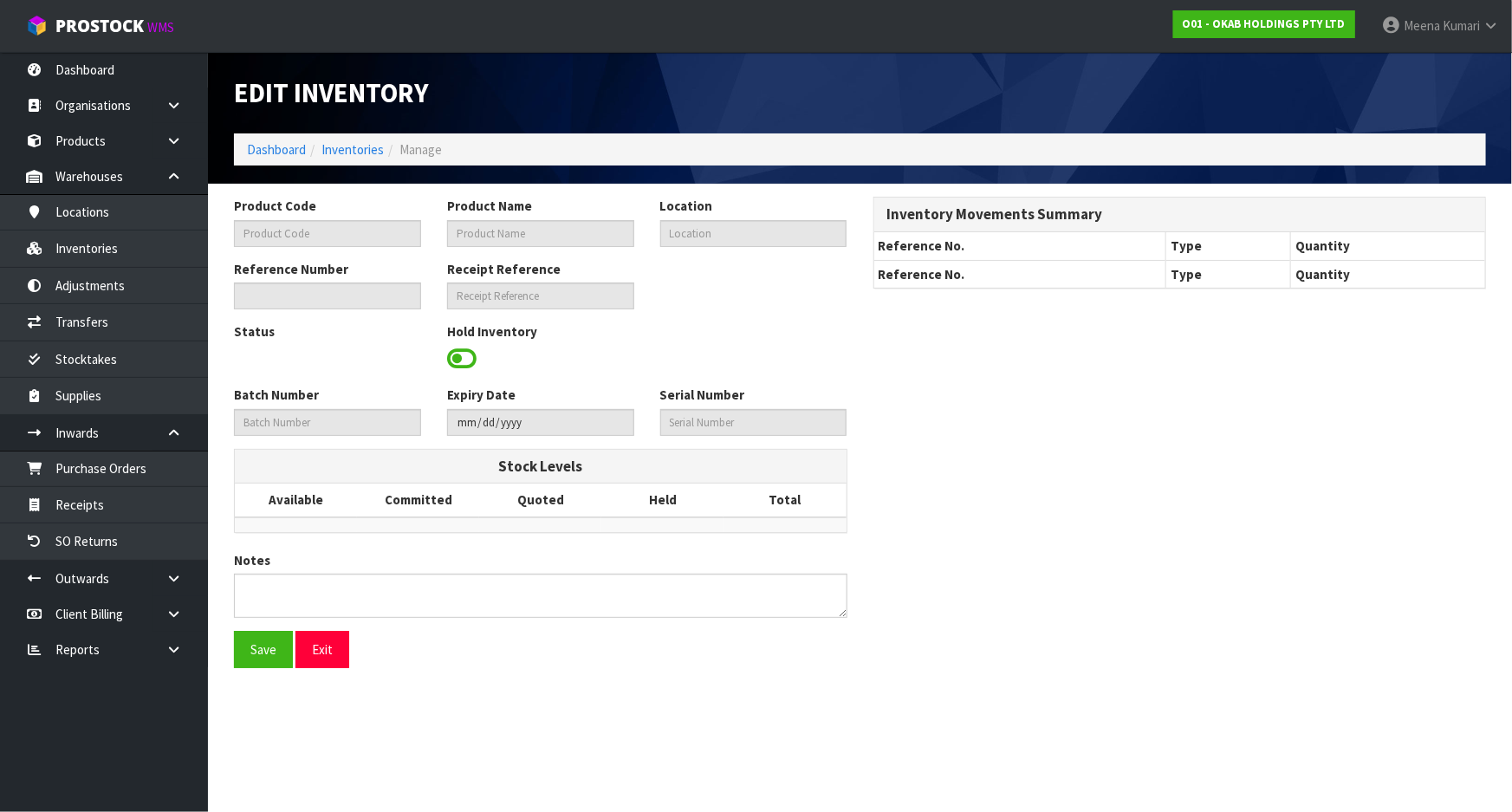
type input "[PERSON_NAME] LARGE GRID"
type input "33-25-6-A"
type input "O01-IRY0000312"
type input "O01-REC0000083"
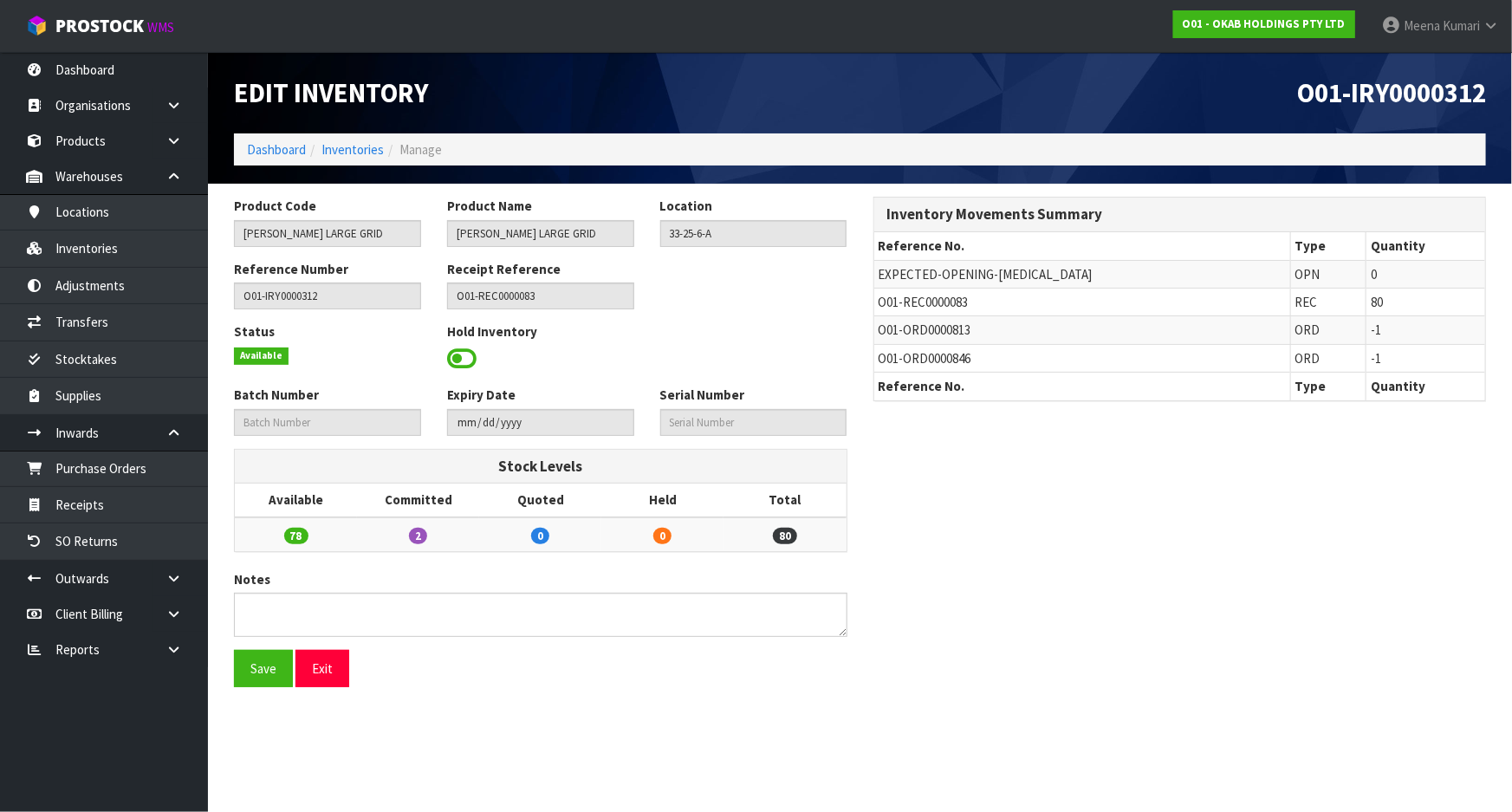
click at [955, 304] on span "O01-REC0000083" at bounding box center [924, 301] width 90 height 17
copy tr "O01-REC0000083"
click at [134, 504] on link "Receipts" at bounding box center [103, 505] width 208 height 35
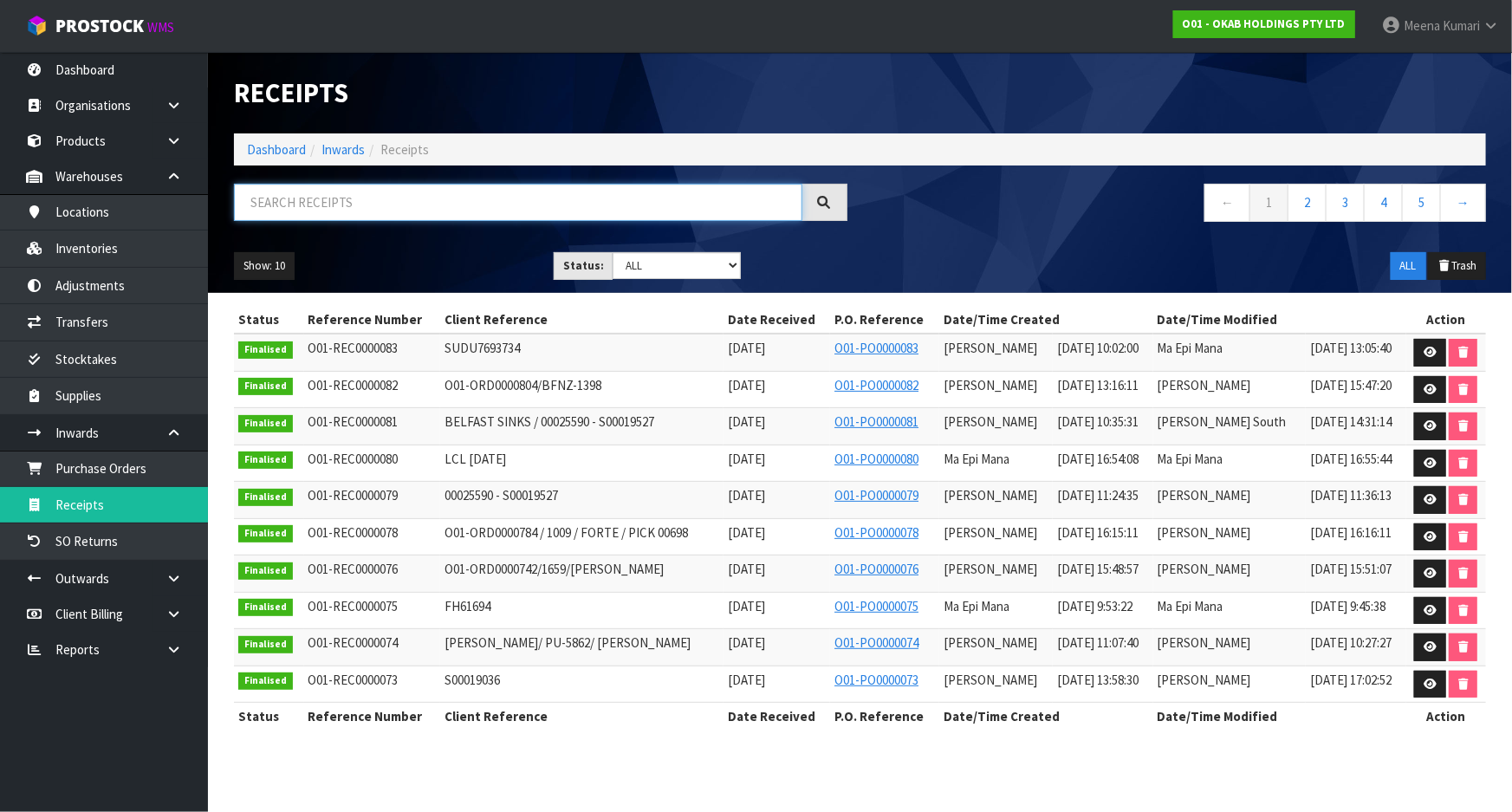
click at [319, 202] on input "text" at bounding box center [518, 202] width 568 height 37
paste input "O01-REC0000083"
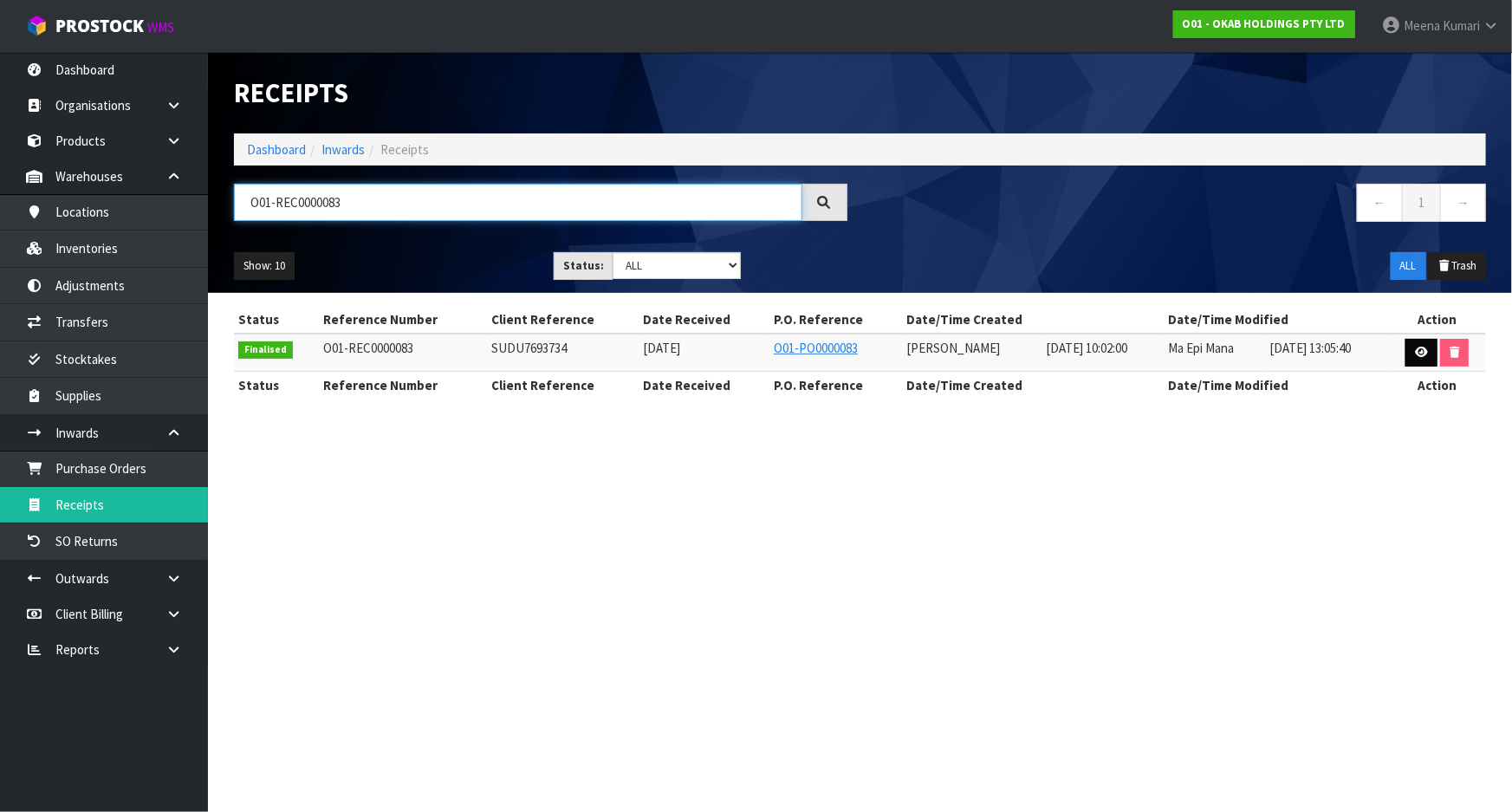
type input "O01-REC0000083"
click at [1428, 347] on icon at bounding box center [1421, 353] width 13 height 12
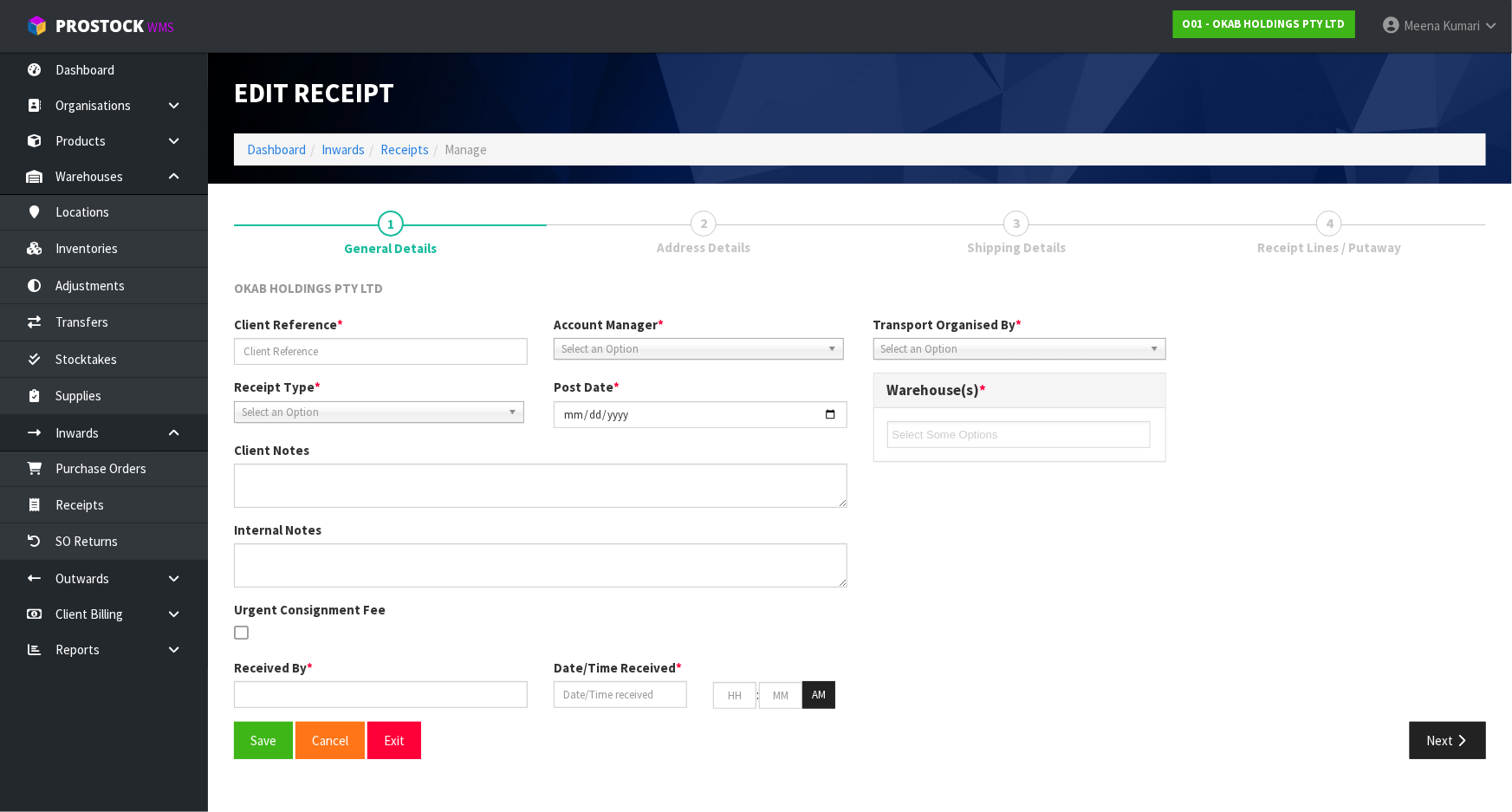
type input "SUDU7693734"
type input "[DATE]"
type textarea "VARIANCES BELOW, [GEOGRAPHIC_DATA]-595, EXPECTED QTY: 1 UNIT, RECEIVED QTY: 5 U…"
type textarea "VARIANCES BELOW - 2ND CHECKED BY MA BELFAST-595, EXPECTED QTY: 1 UNIT, RECEIVED…"
type input "[PERSON_NAME]"
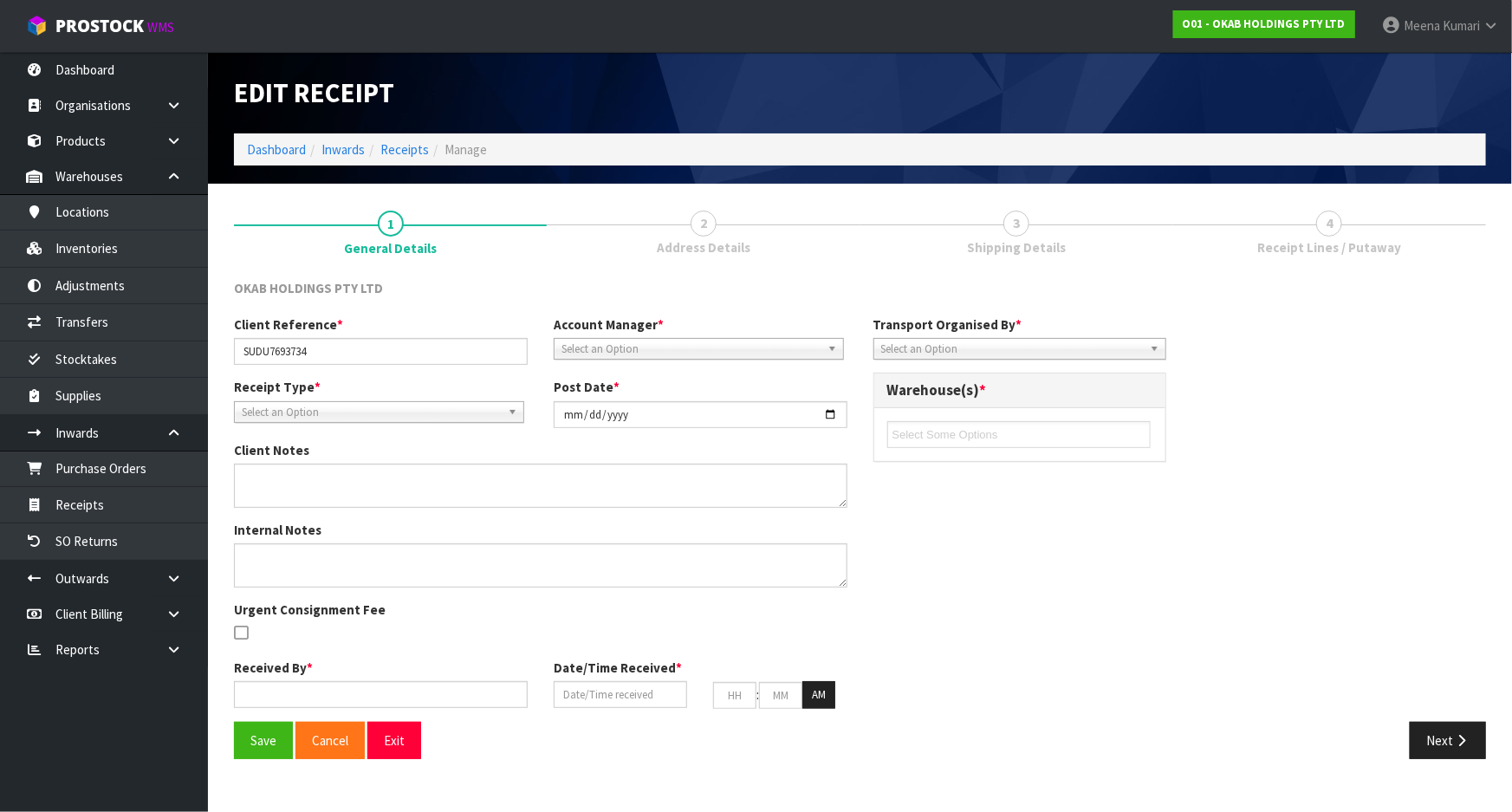
type input "[DATE]"
type input "10"
type input "02"
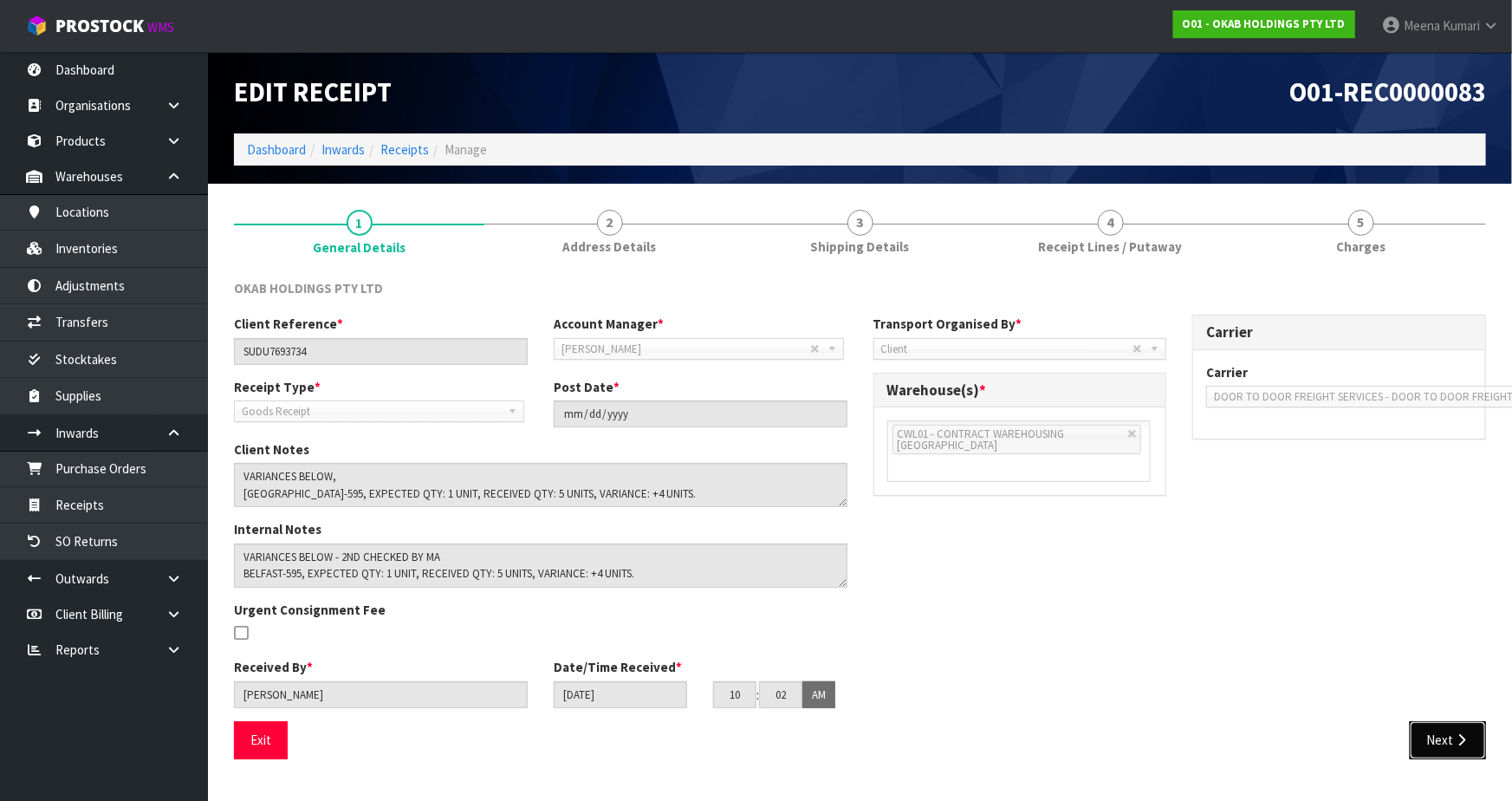
click at [1465, 756] on button "Next" at bounding box center [1449, 740] width 76 height 37
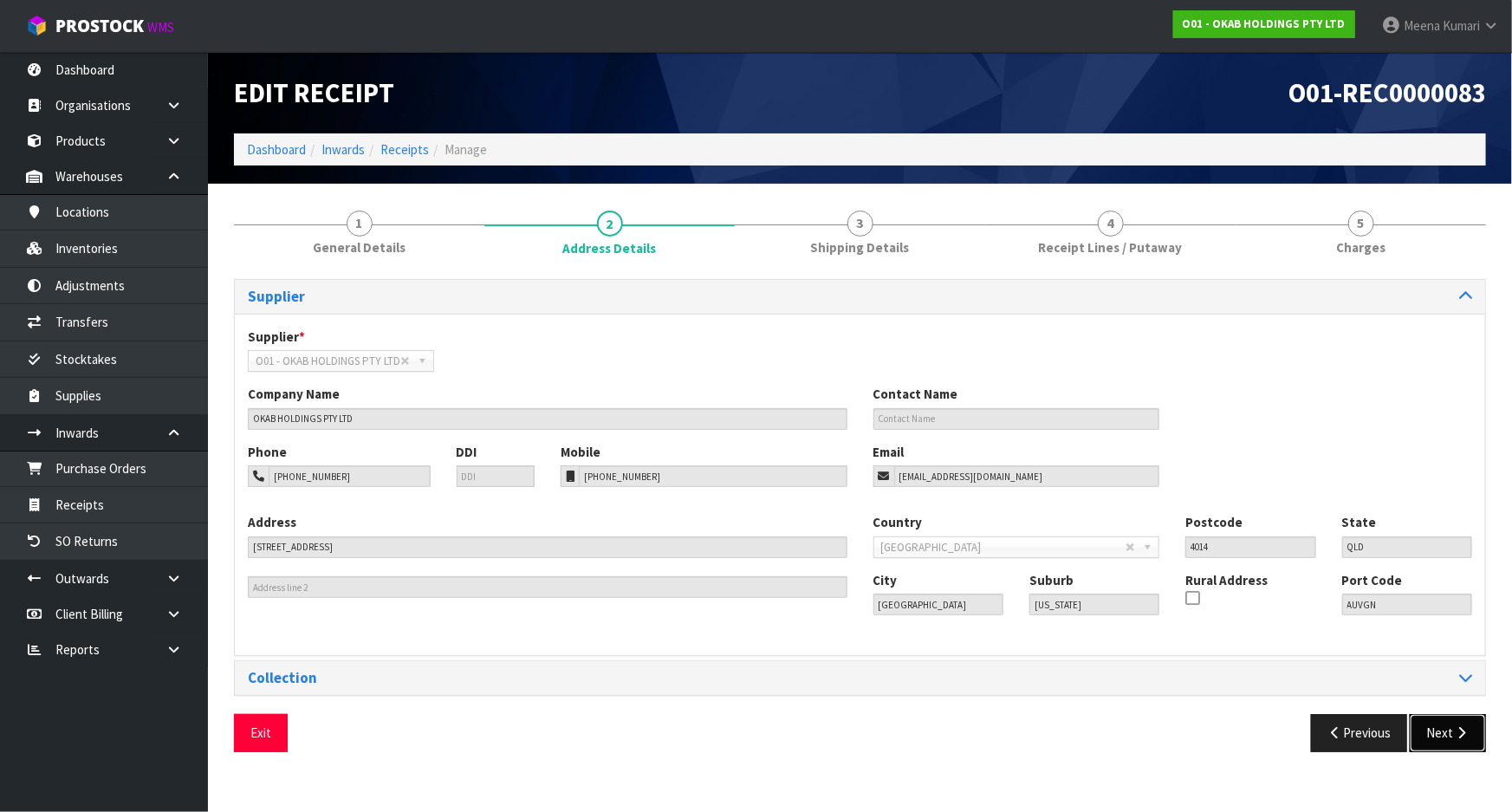
click at [1456, 733] on icon "button" at bounding box center [1461, 732] width 17 height 13
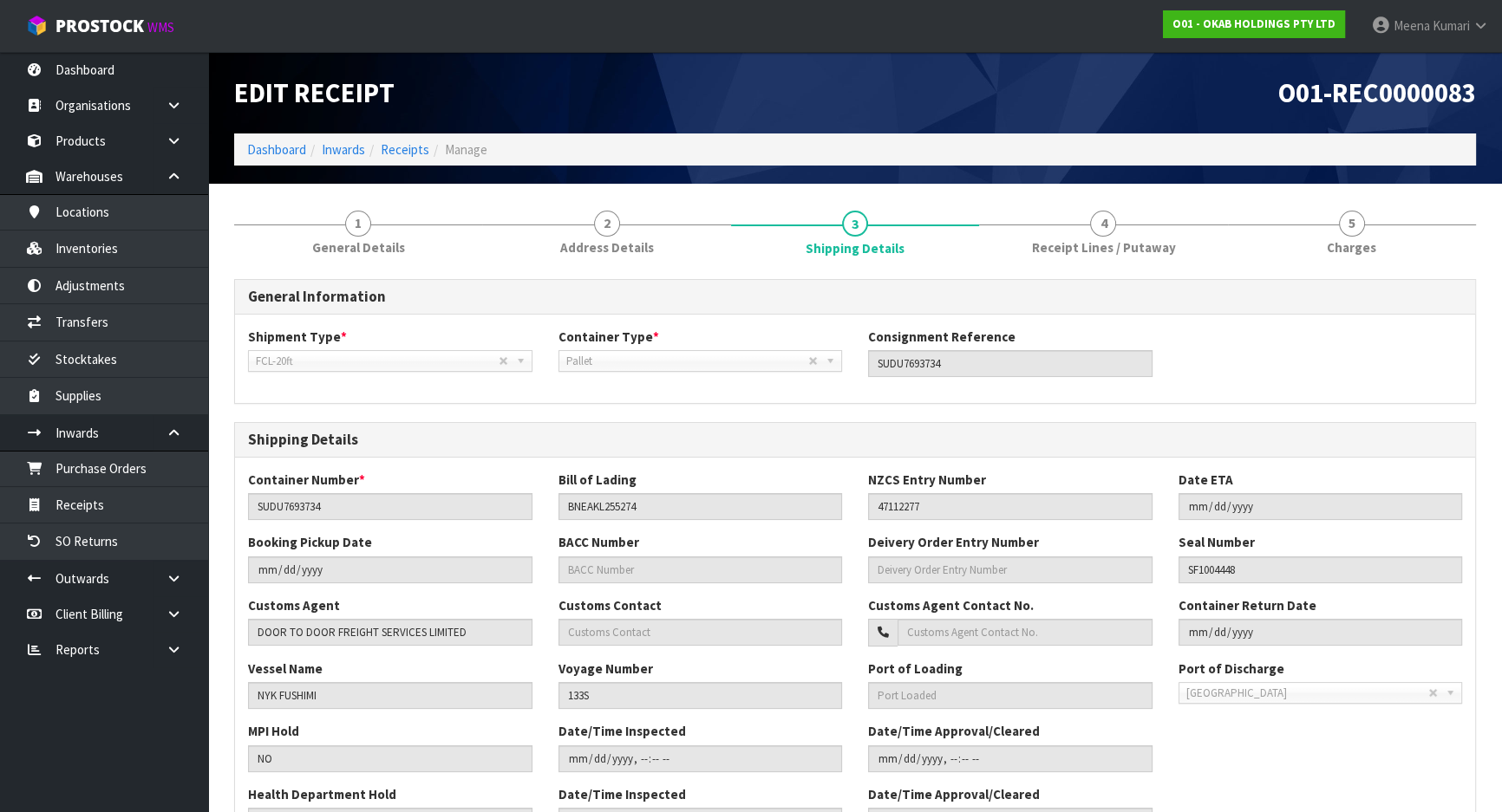
scroll to position [390, 0]
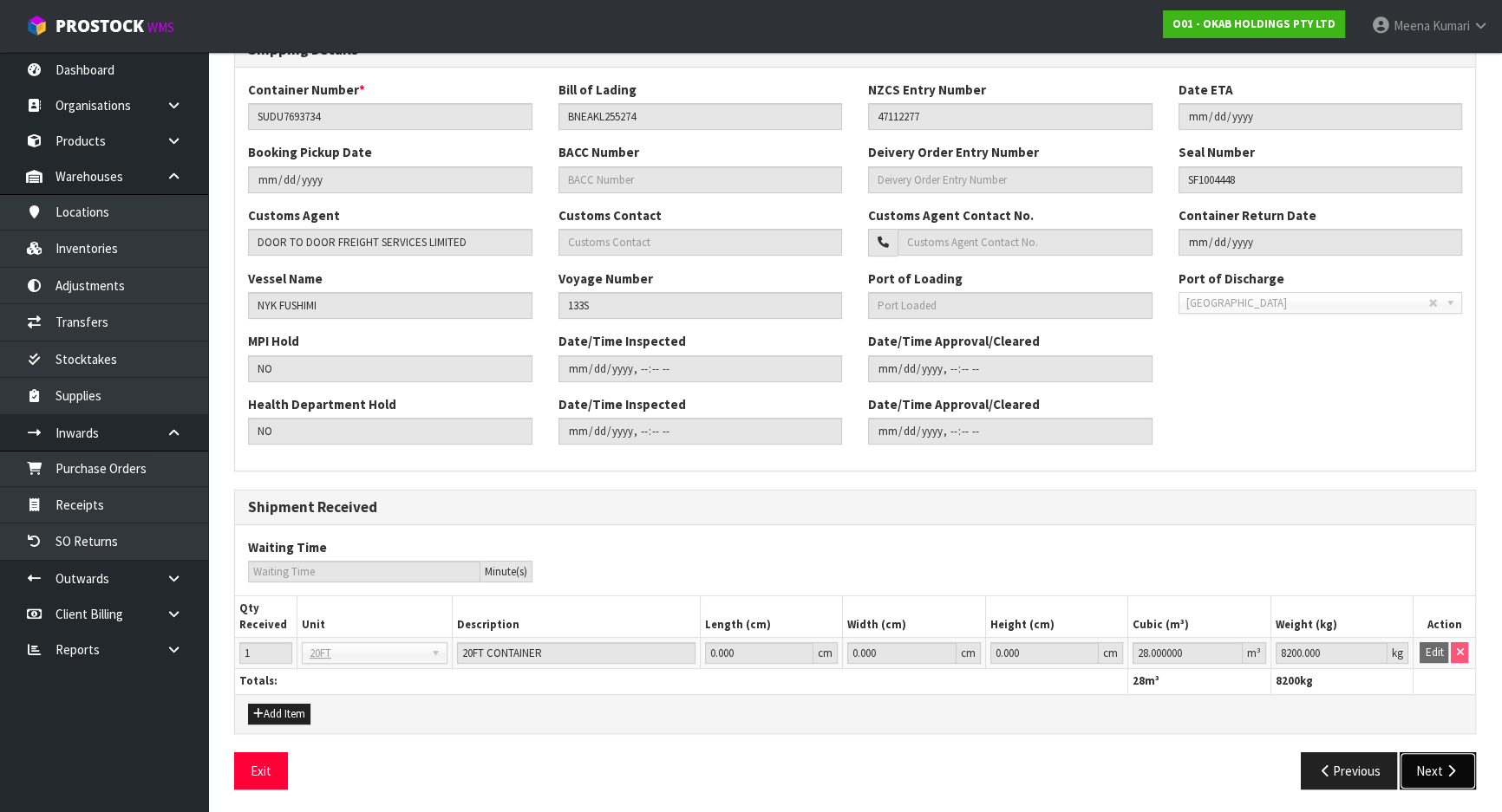
click at [1420, 779] on button "Next" at bounding box center [1438, 771] width 76 height 37
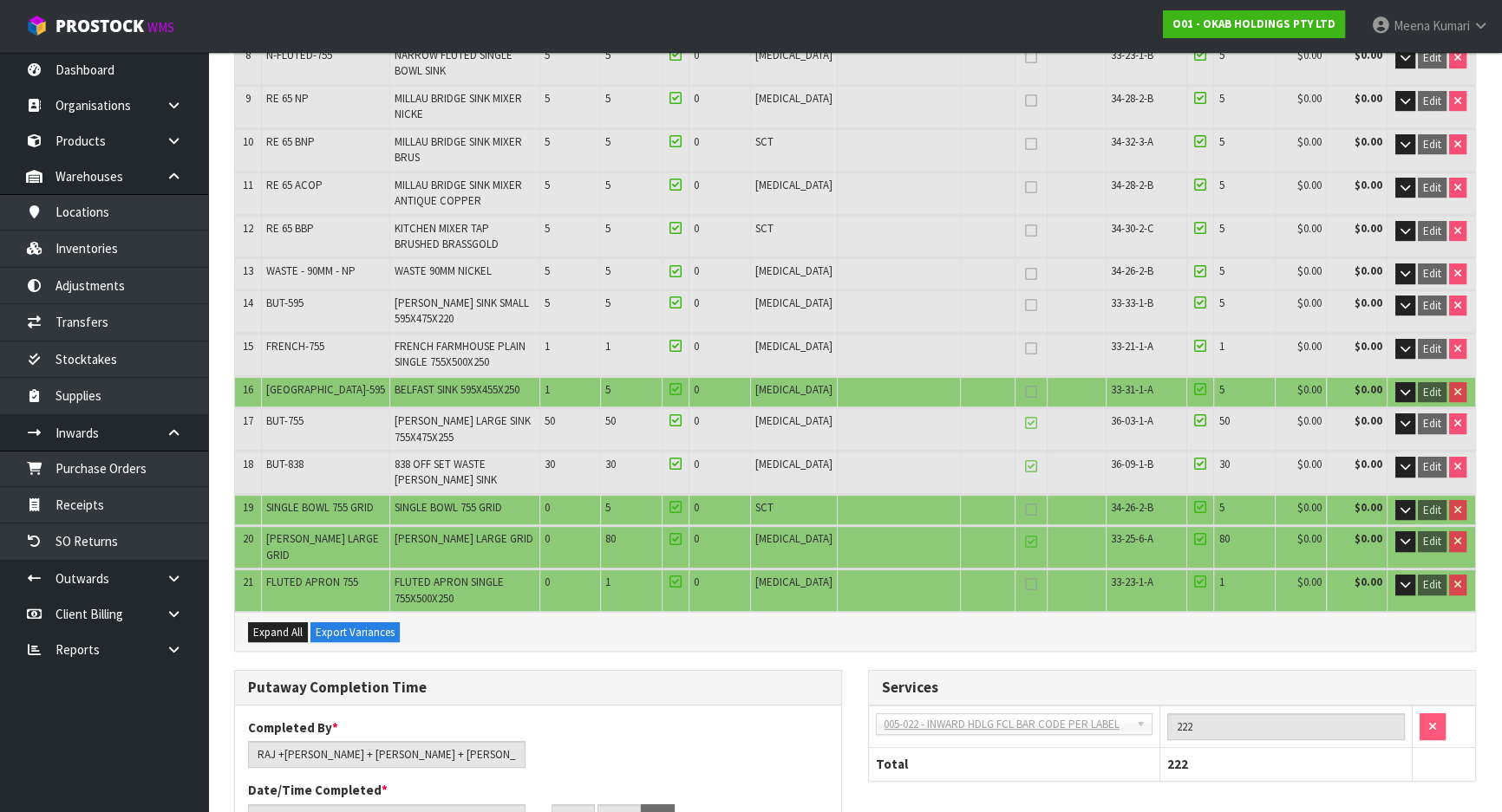
scroll to position [788, 0]
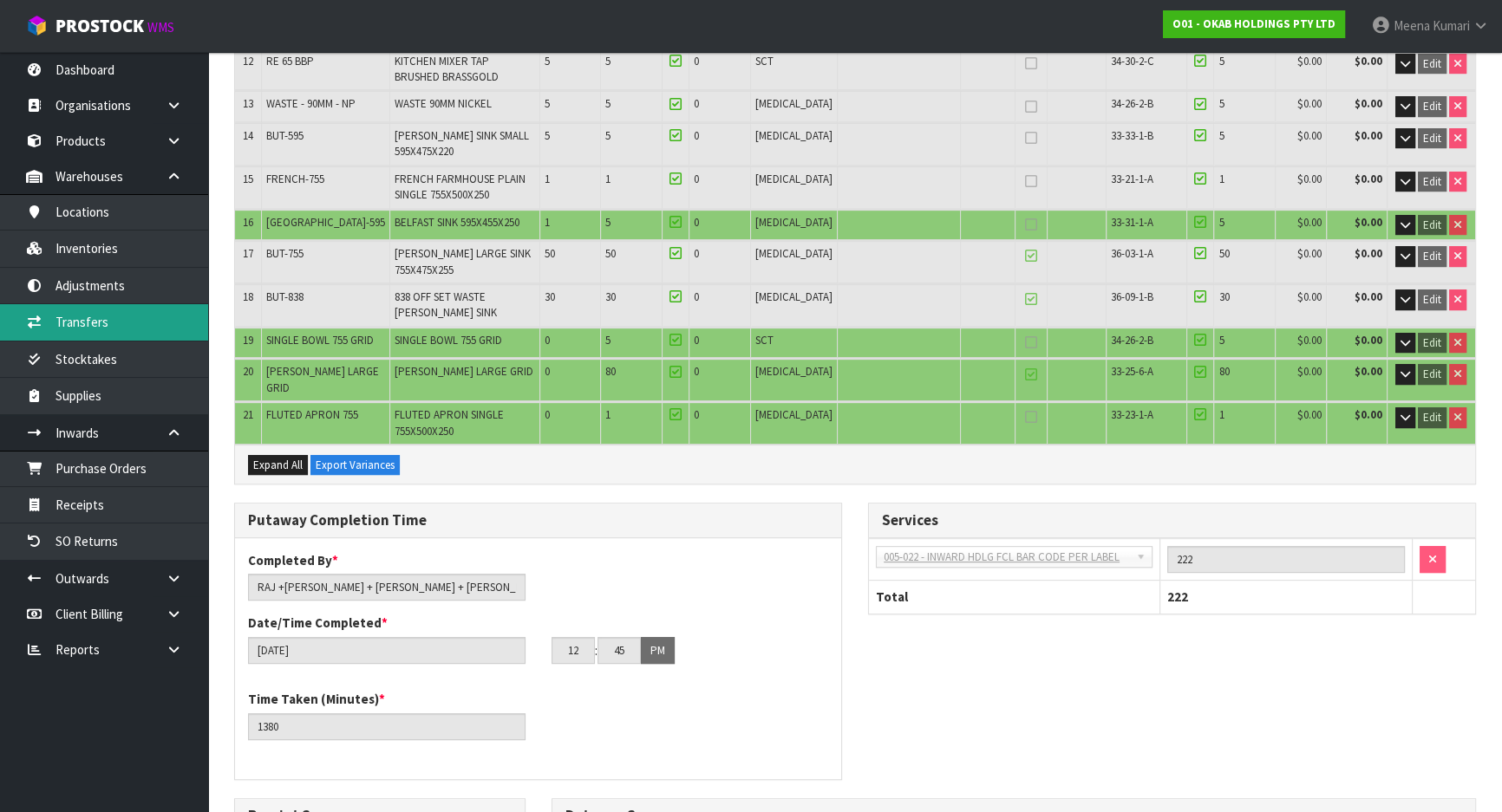
click at [152, 322] on link "Transfers" at bounding box center [103, 322] width 208 height 35
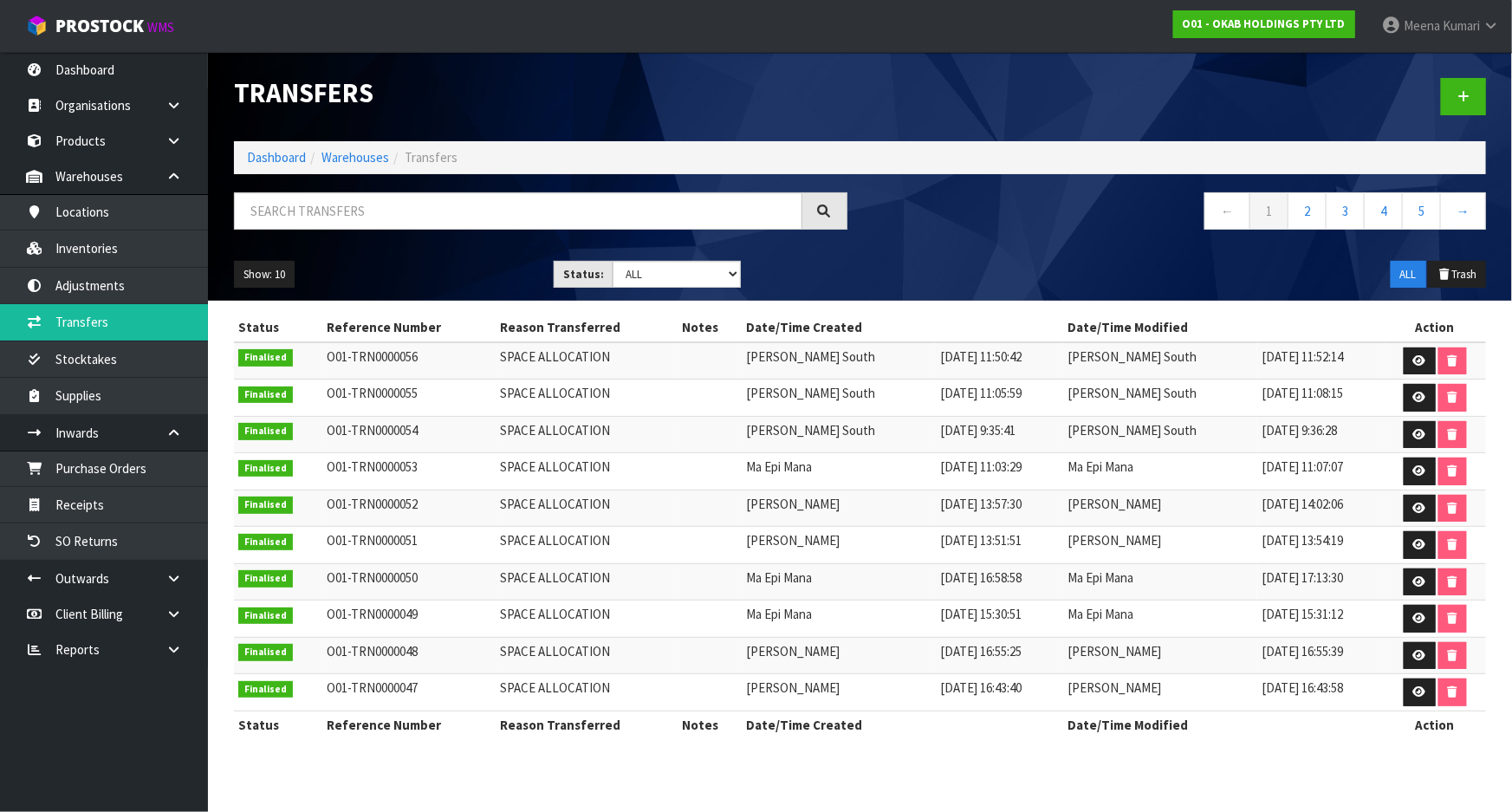
click at [1450, 119] on div at bounding box center [1181, 97] width 640 height 90
click at [1453, 104] on link at bounding box center [1464, 97] width 45 height 37
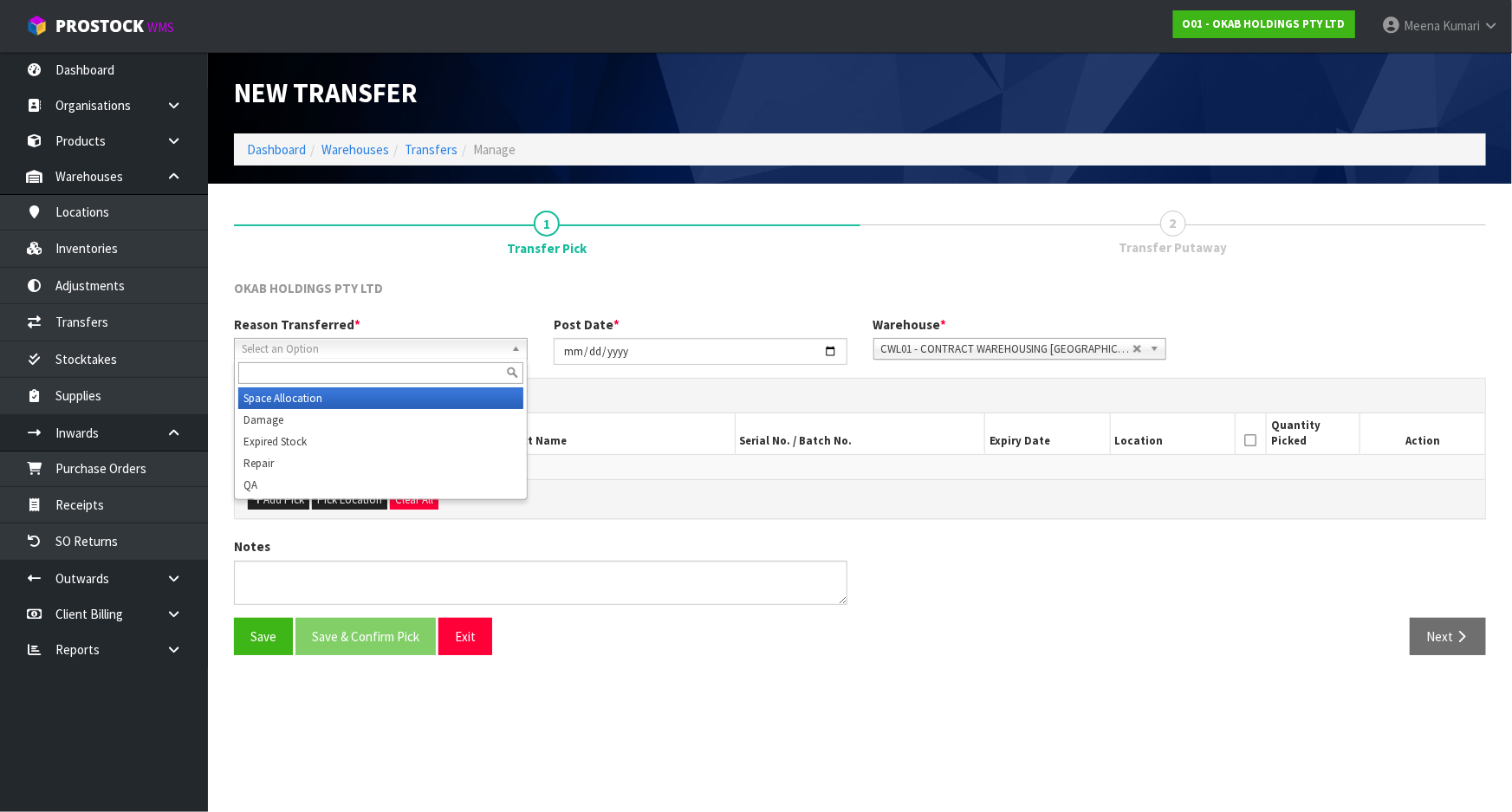
click at [457, 350] on span "Select an Option" at bounding box center [372, 349] width 262 height 20
click at [401, 392] on li "Space Allocation" at bounding box center [381, 398] width 286 height 21
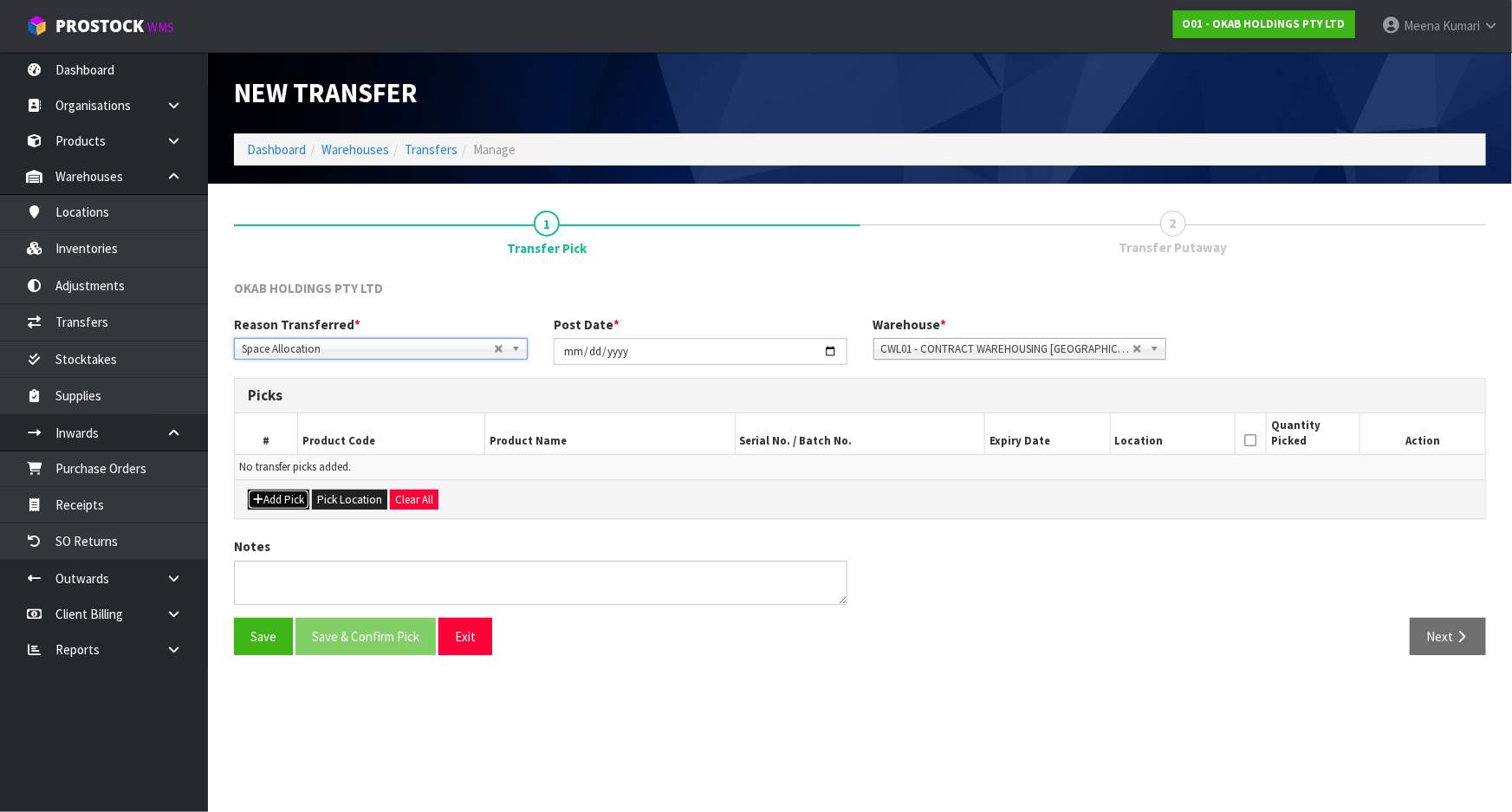
click at [269, 494] on button "Add Pick" at bounding box center [278, 499] width 61 height 20
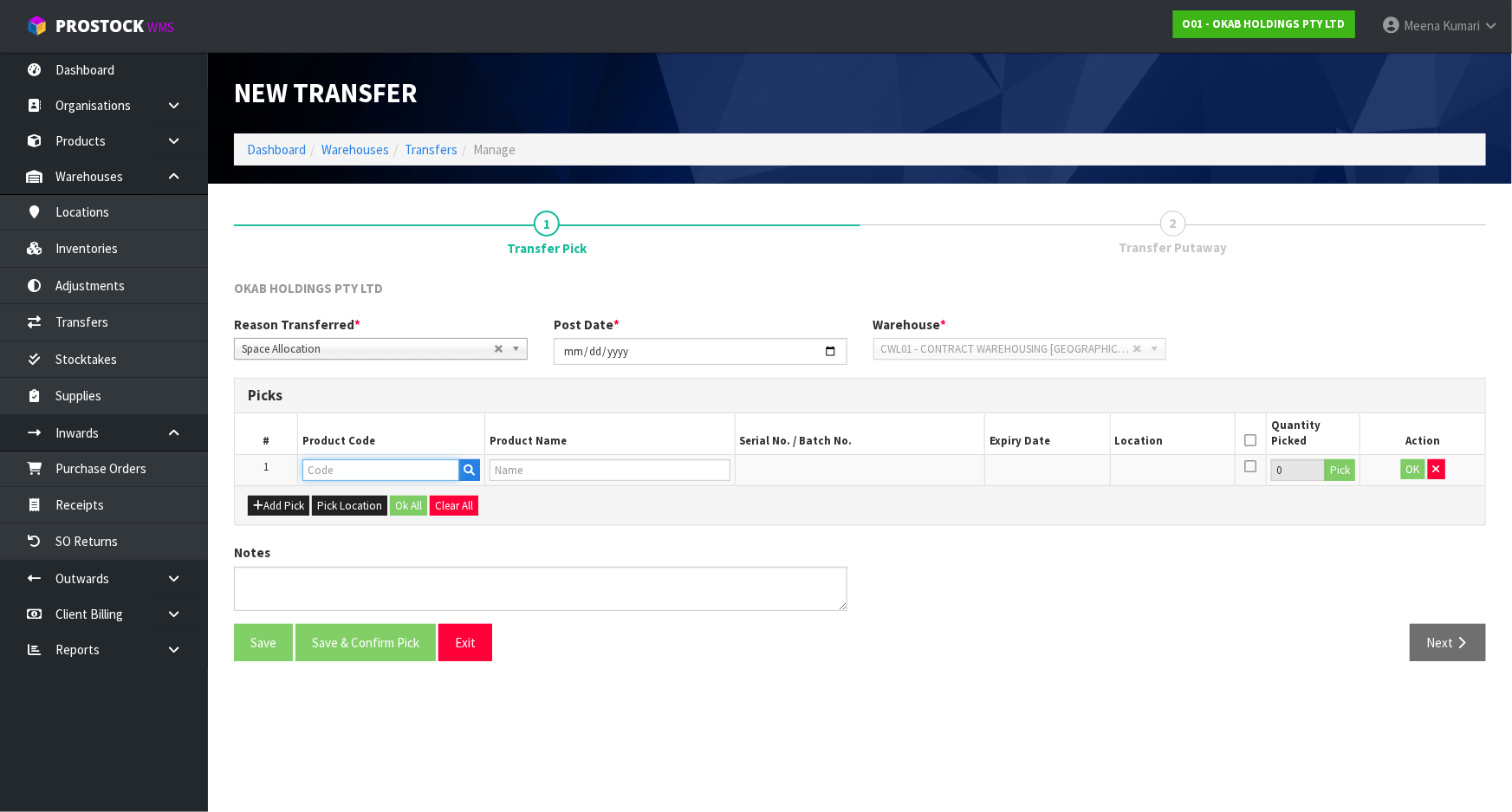
click at [333, 470] on input "text" at bounding box center [380, 470] width 157 height 21
paste input "O01-REC0000083"
drag, startPoint x: 385, startPoint y: 469, endPoint x: 145, endPoint y: 494, distance: 241.3
click at [145, 494] on body "Toggle navigation ProStock WMS O01 - OKAB HOLDINGS PTY LTD [PERSON_NAME] Logout…" at bounding box center [756, 406] width 1512 height 812
type input "[PERSON_NAME]"
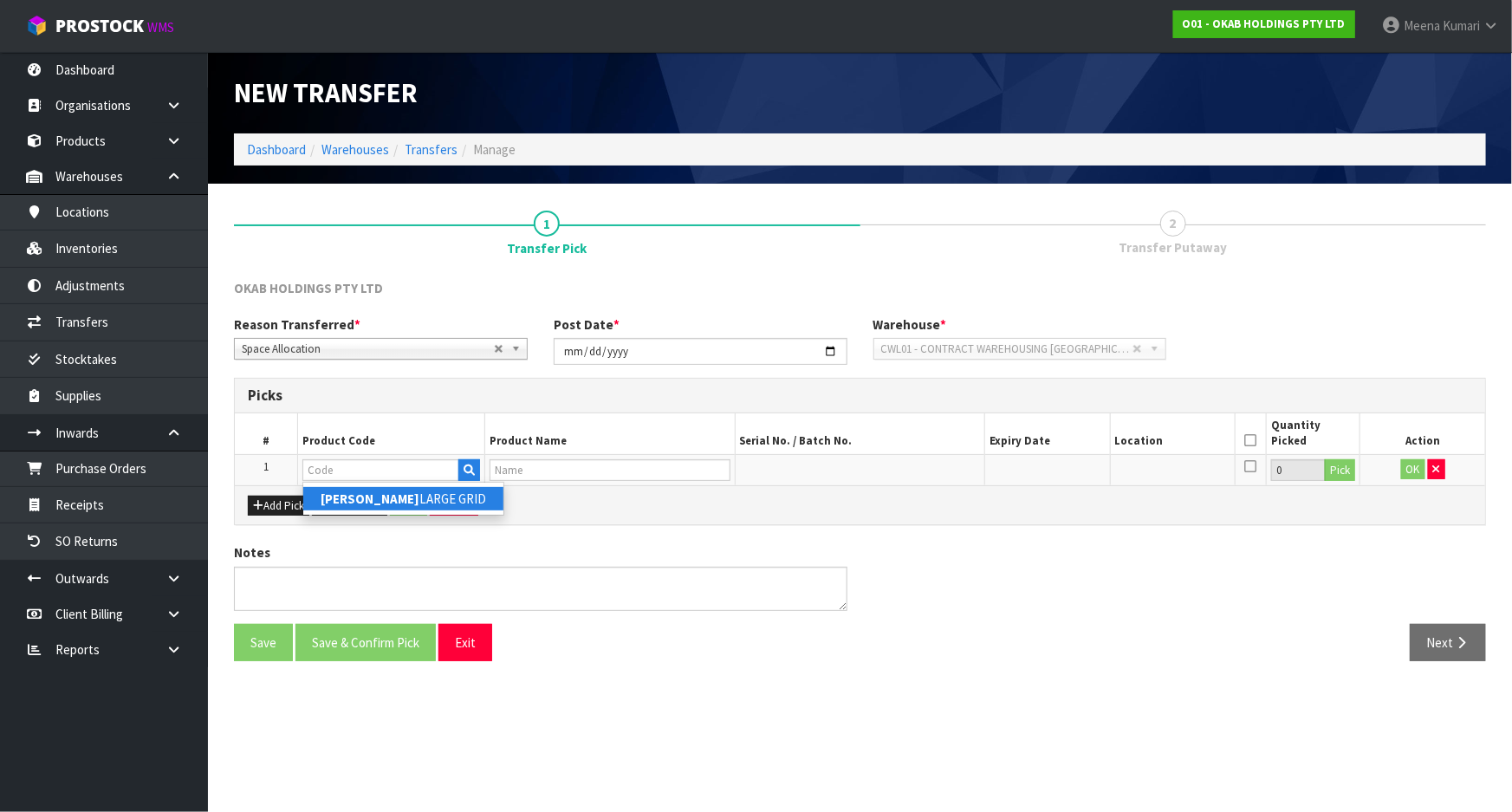
click at [368, 494] on link "[PERSON_NAME] LARGE GRID" at bounding box center [403, 499] width 200 height 23
type input "[PERSON_NAME] LARGE GRID"
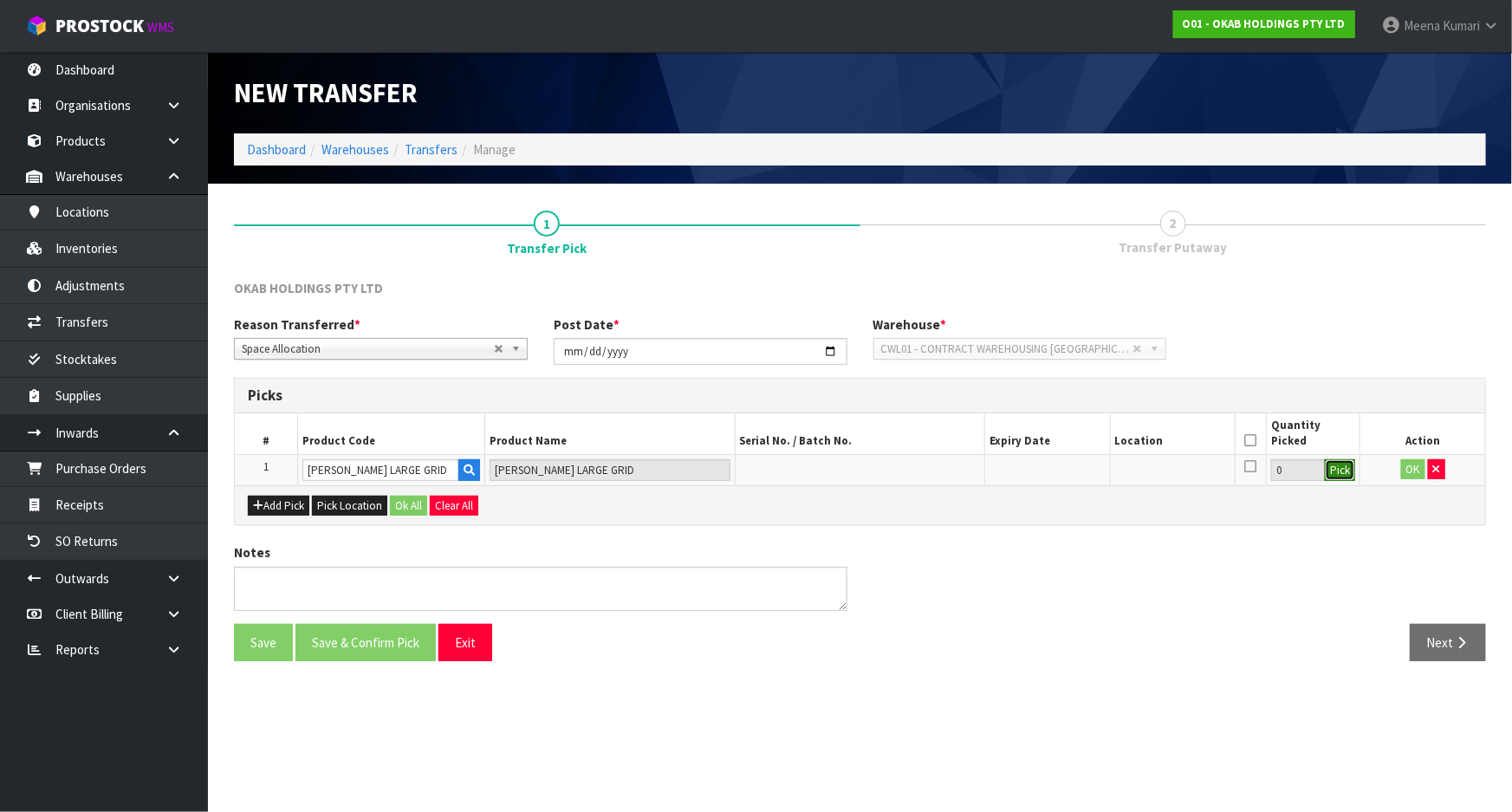
click at [1336, 459] on button "Pick" at bounding box center [1339, 470] width 30 height 22
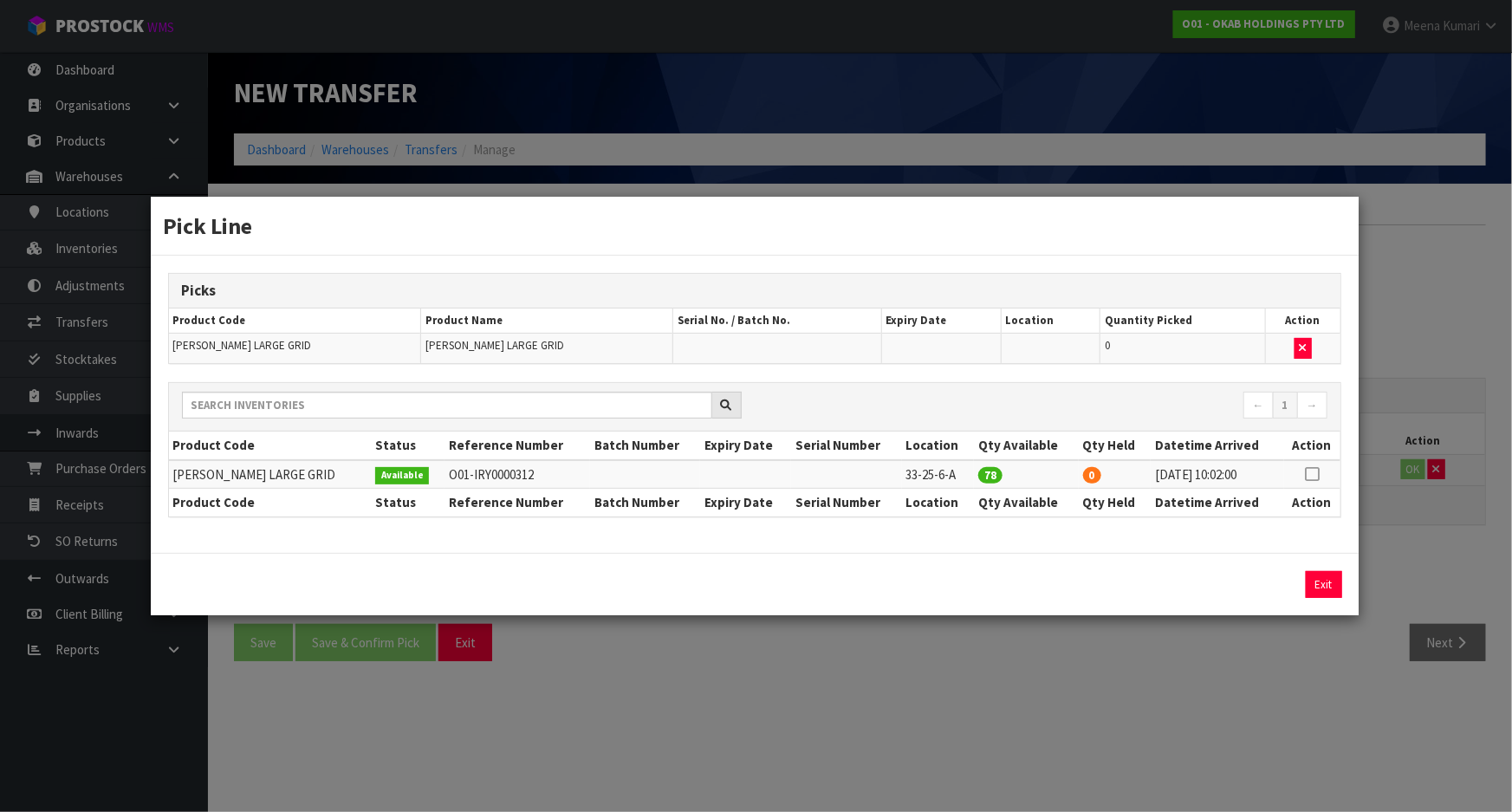
click at [1323, 464] on td at bounding box center [1313, 474] width 57 height 28
click at [1309, 475] on icon at bounding box center [1312, 474] width 14 height 1
click at [1292, 584] on button "Assign Pick" at bounding box center [1265, 585] width 71 height 27
type input "78"
click at [1250, 690] on div "Pick Line Picks Product Code Product Name Serial No. / Batch No. Expiry Date Lo…" at bounding box center [756, 406] width 1512 height 812
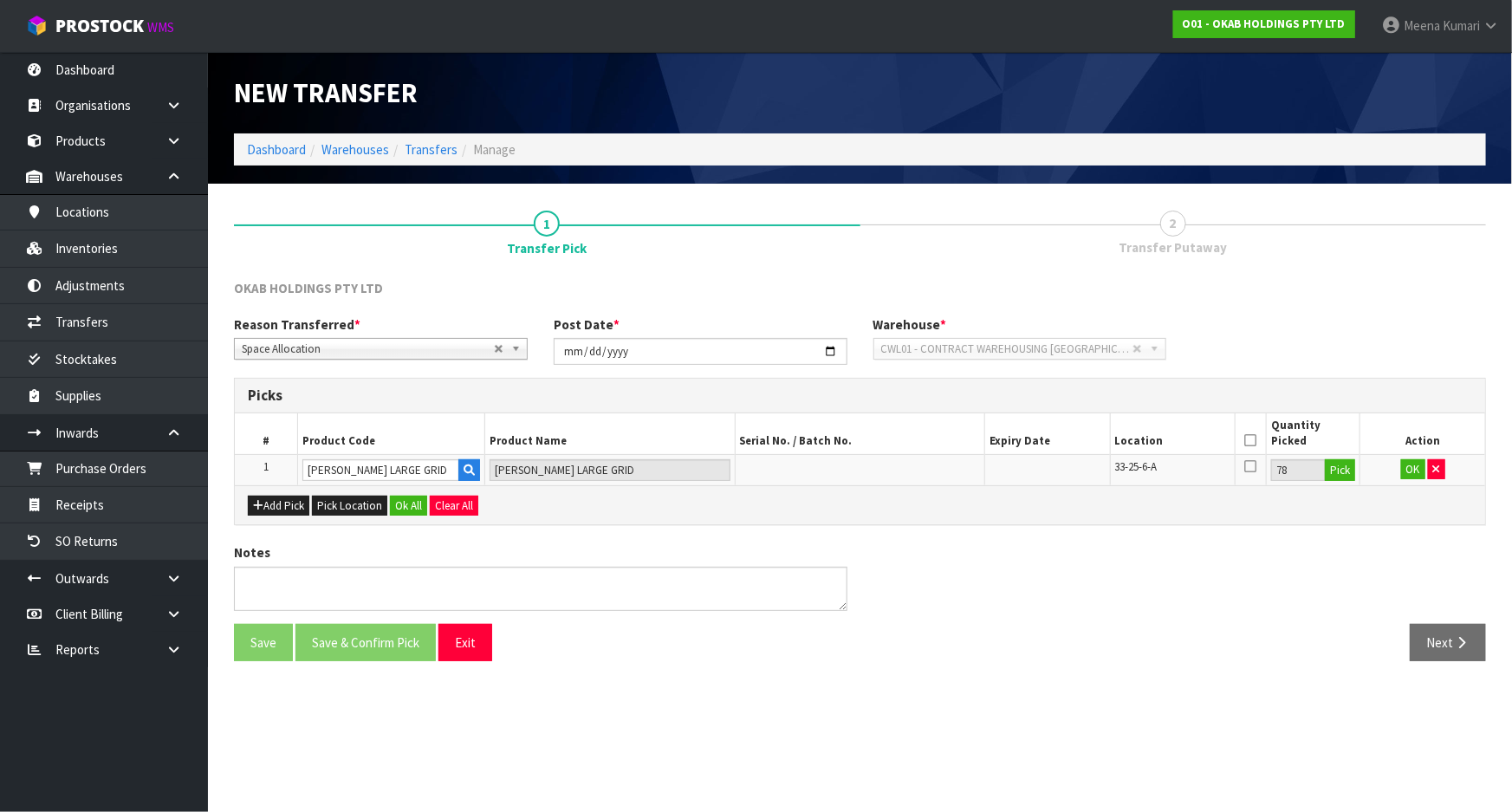
click at [1252, 441] on icon at bounding box center [1251, 441] width 12 height 1
drag, startPoint x: 1420, startPoint y: 468, endPoint x: 1360, endPoint y: 494, distance: 65.4
click at [1419, 468] on button "OK" at bounding box center [1414, 469] width 24 height 20
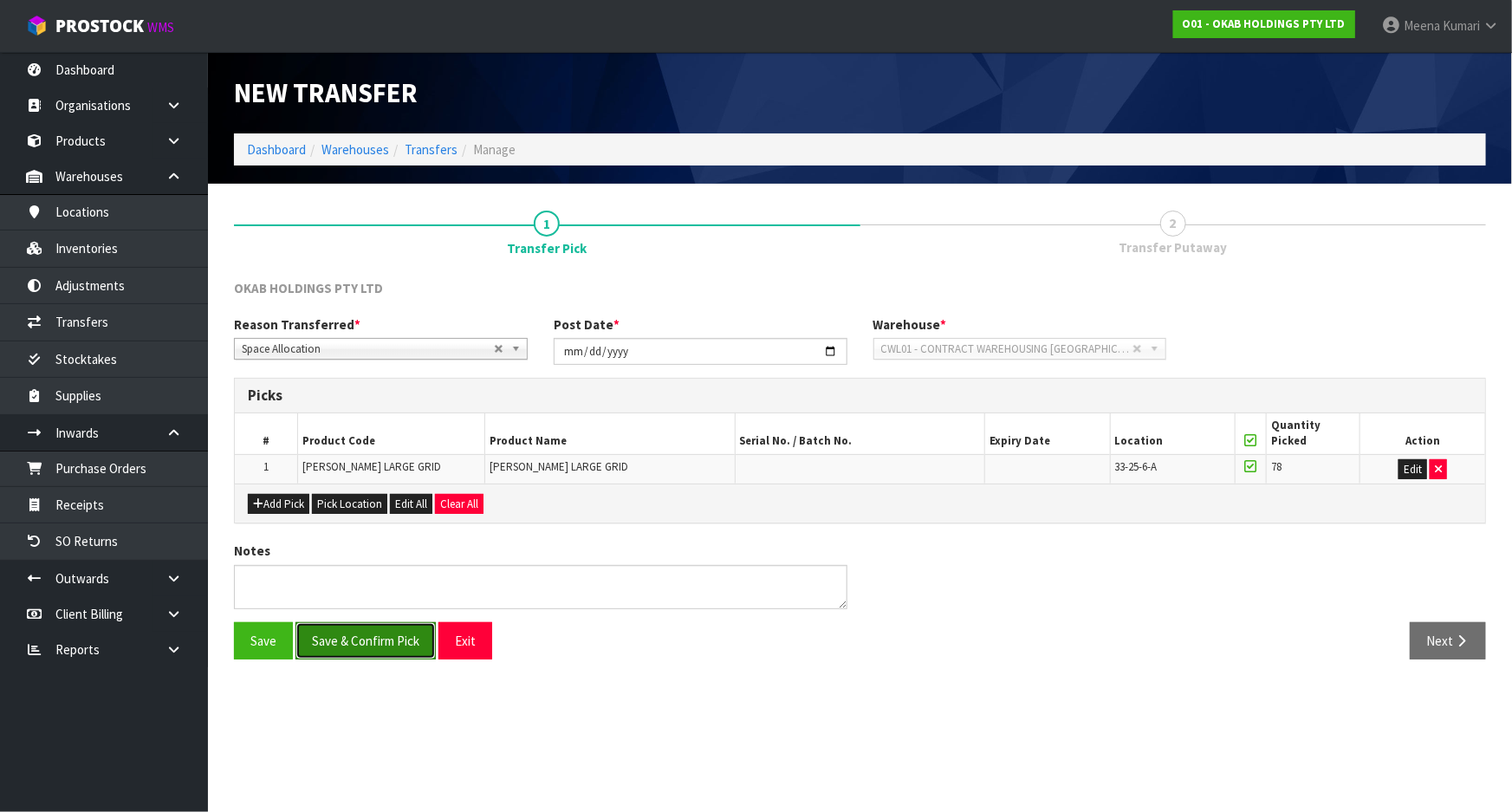
click at [421, 640] on button "Save & Confirm Pick" at bounding box center [366, 640] width 140 height 37
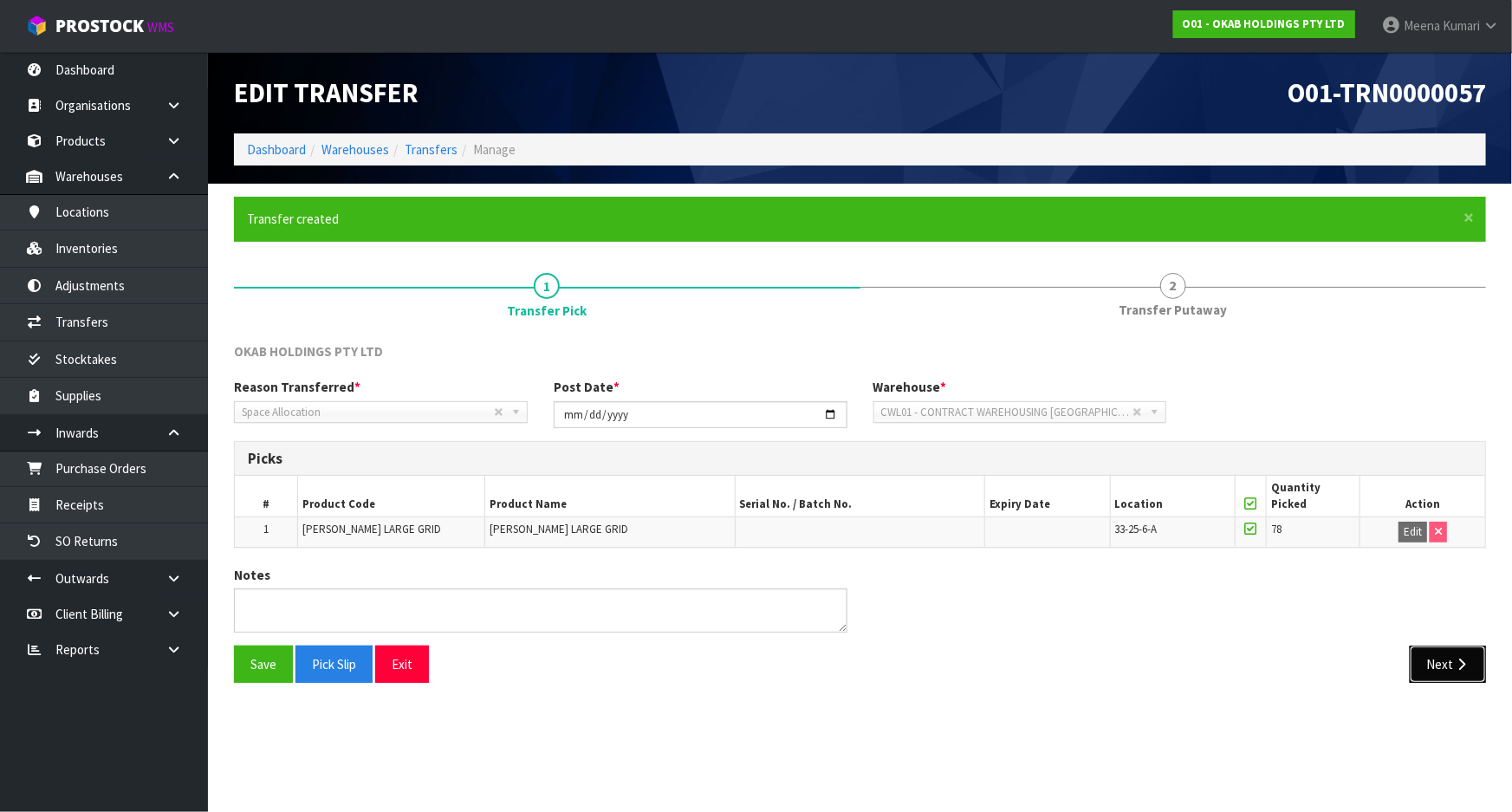
click at [1457, 666] on icon "button" at bounding box center [1461, 664] width 17 height 13
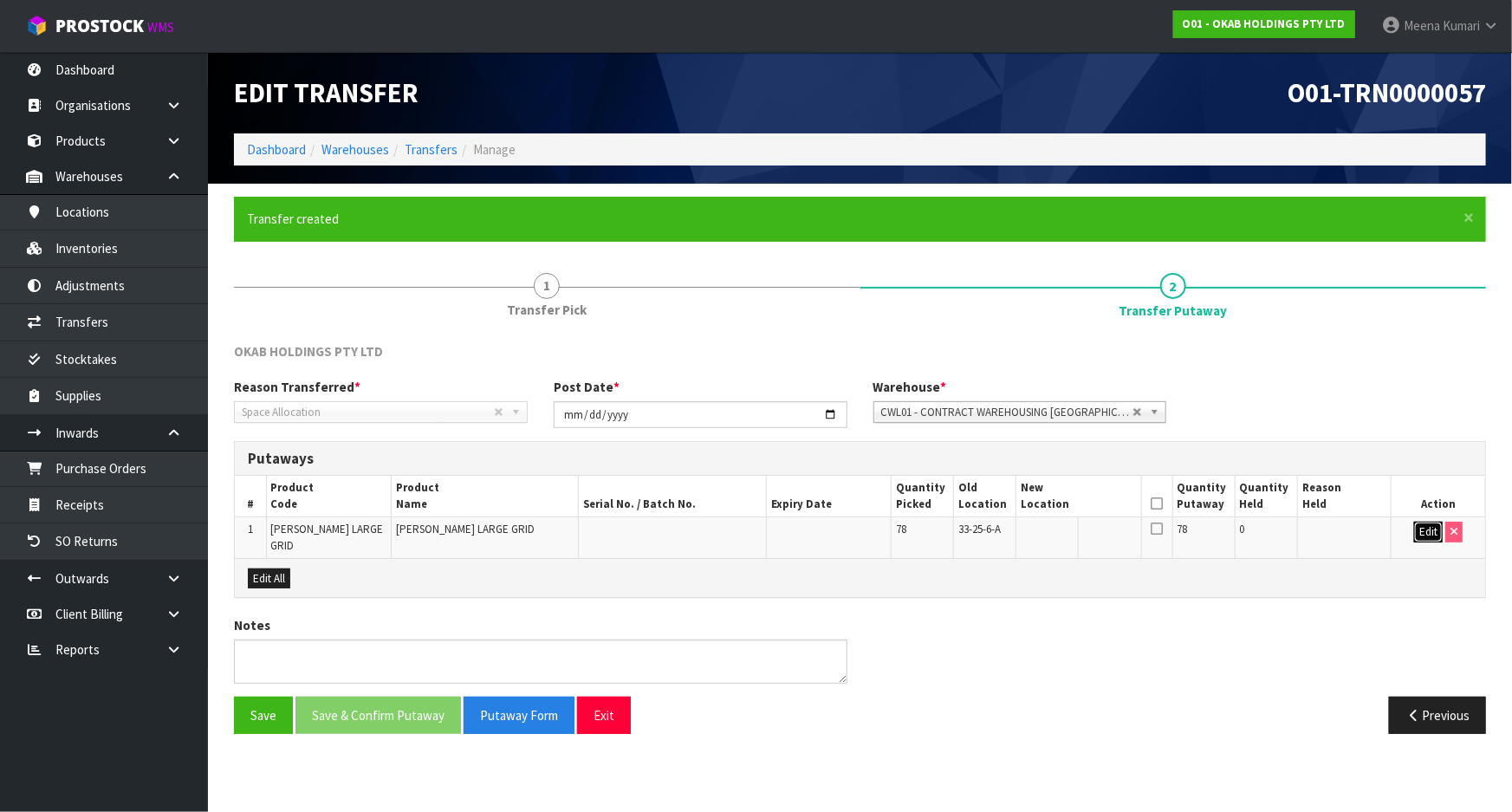
click at [1426, 528] on button "Edit" at bounding box center [1428, 531] width 28 height 20
click at [1039, 535] on input "text" at bounding box center [1067, 532] width 95 height 21
type input "34-25-6-A"
click at [1432, 532] on button "OK" at bounding box center [1429, 531] width 24 height 20
click at [1161, 504] on icon at bounding box center [1157, 504] width 12 height 1
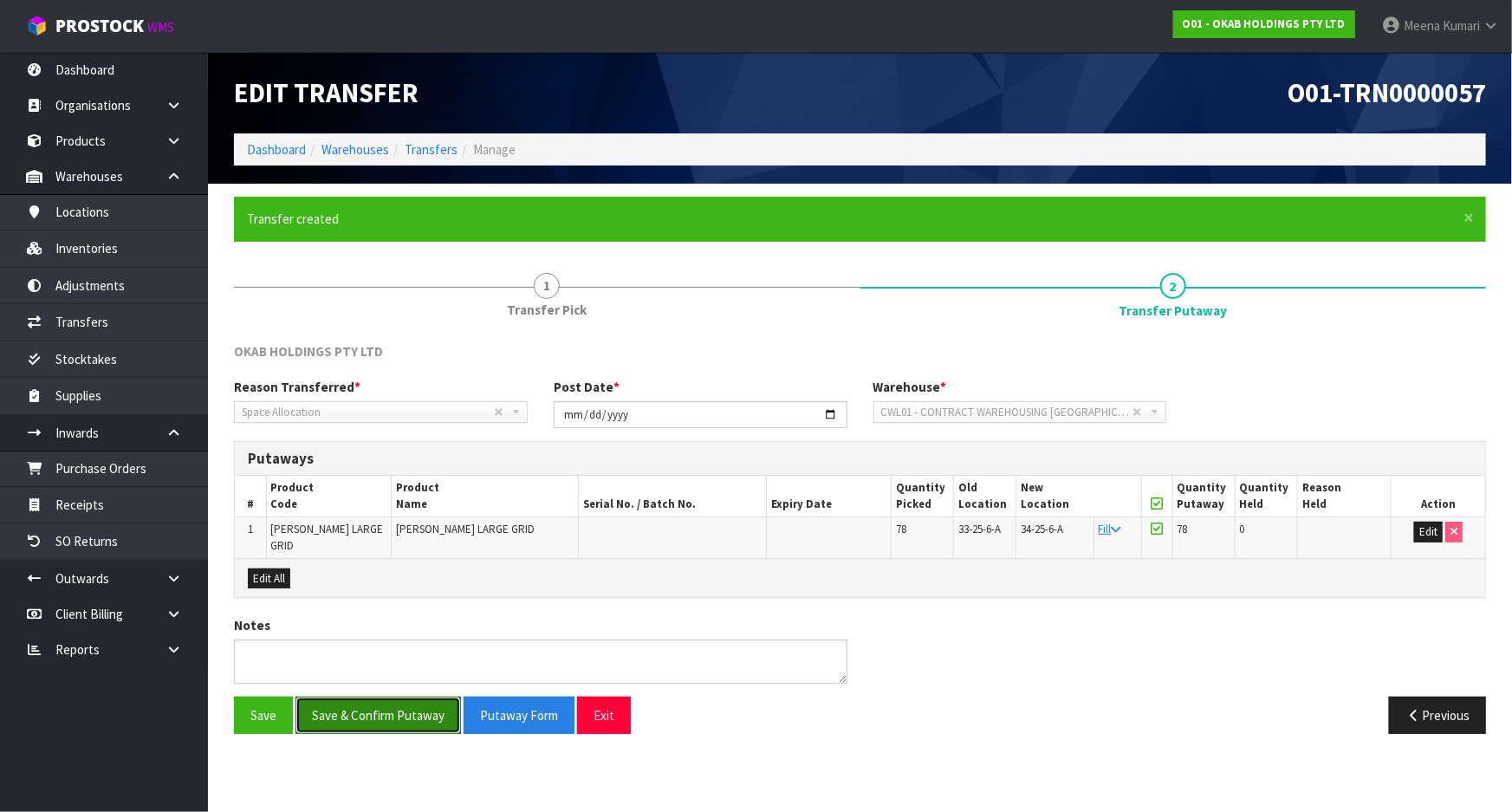
click at [366, 697] on button "Save & Confirm Putaway" at bounding box center [378, 715] width 166 height 37
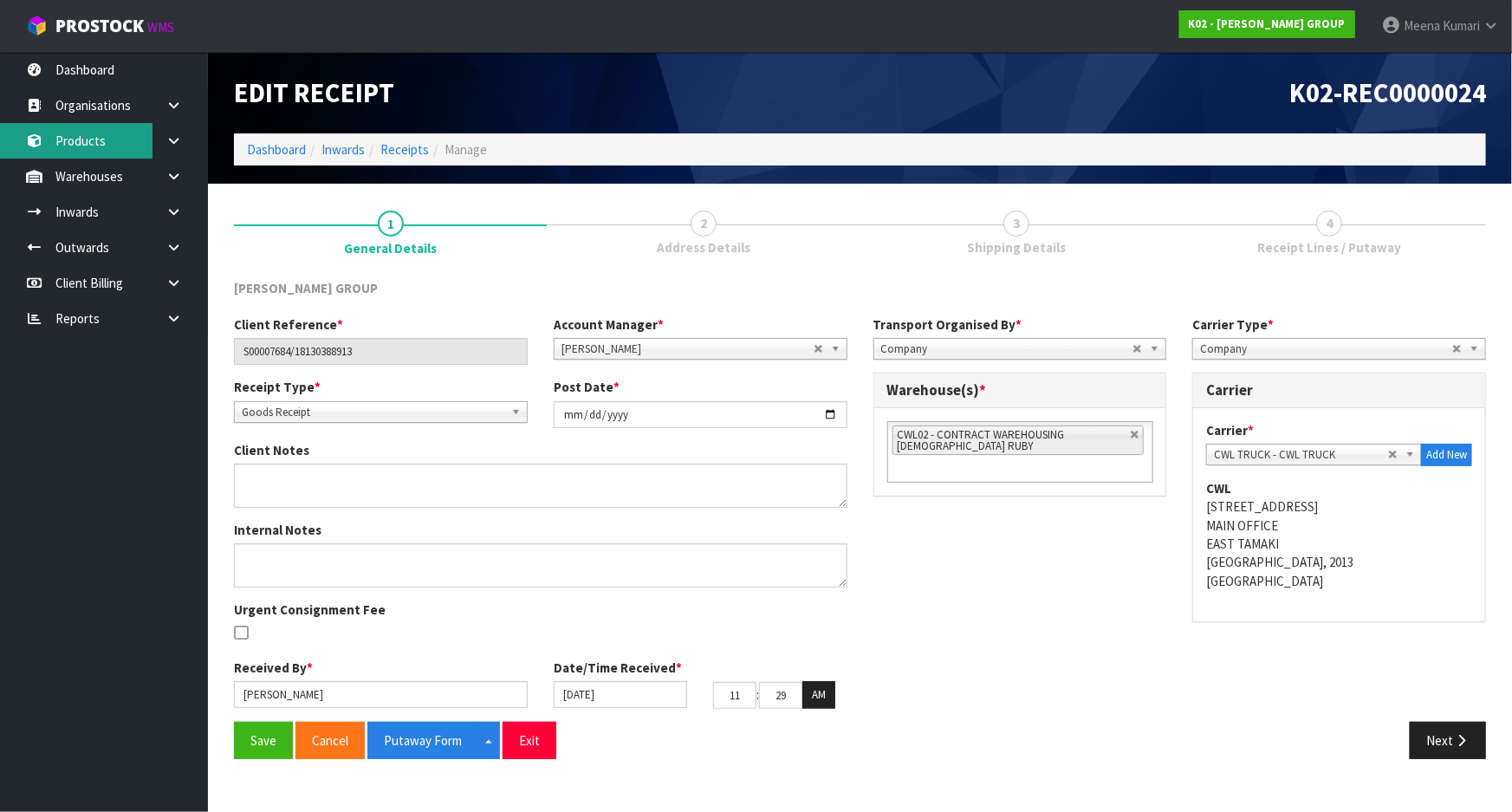
click at [101, 143] on link "Products" at bounding box center [103, 140] width 208 height 35
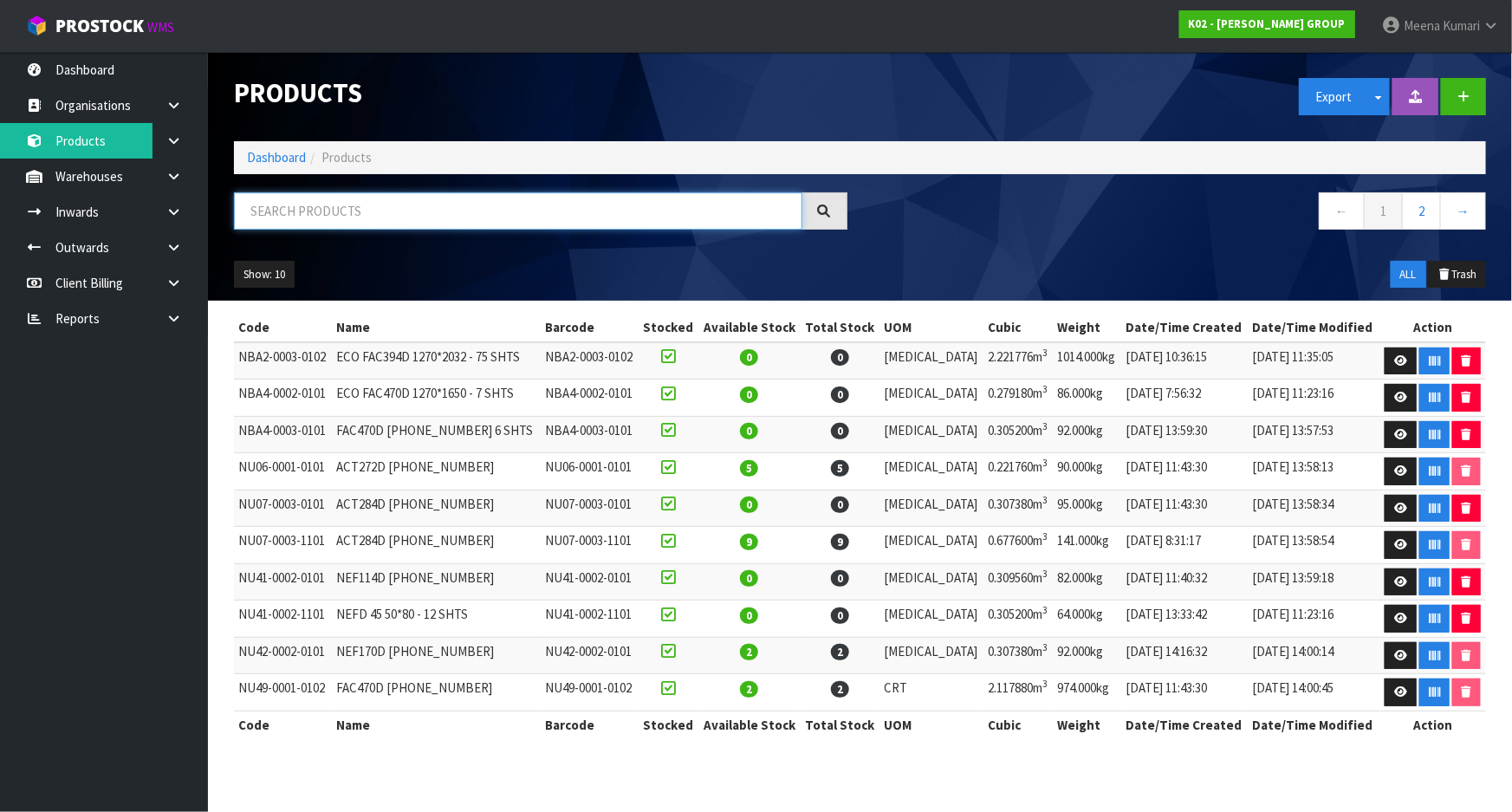
click at [456, 221] on input "text" at bounding box center [518, 211] width 568 height 37
paste input "NBA2-0003-0102"
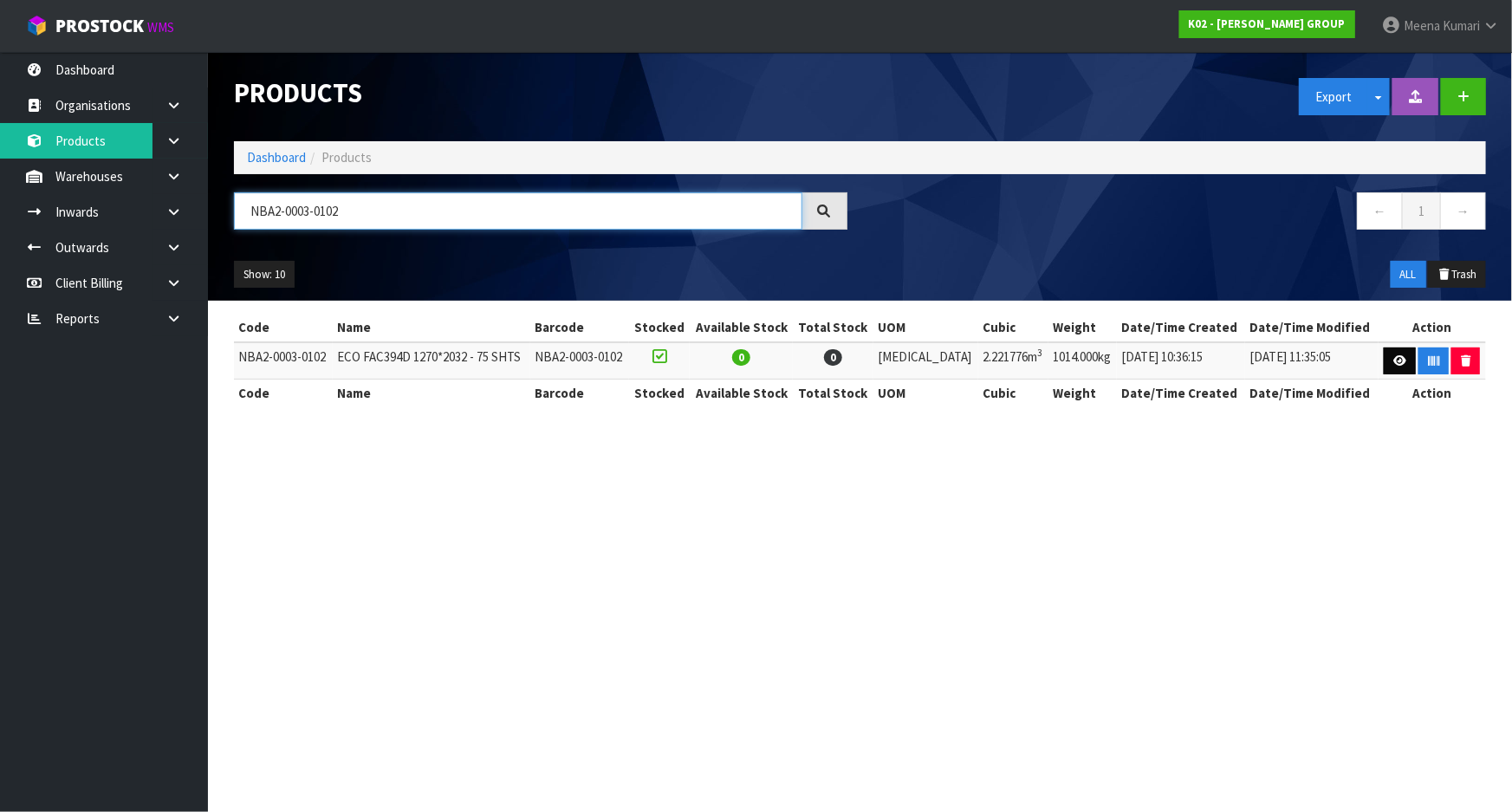
type input "NBA2-0003-0102"
click at [1397, 362] on icon at bounding box center [1400, 362] width 13 height 12
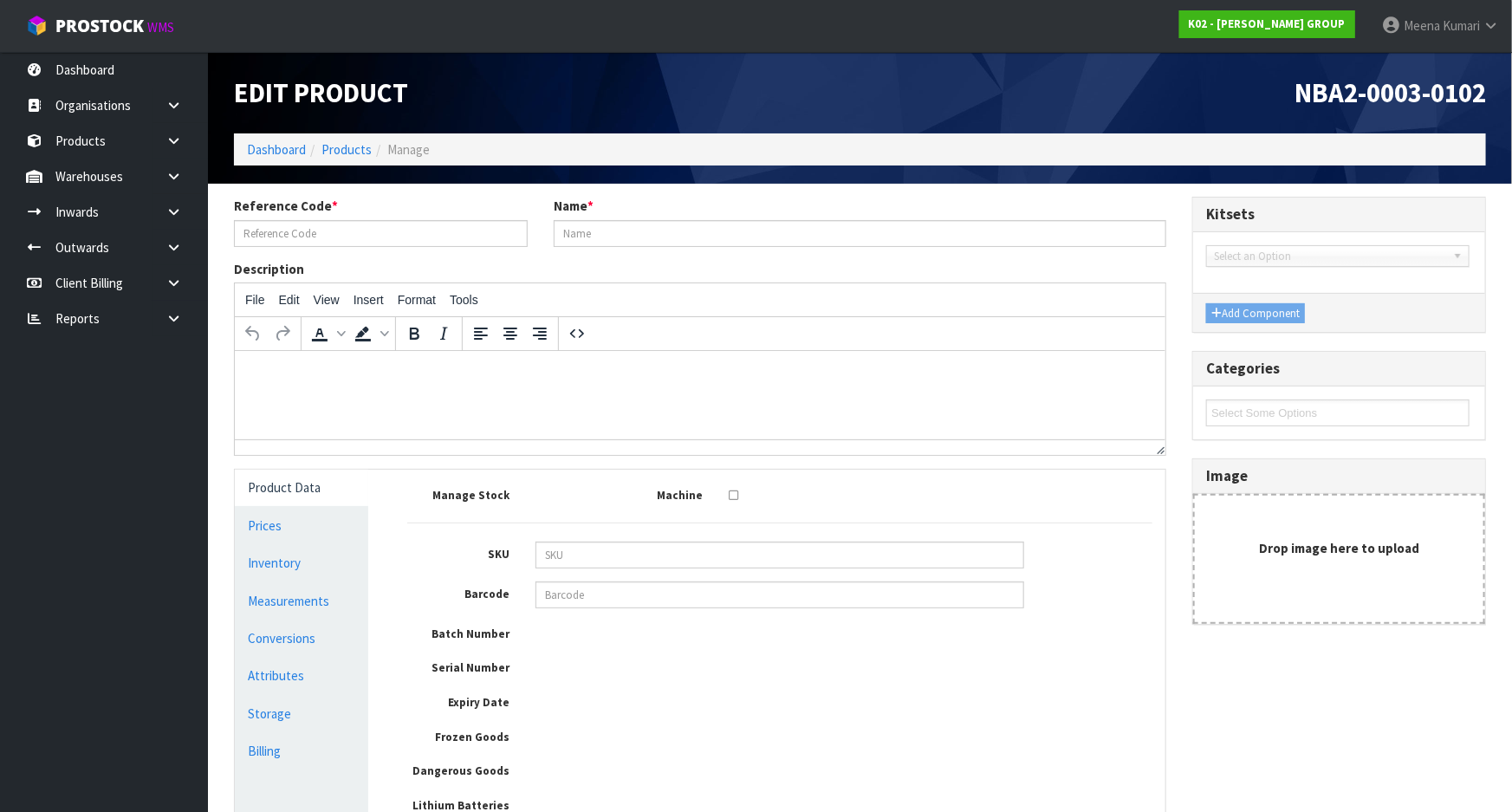
type input "NBA2-0003-0102"
type input "ECO FAC394D 1270*2032 - 75 SHTS"
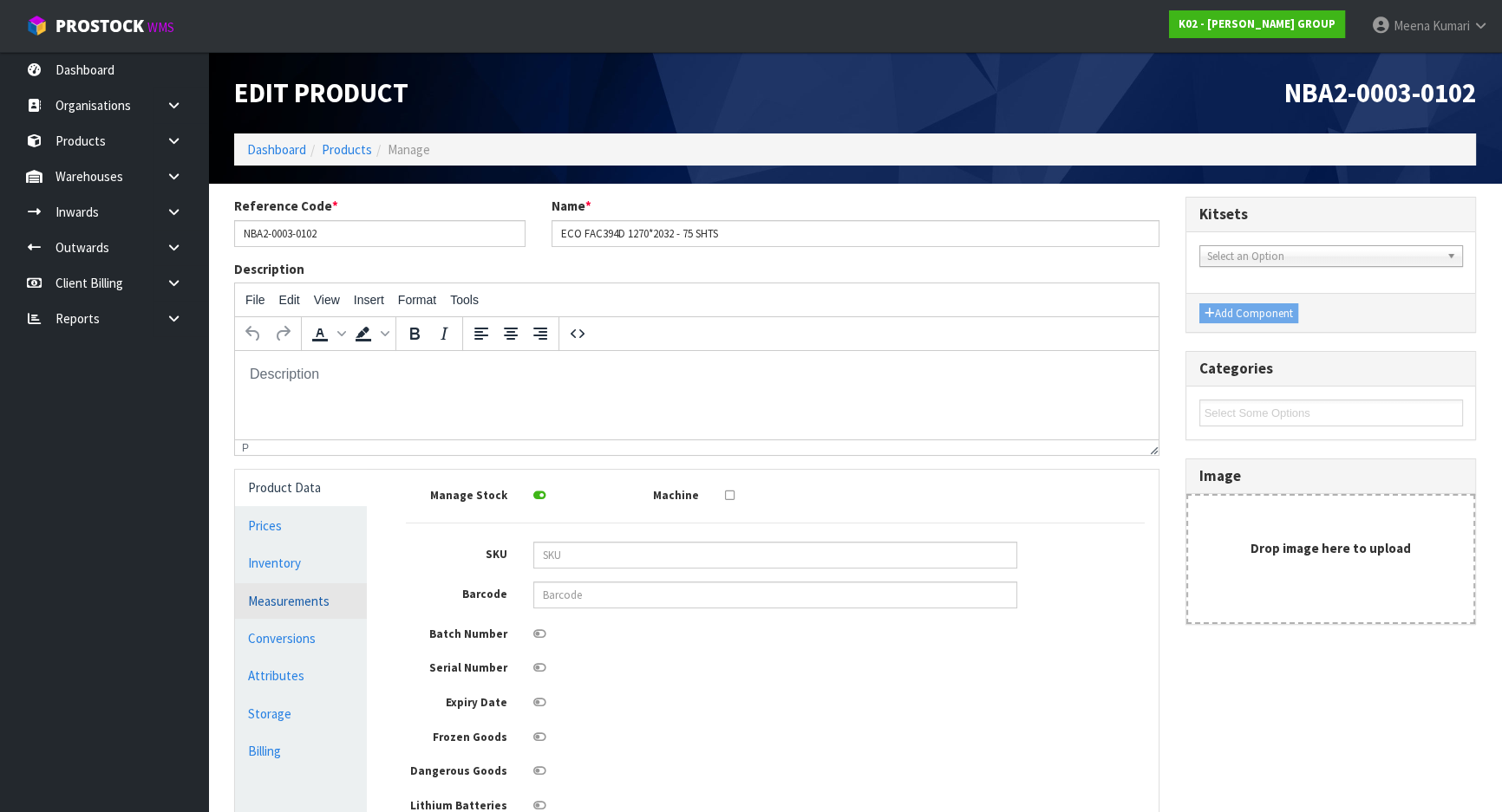
click at [357, 597] on link "Measurements" at bounding box center [300, 600] width 132 height 35
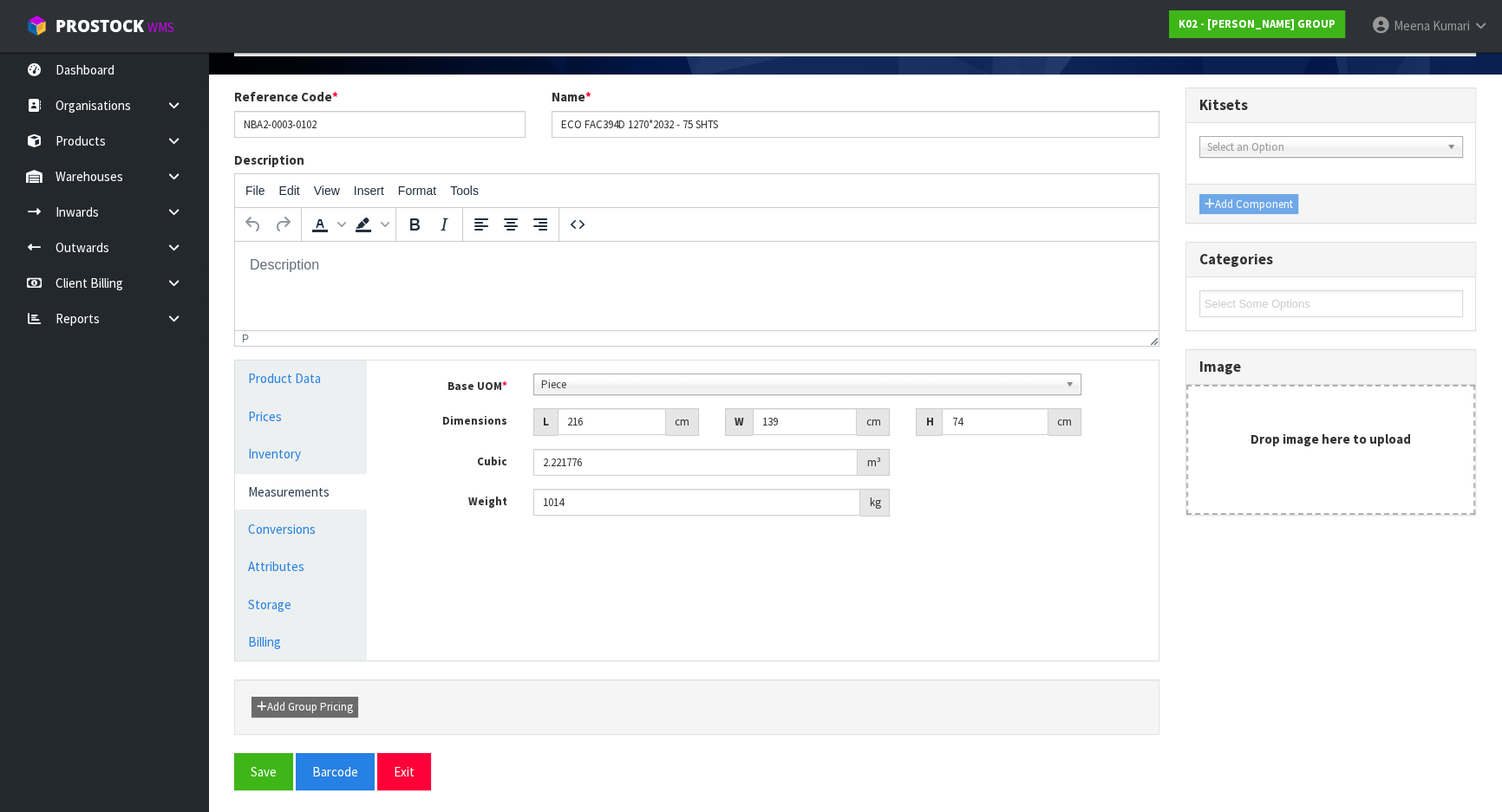
scroll to position [113, 0]
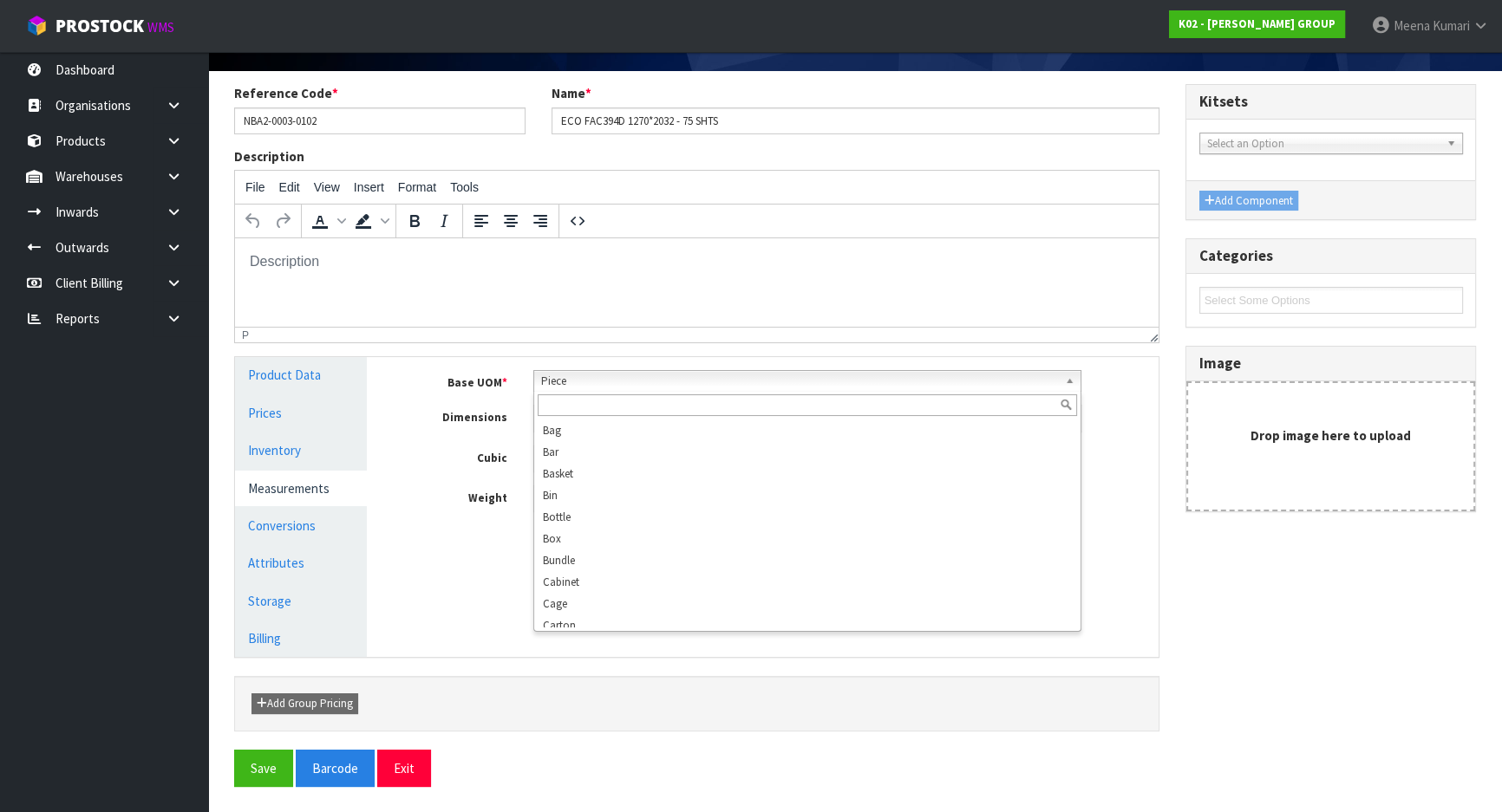
click at [642, 380] on span "Piece" at bounding box center [800, 381] width 517 height 20
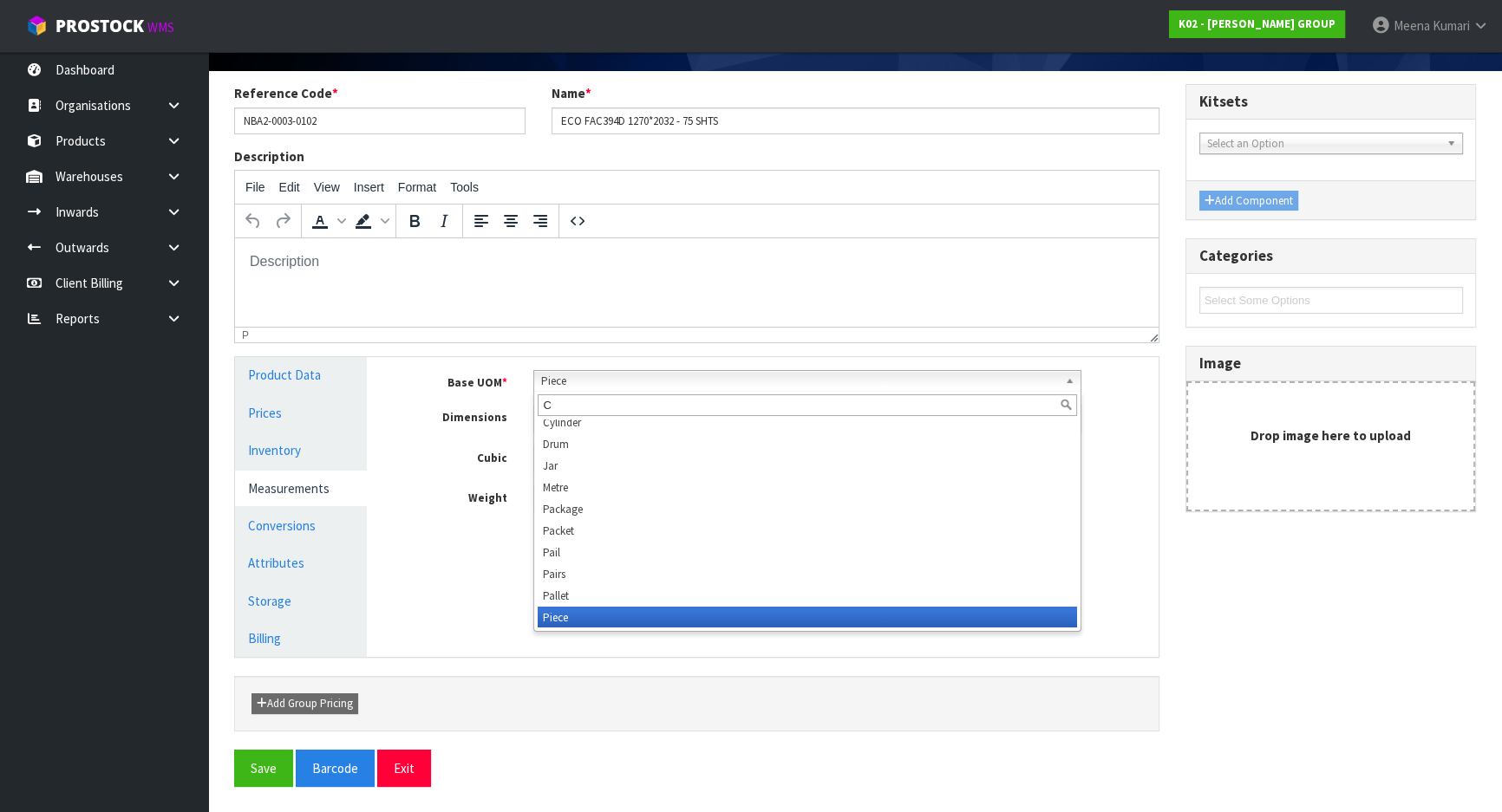
scroll to position [0, 0]
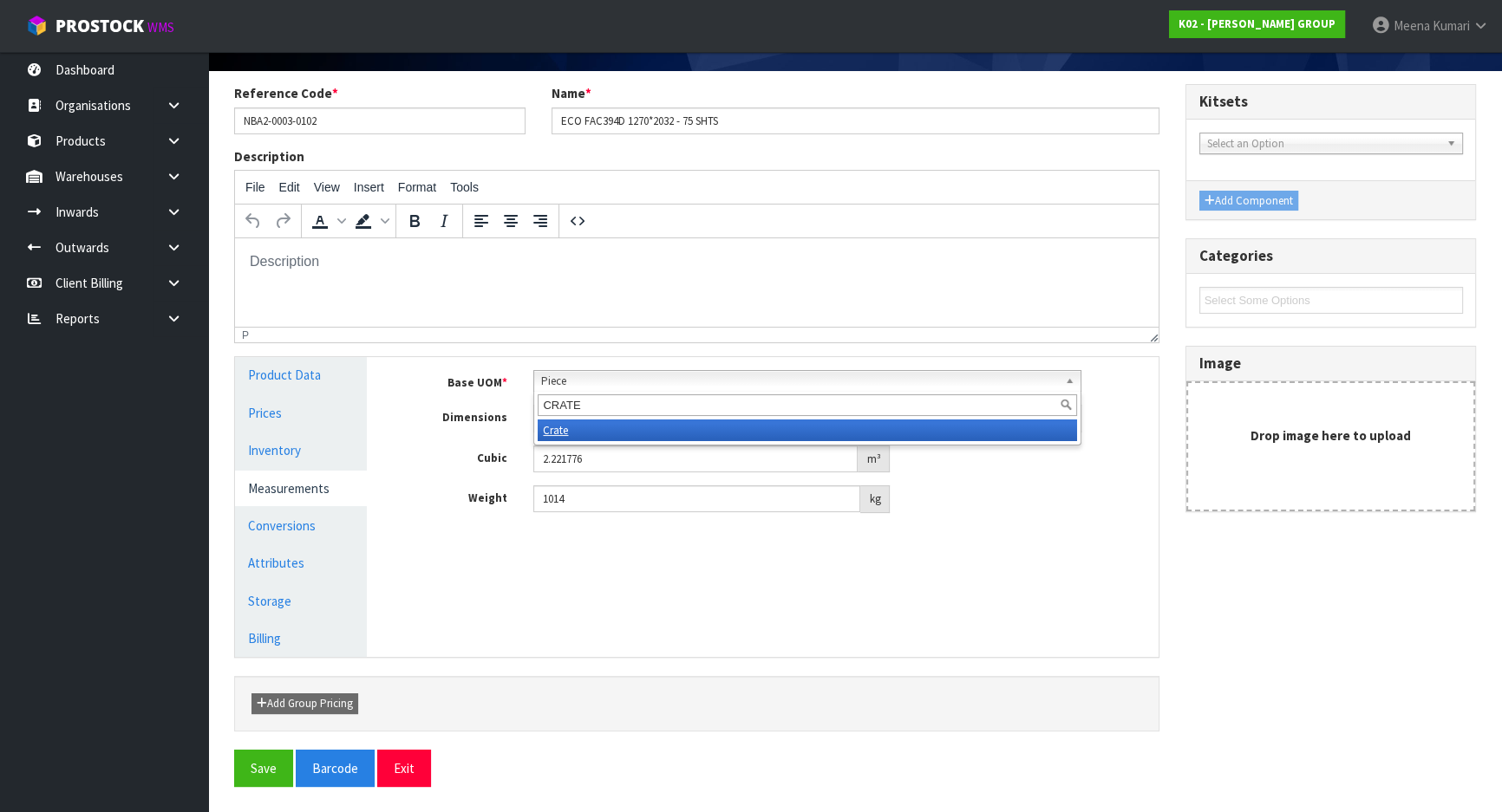
type input "CRATE"
click at [651, 420] on li "Crate" at bounding box center [807, 430] width 539 height 21
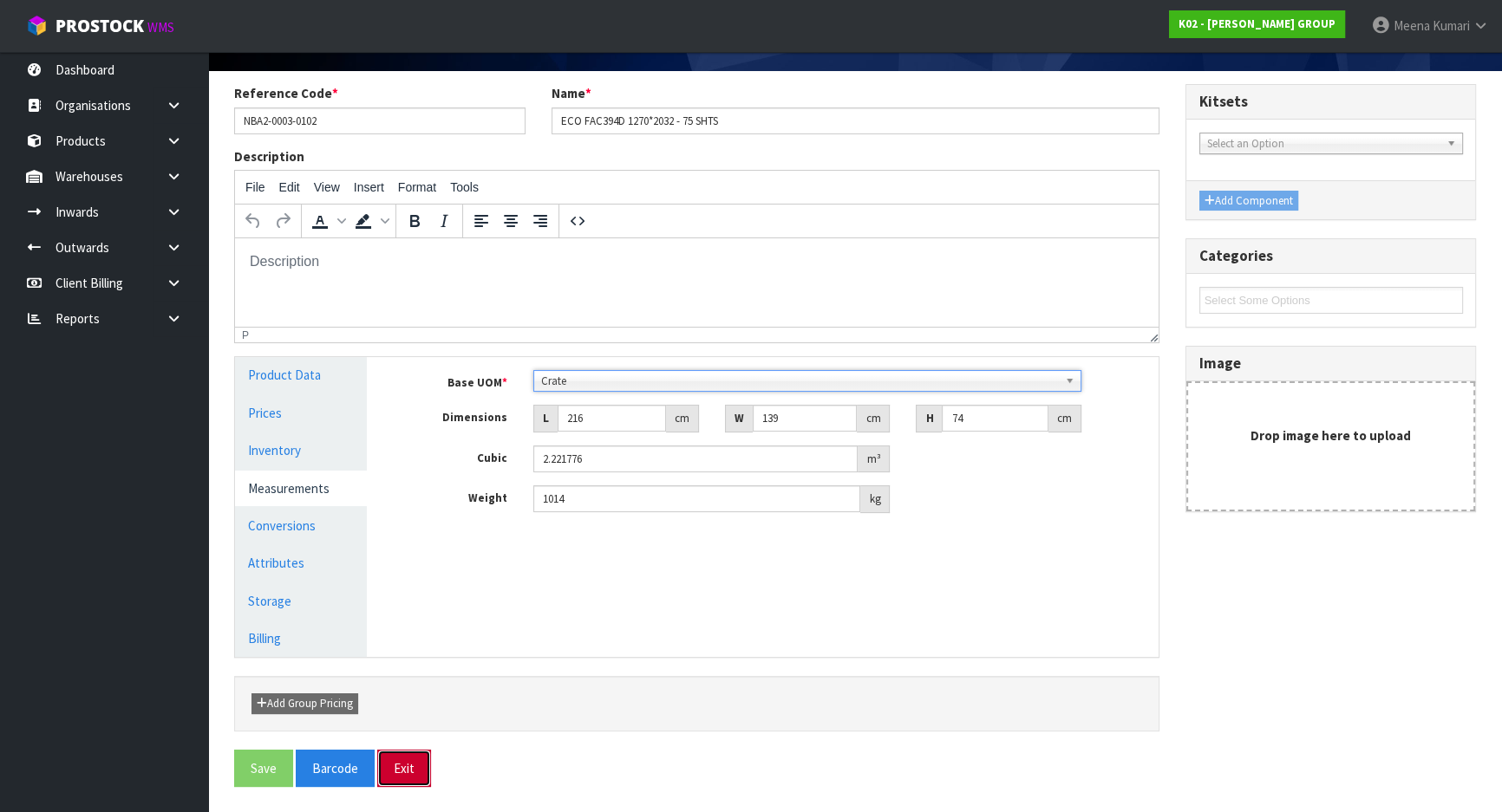
click at [409, 775] on button "Exit" at bounding box center [404, 768] width 54 height 37
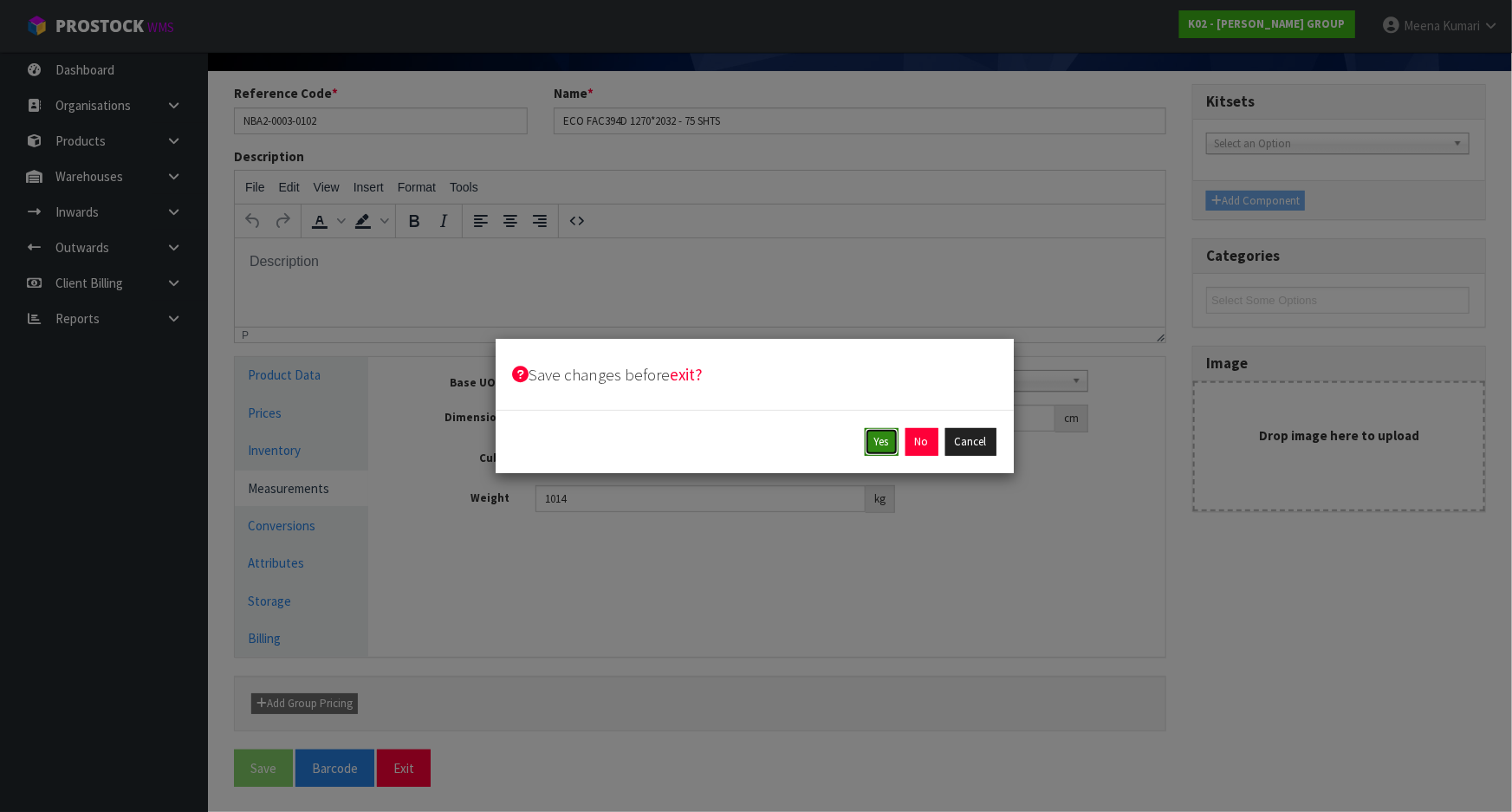
click at [883, 442] on button "Yes" at bounding box center [881, 442] width 34 height 27
click at [916, 444] on button "Yes" at bounding box center [921, 442] width 34 height 27
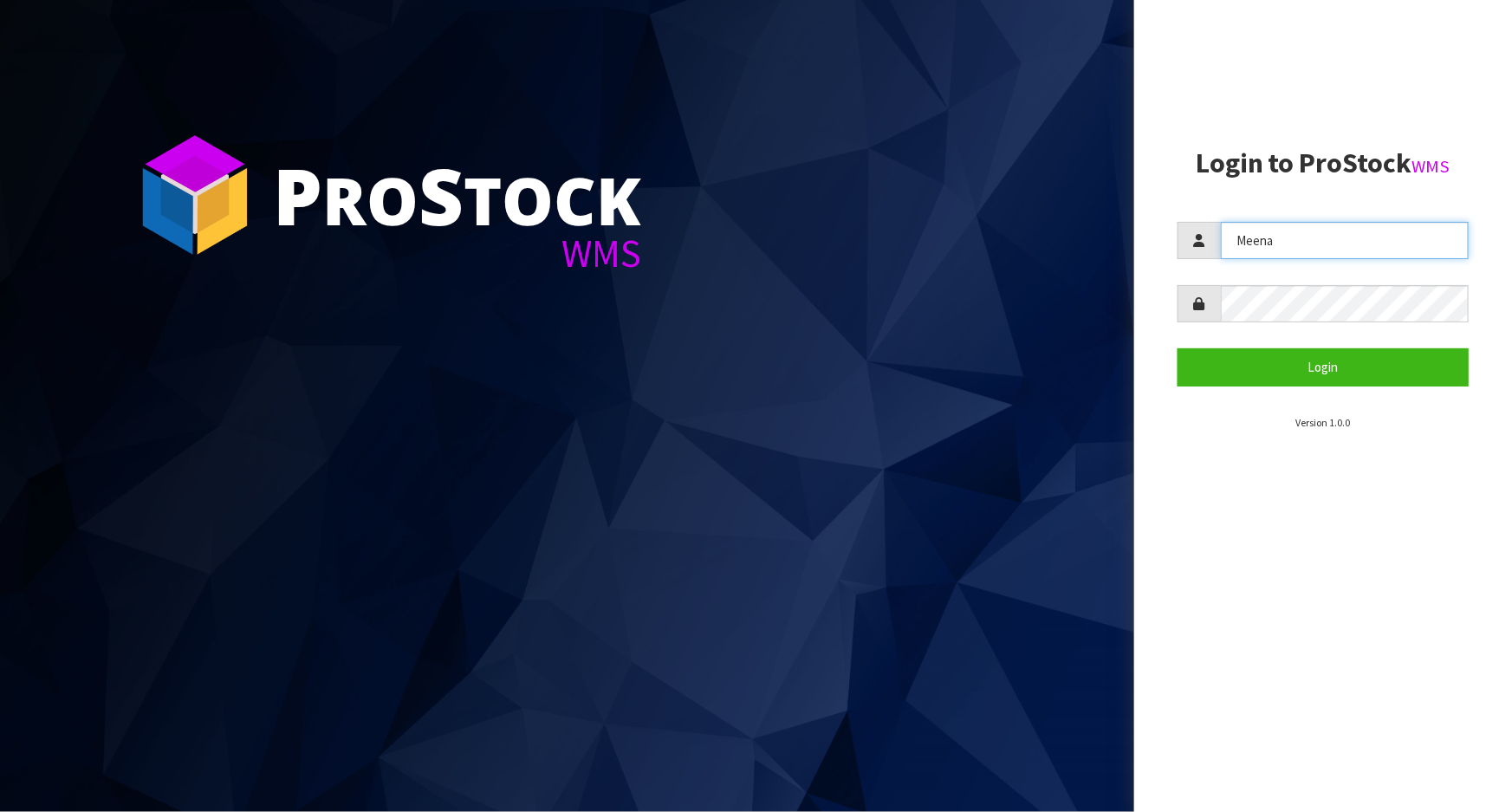
drag, startPoint x: 1352, startPoint y: 250, endPoint x: 1255, endPoint y: 265, distance: 98.2
click at [1255, 265] on form "Meena Login" at bounding box center [1323, 304] width 291 height 164
click at [1307, 227] on input "Meena" at bounding box center [1345, 241] width 248 height 37
drag, startPoint x: 1317, startPoint y: 238, endPoint x: 1208, endPoint y: 255, distance: 110.3
click at [1208, 255] on div "Meena" at bounding box center [1323, 241] width 291 height 37
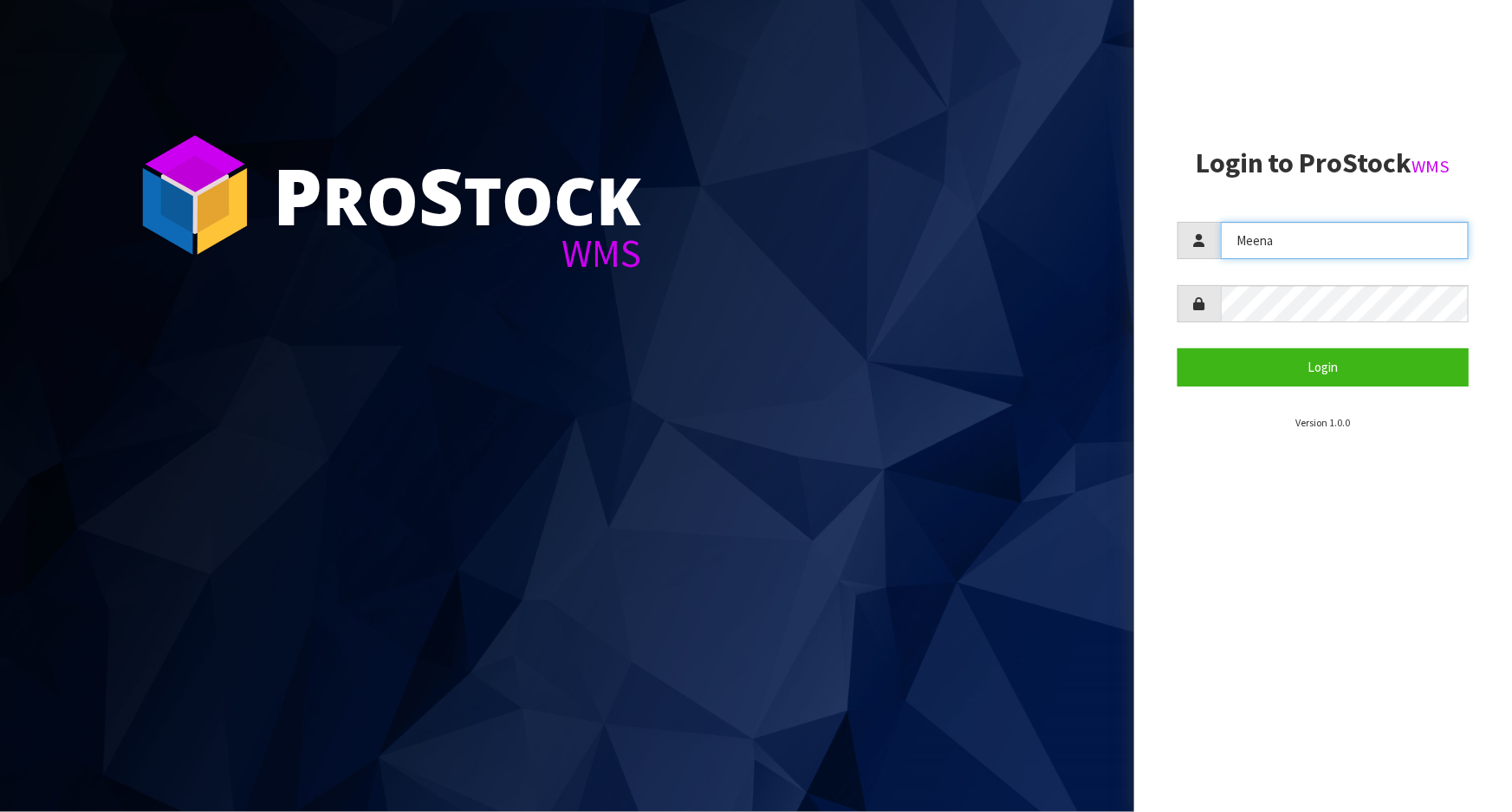
type input "James"
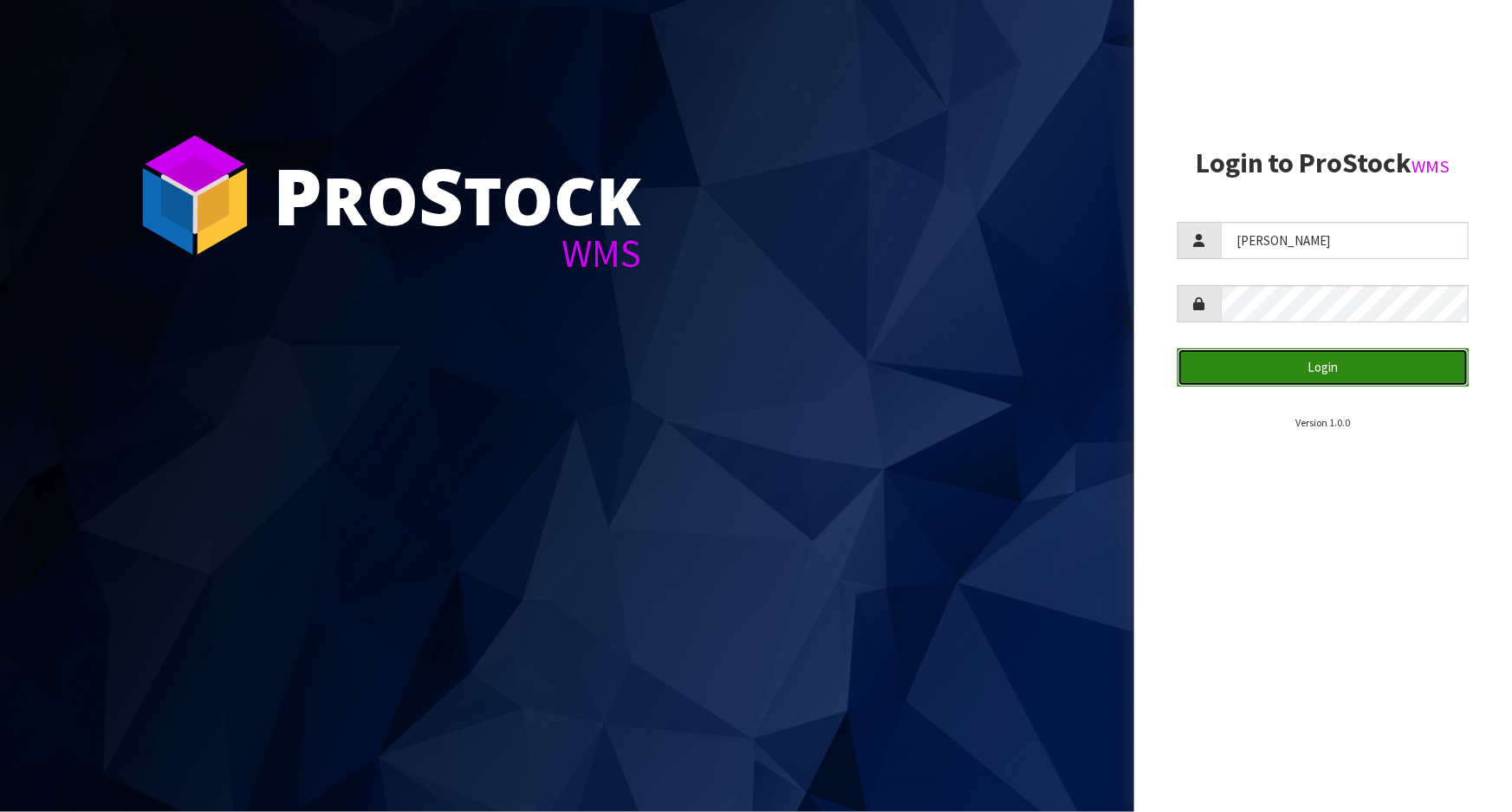
click at [1282, 356] on button "Login" at bounding box center [1323, 367] width 291 height 37
